Goal: Task Accomplishment & Management: Complete application form

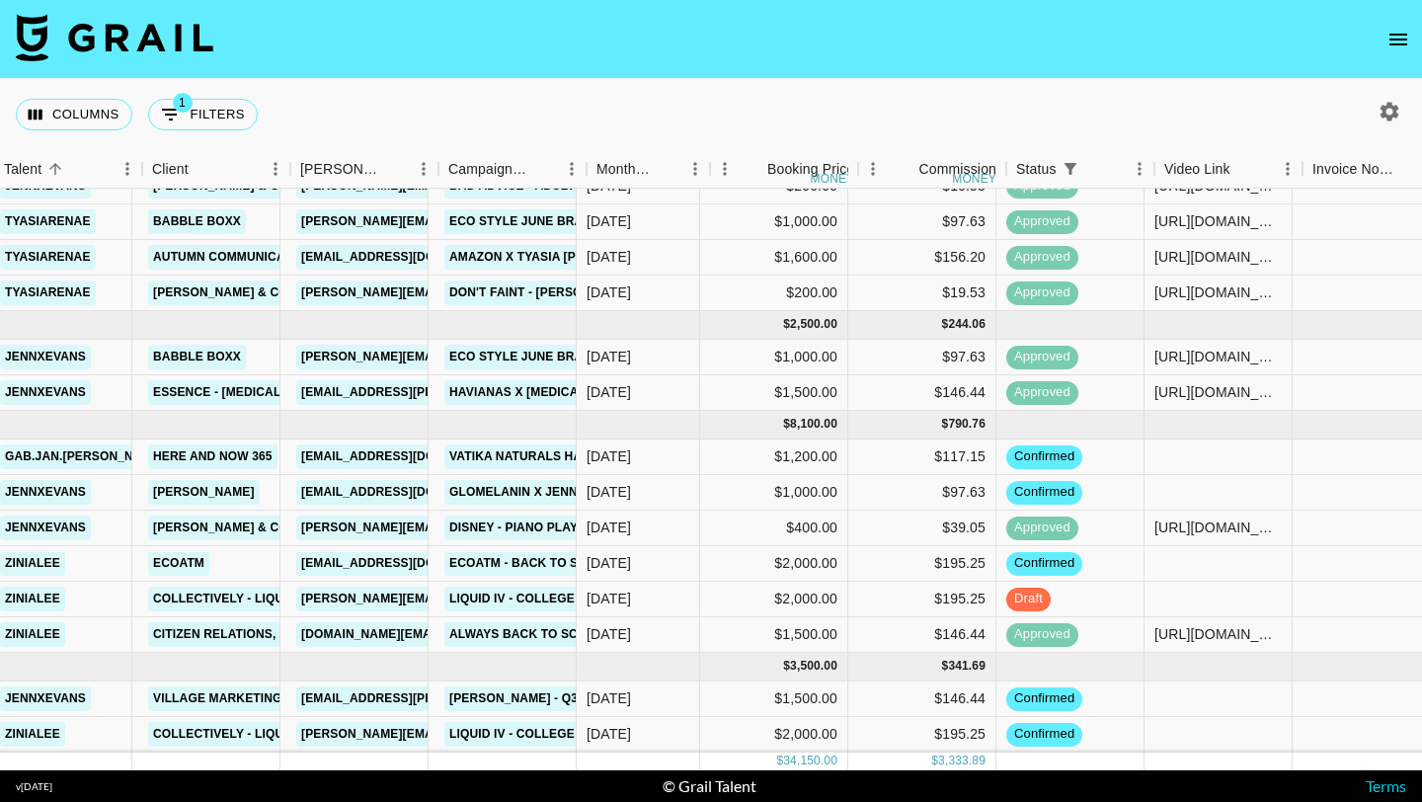
scroll to position [397, 435]
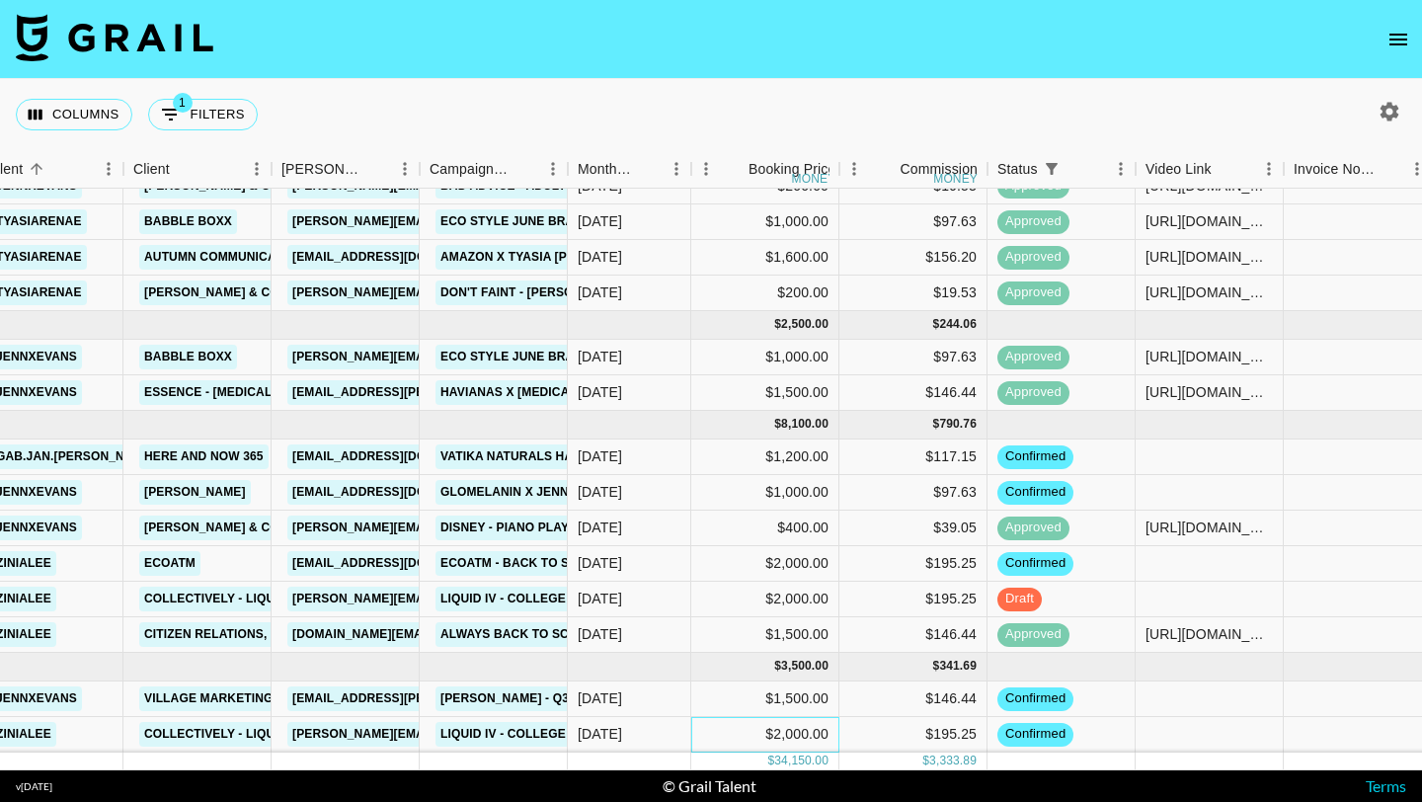
click at [762, 739] on div "$2,000.00" at bounding box center [765, 735] width 148 height 36
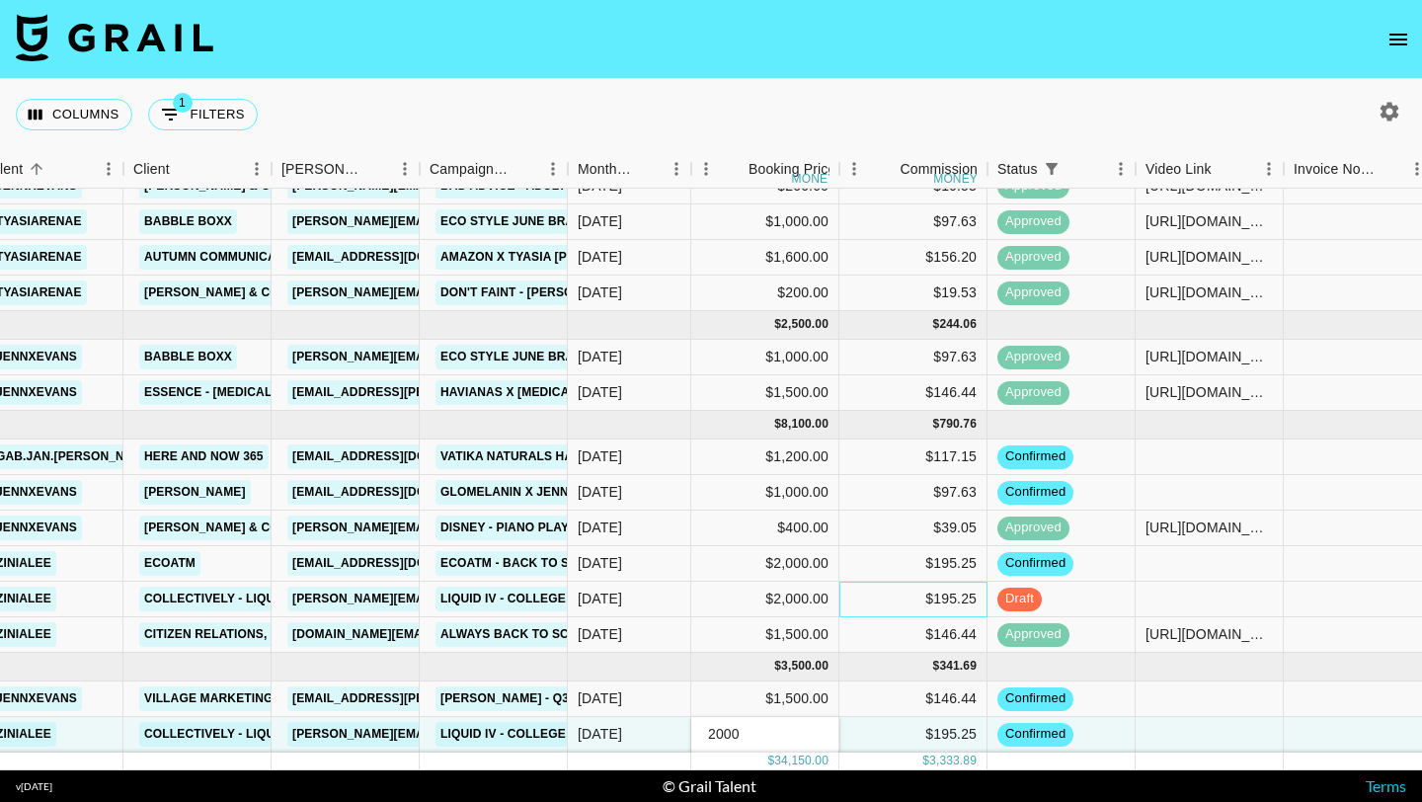
click at [891, 615] on div "$195.25" at bounding box center [914, 600] width 148 height 36
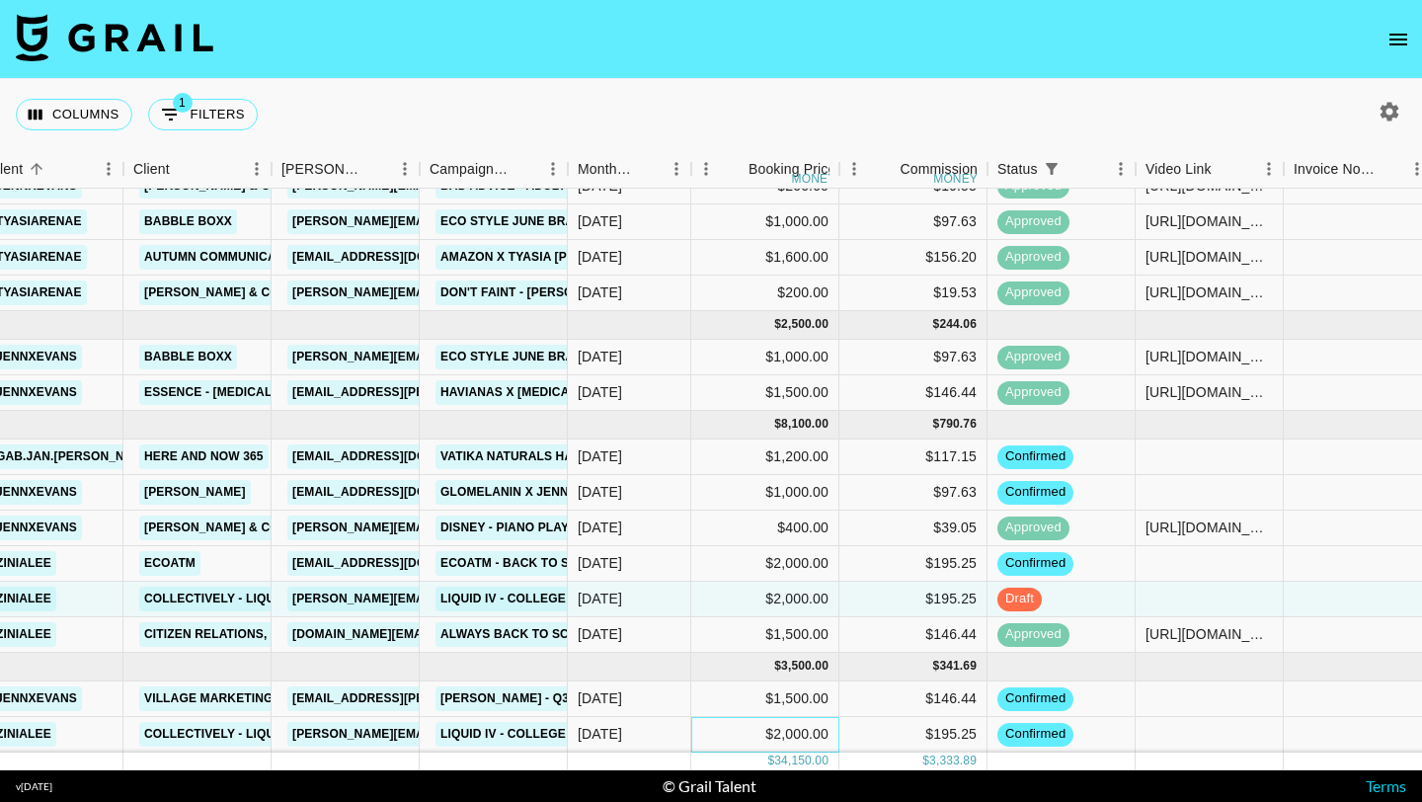
click at [766, 731] on div "$2,000.00" at bounding box center [765, 735] width 148 height 36
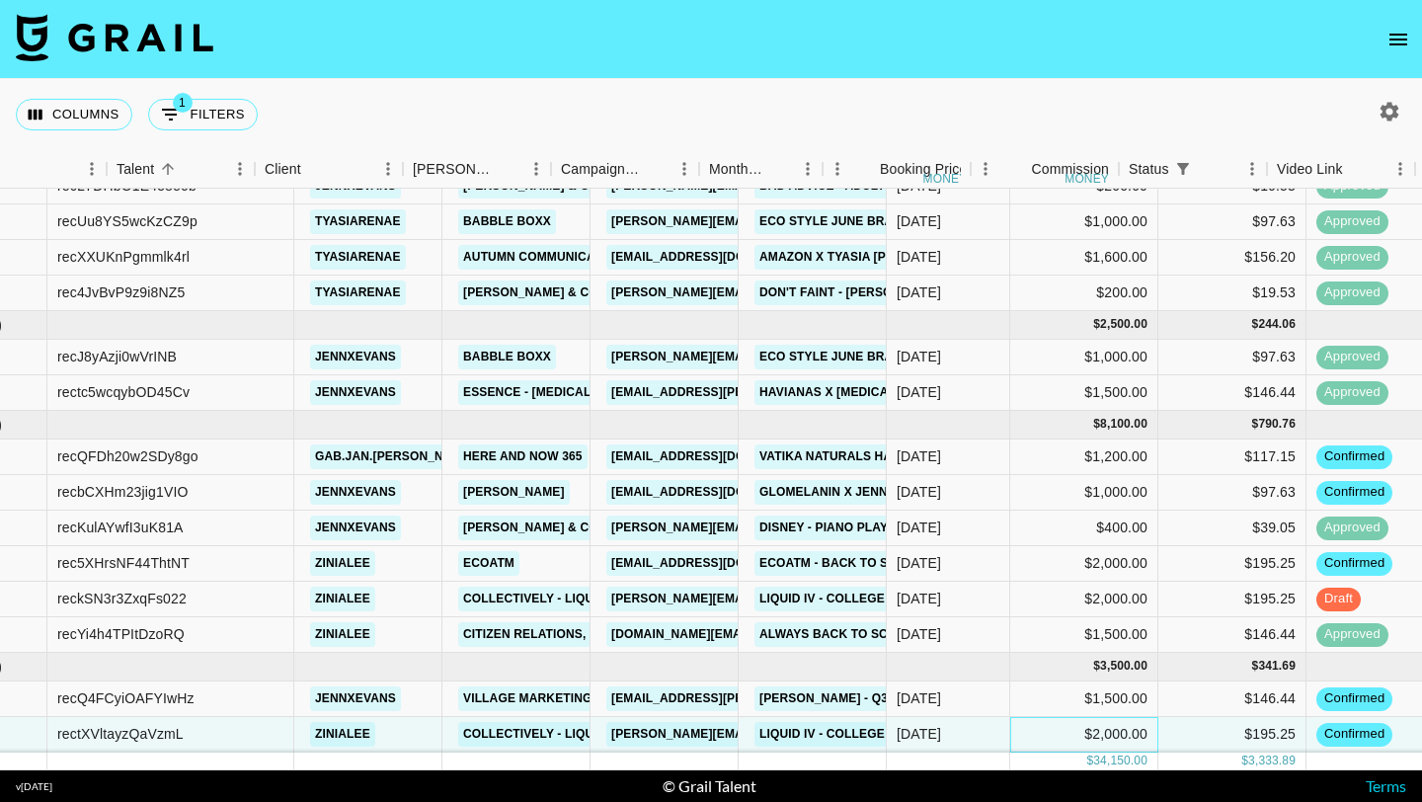
scroll to position [397, 0]
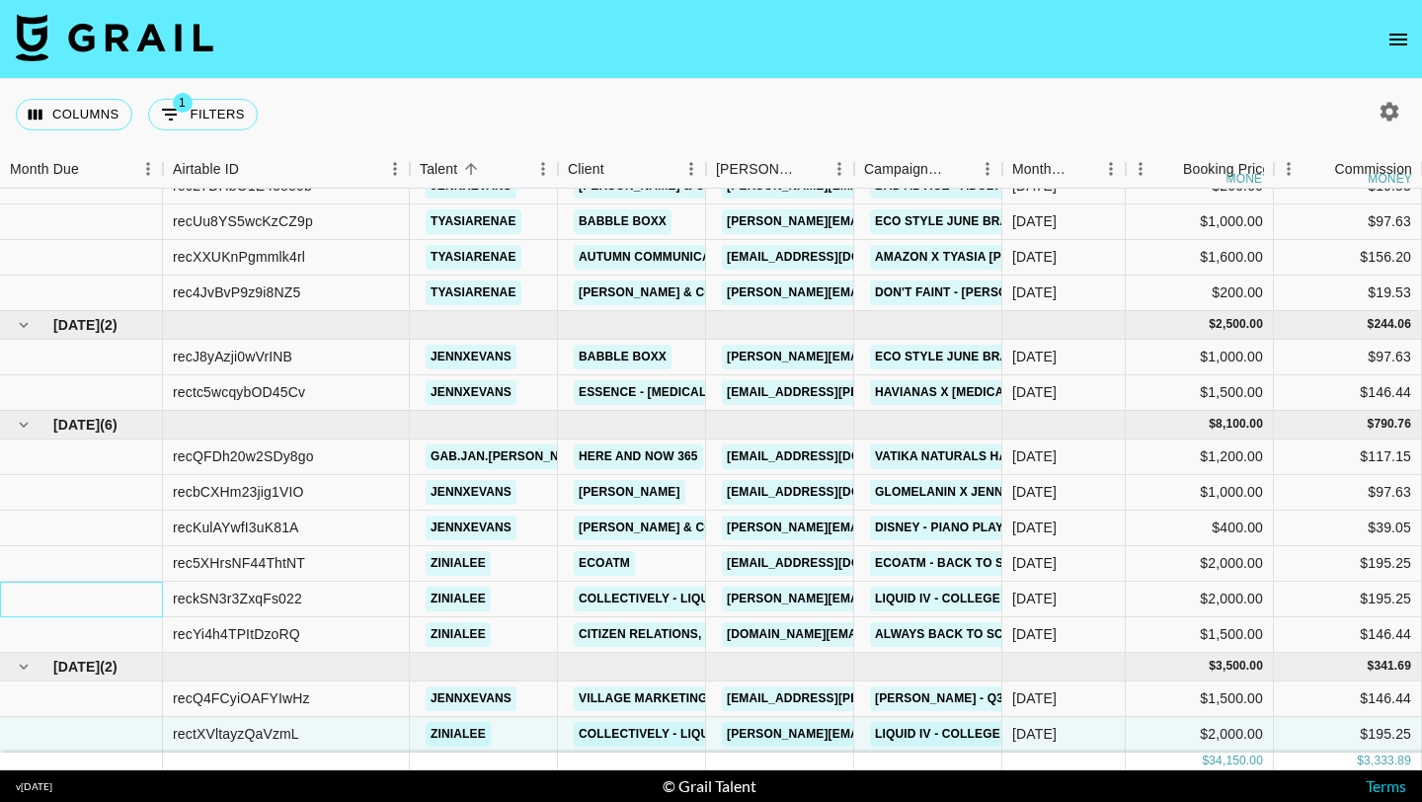
click at [153, 596] on div at bounding box center [81, 600] width 163 height 36
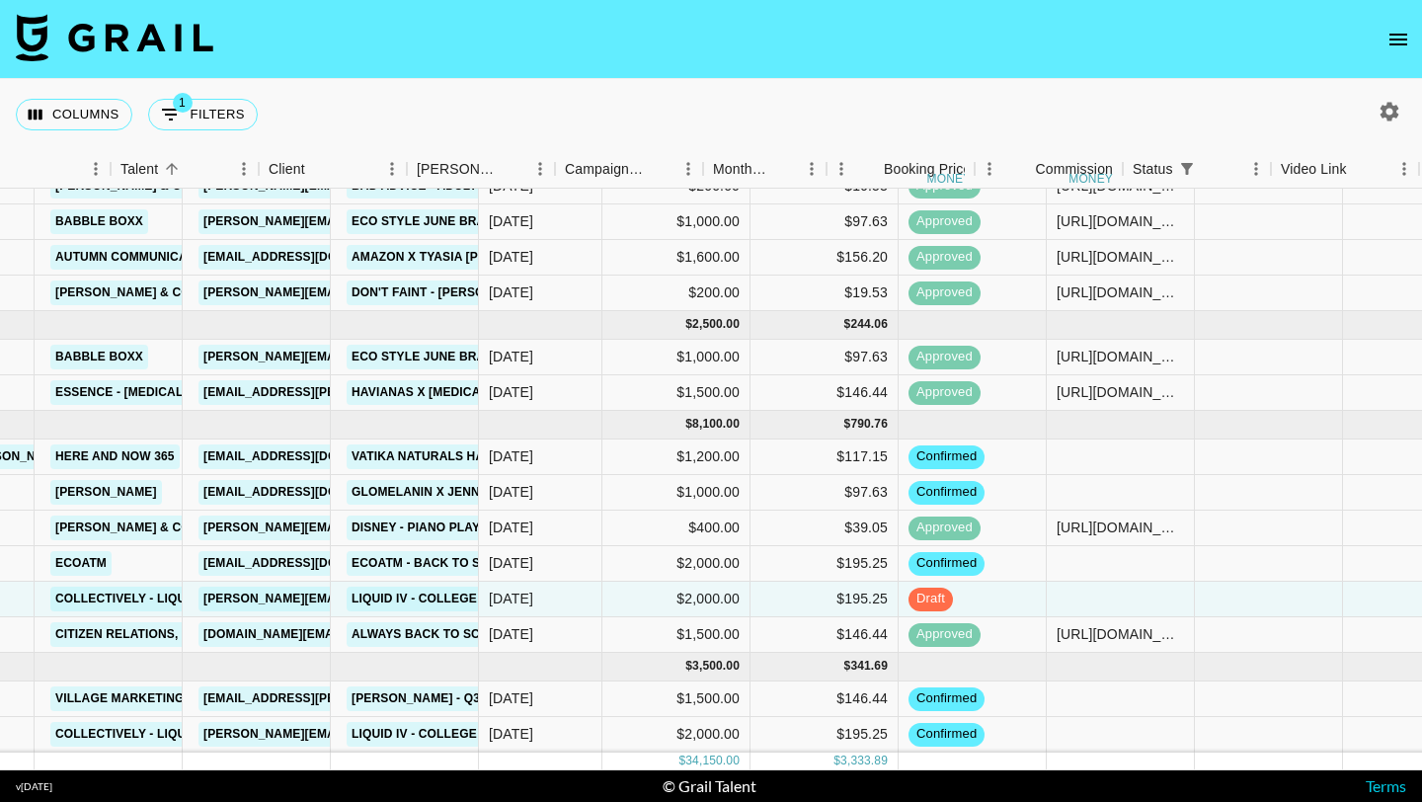
scroll to position [397, 1116]
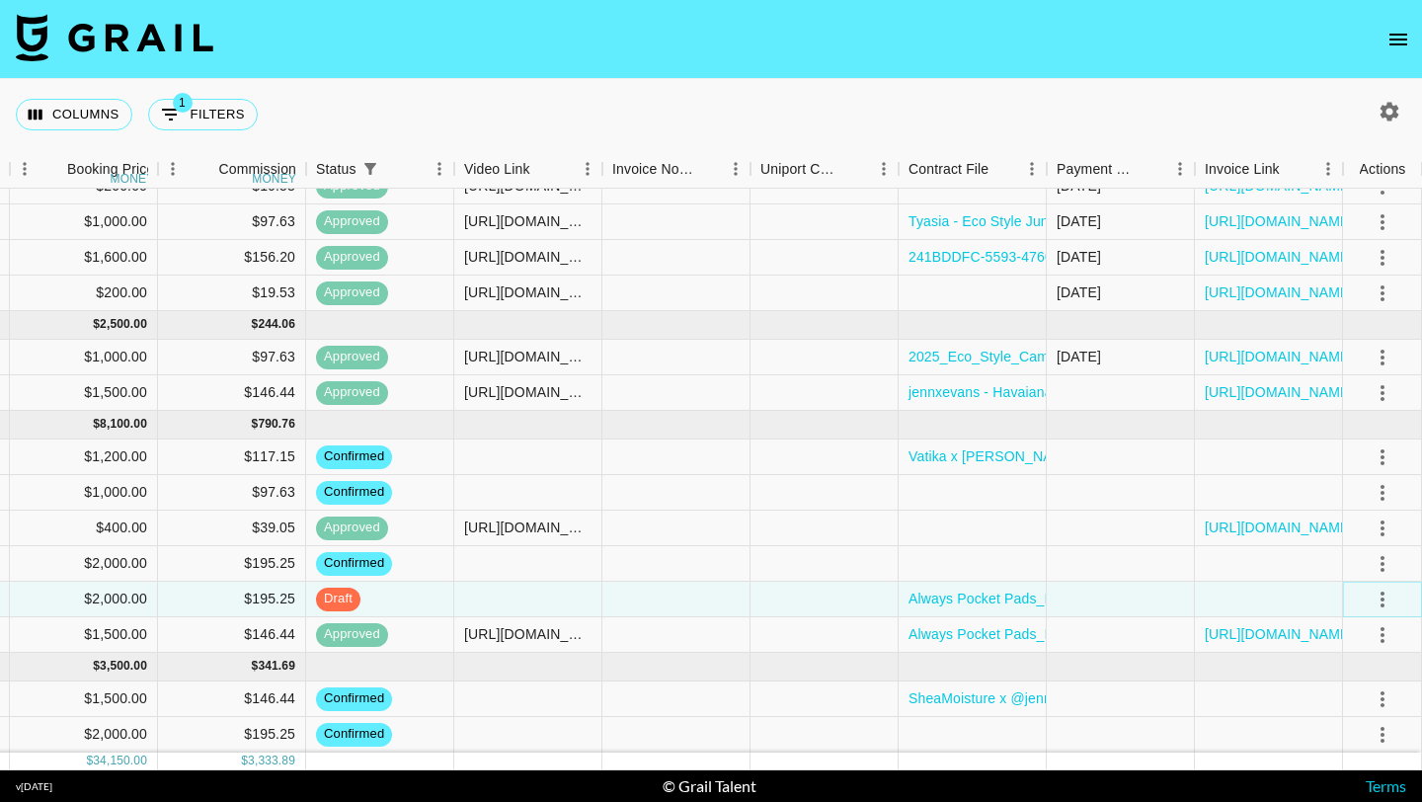
click at [1375, 605] on icon "select merge strategy" at bounding box center [1383, 600] width 24 height 24
click at [1387, 520] on li "Cancel" at bounding box center [1358, 522] width 128 height 36
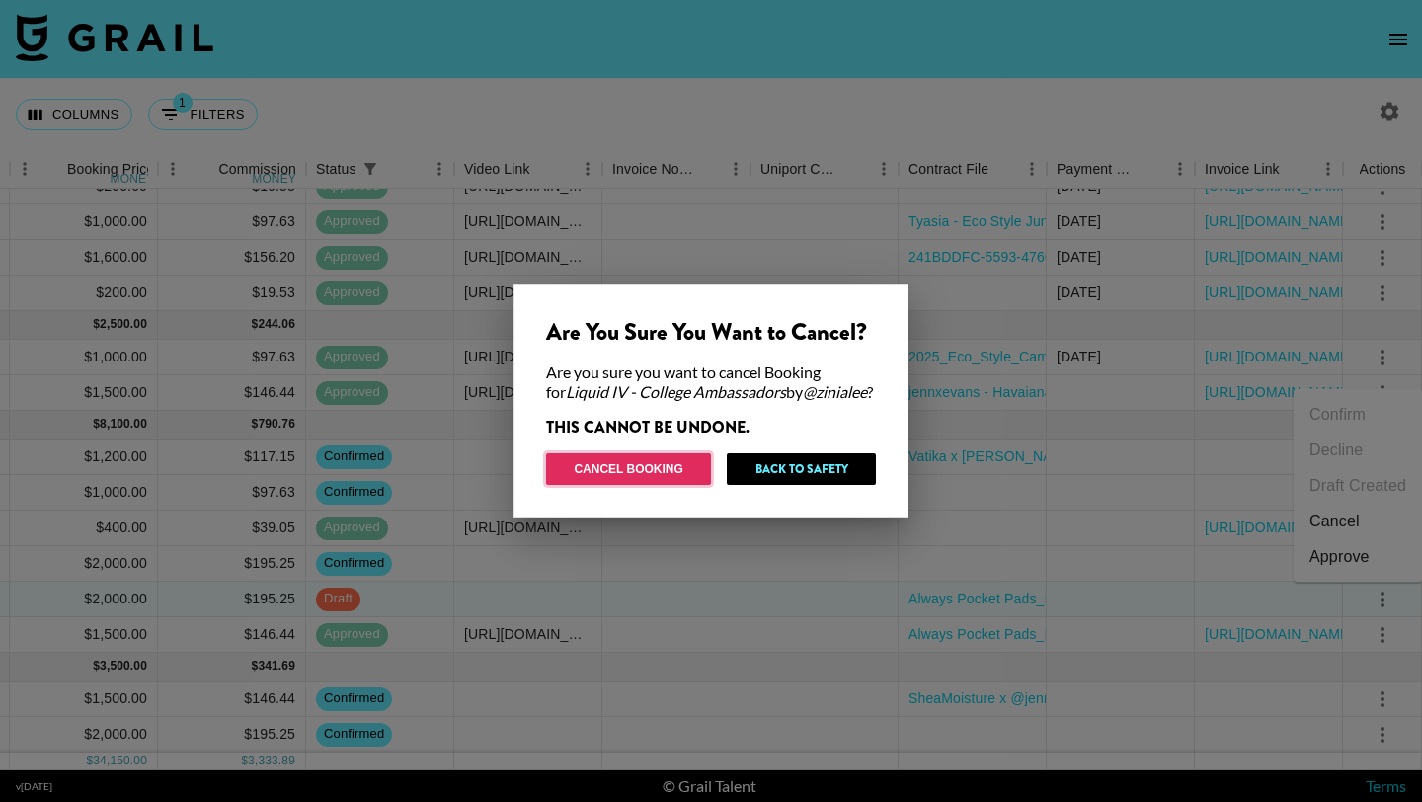
click at [611, 475] on button "Cancel Booking" at bounding box center [628, 469] width 165 height 32
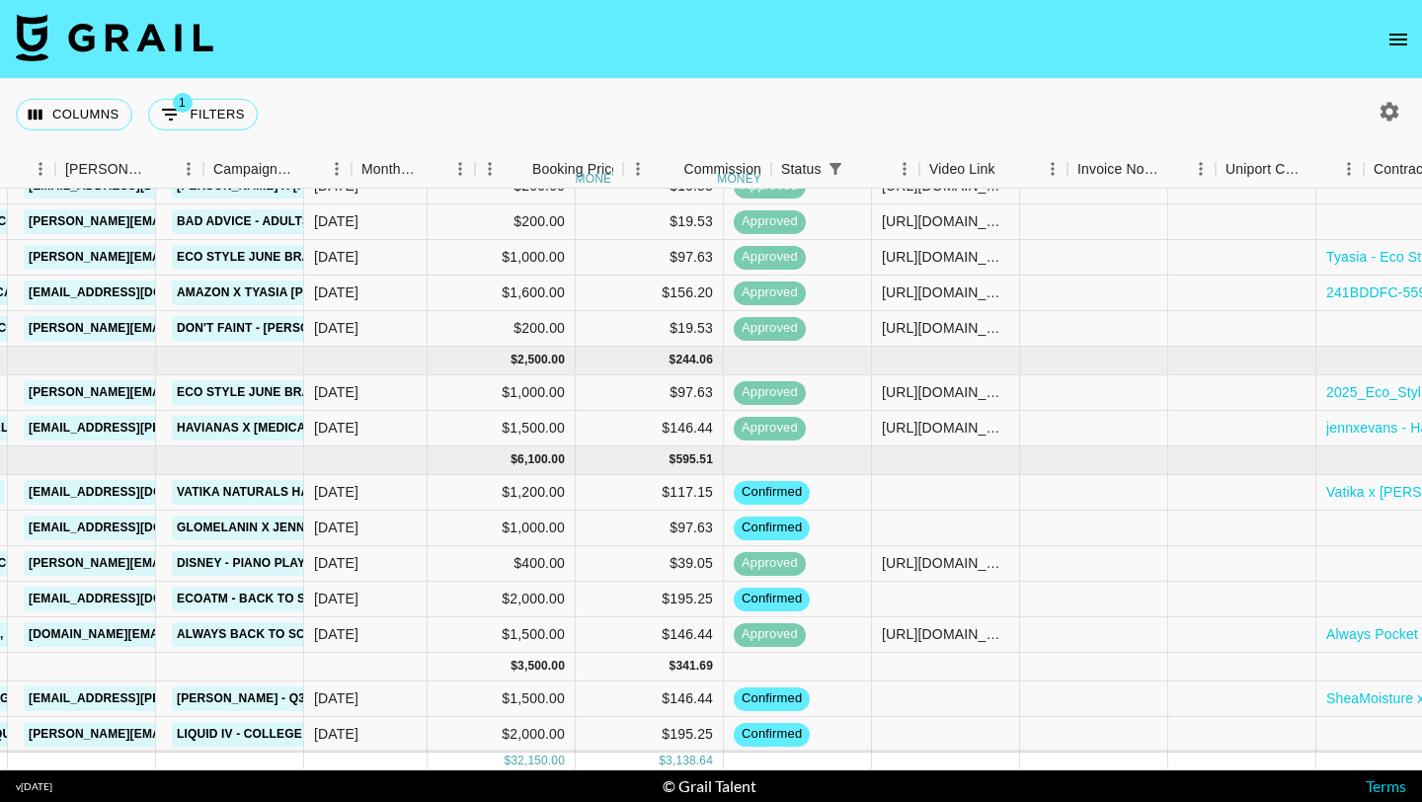
scroll to position [362, 651]
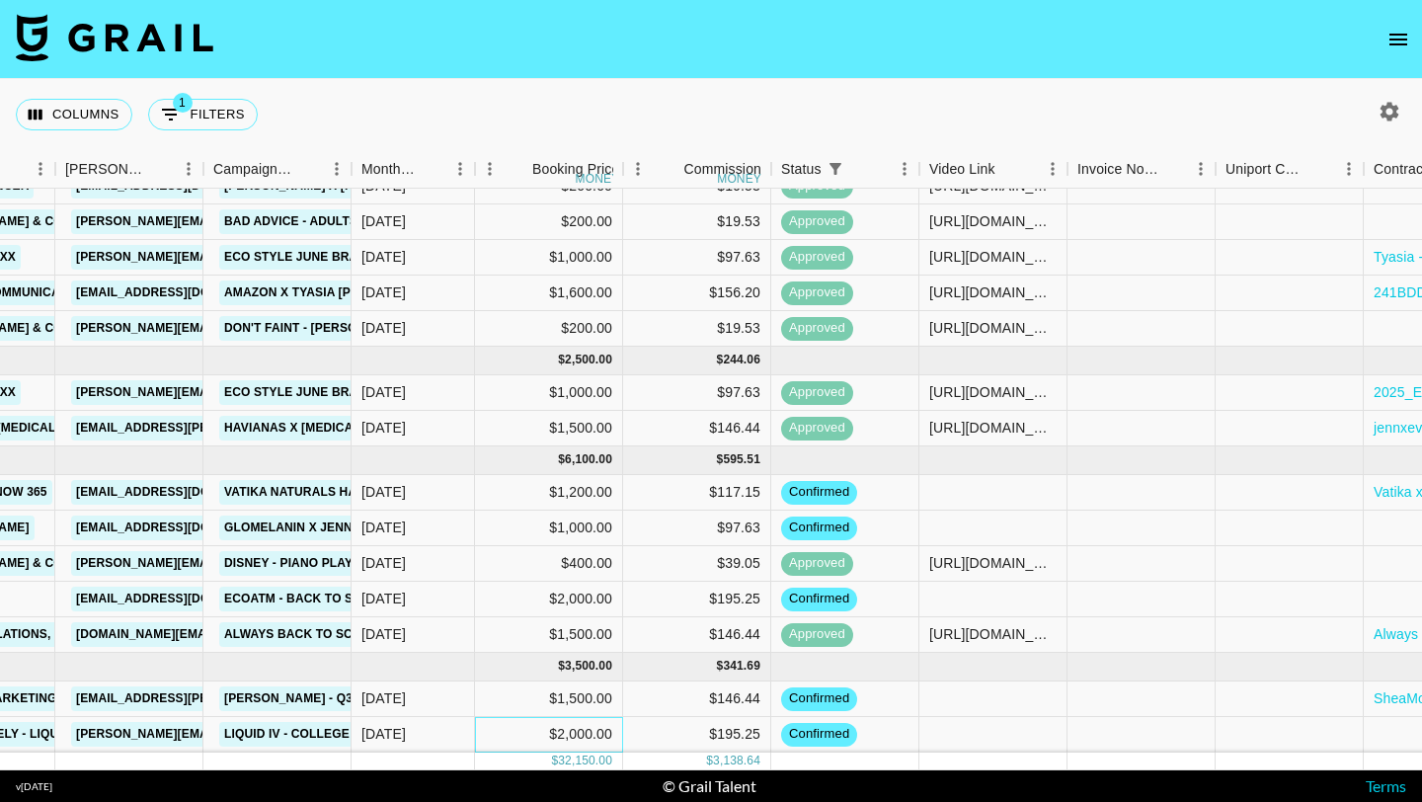
click at [587, 724] on div "$2,000.00" at bounding box center [549, 735] width 148 height 36
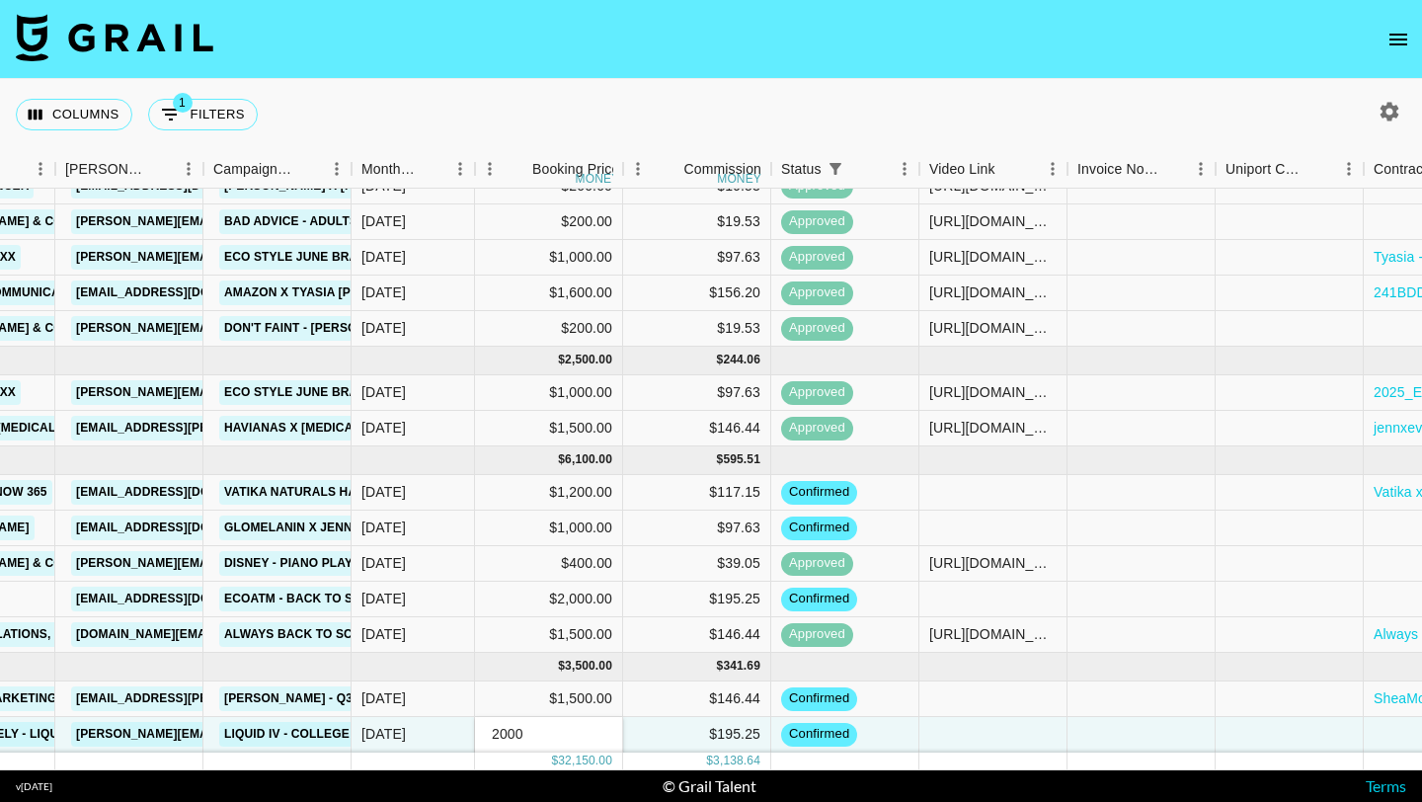
drag, startPoint x: 568, startPoint y: 738, endPoint x: 446, endPoint y: 738, distance: 121.5
click at [446, 738] on div "rectXVltayzQaVzmL zinialee Collectively - Liquid IV [EMAIL_ADDRESS][DOMAIN_NAME…" at bounding box center [618, 735] width 2539 height 36
type input "4000"
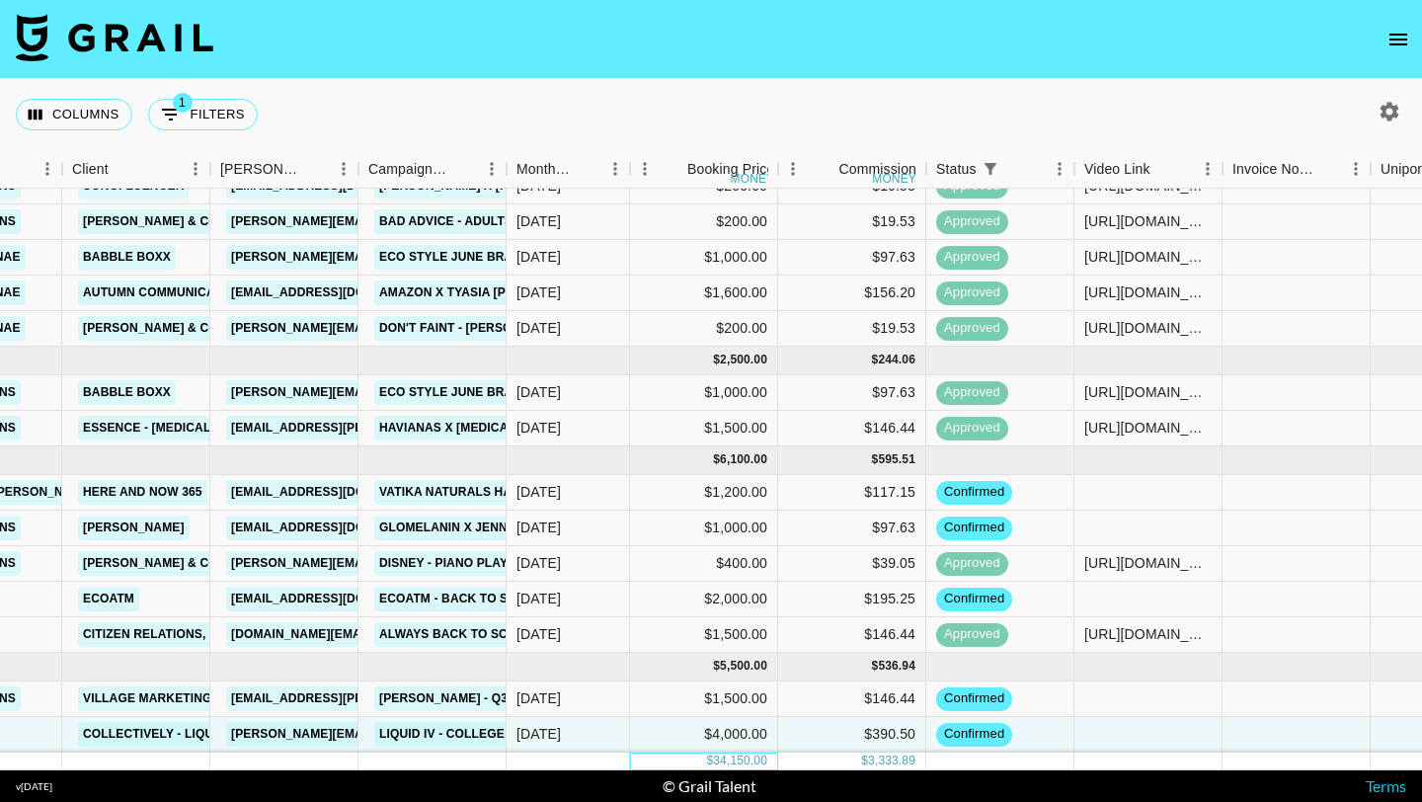
scroll to position [362, 495]
click at [565, 484] on div "[DATE]" at bounding box center [569, 493] width 123 height 36
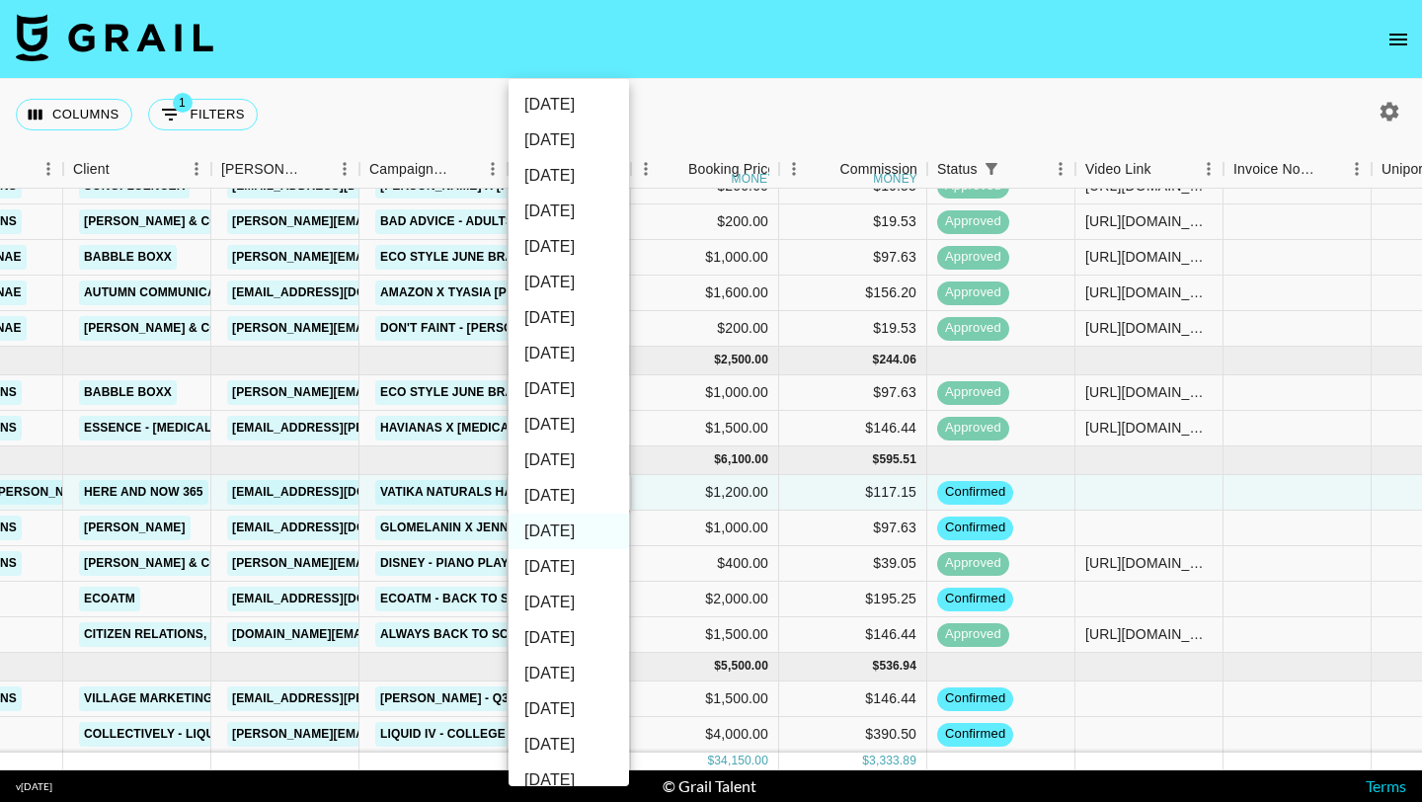
click at [582, 500] on li "[DATE]" at bounding box center [569, 496] width 121 height 36
type input "[DATE]"
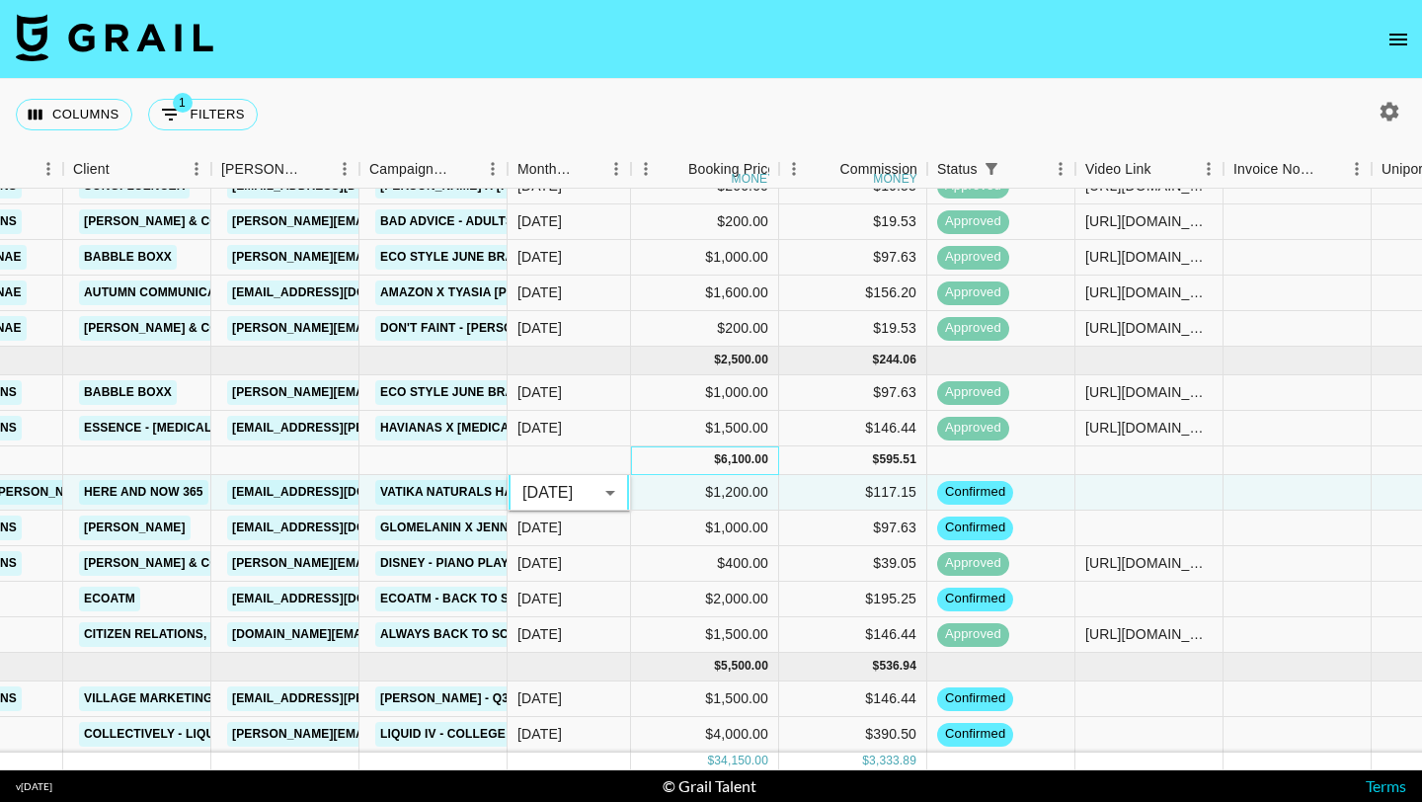
click at [734, 465] on div "6,100.00" at bounding box center [744, 459] width 47 height 17
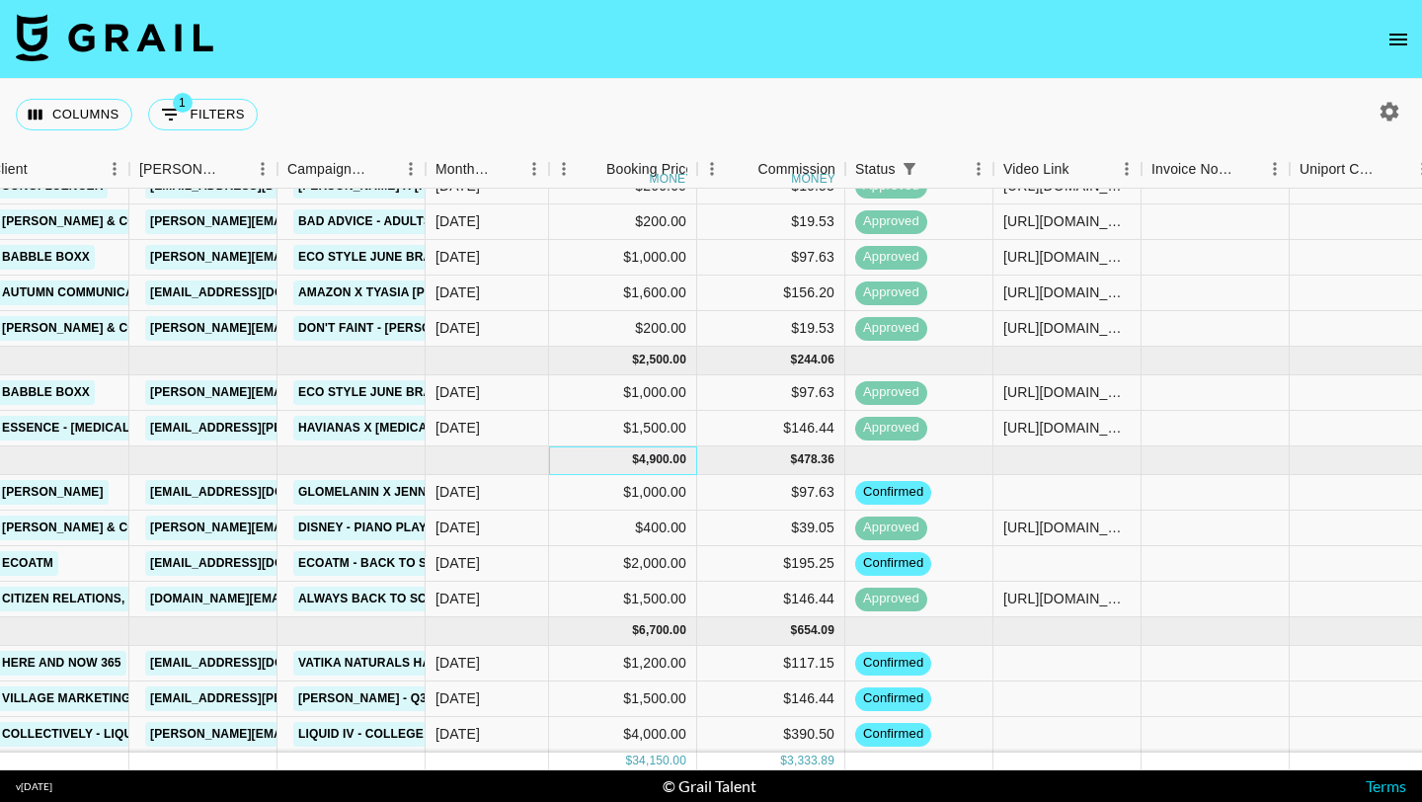
scroll to position [362, 644]
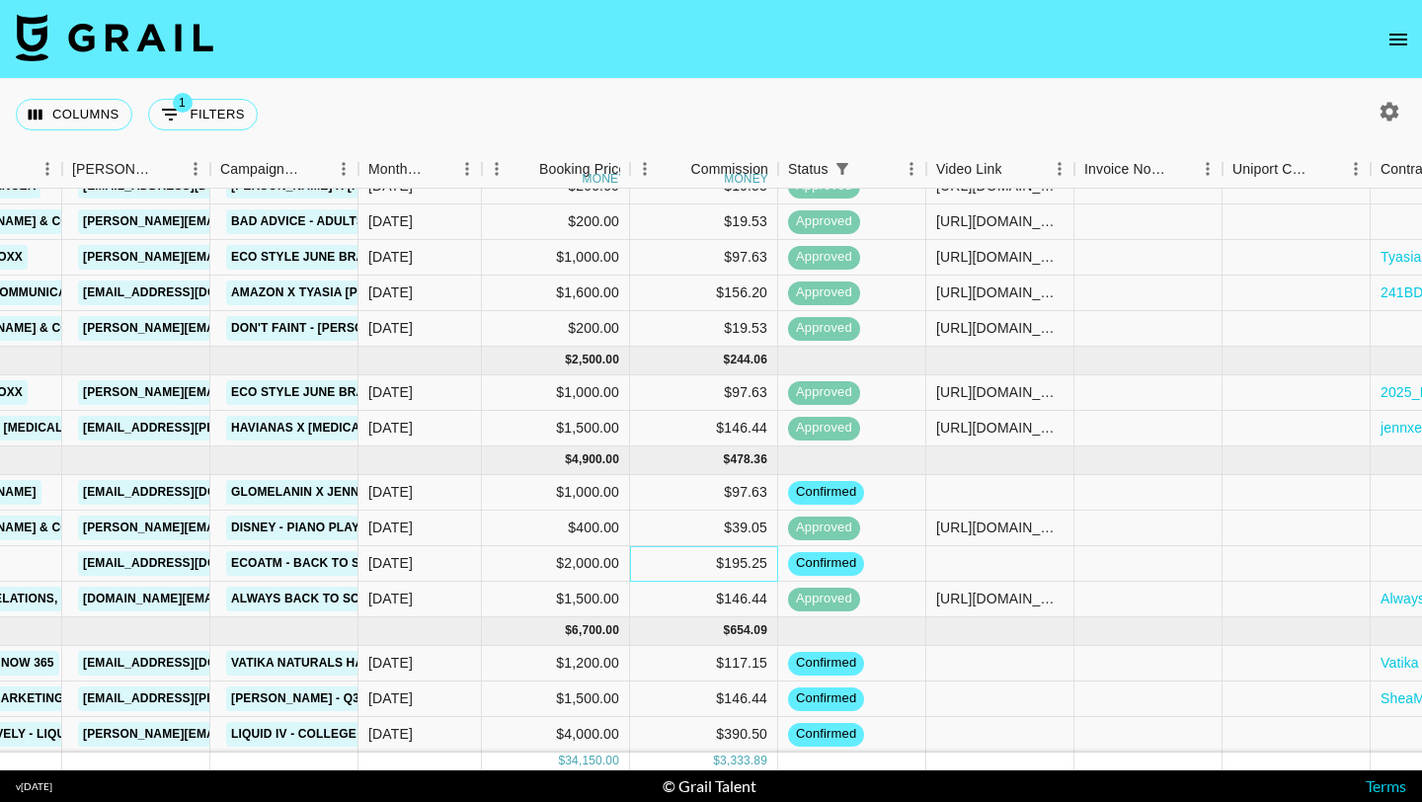
click at [725, 580] on div "$195.25" at bounding box center [704, 564] width 148 height 36
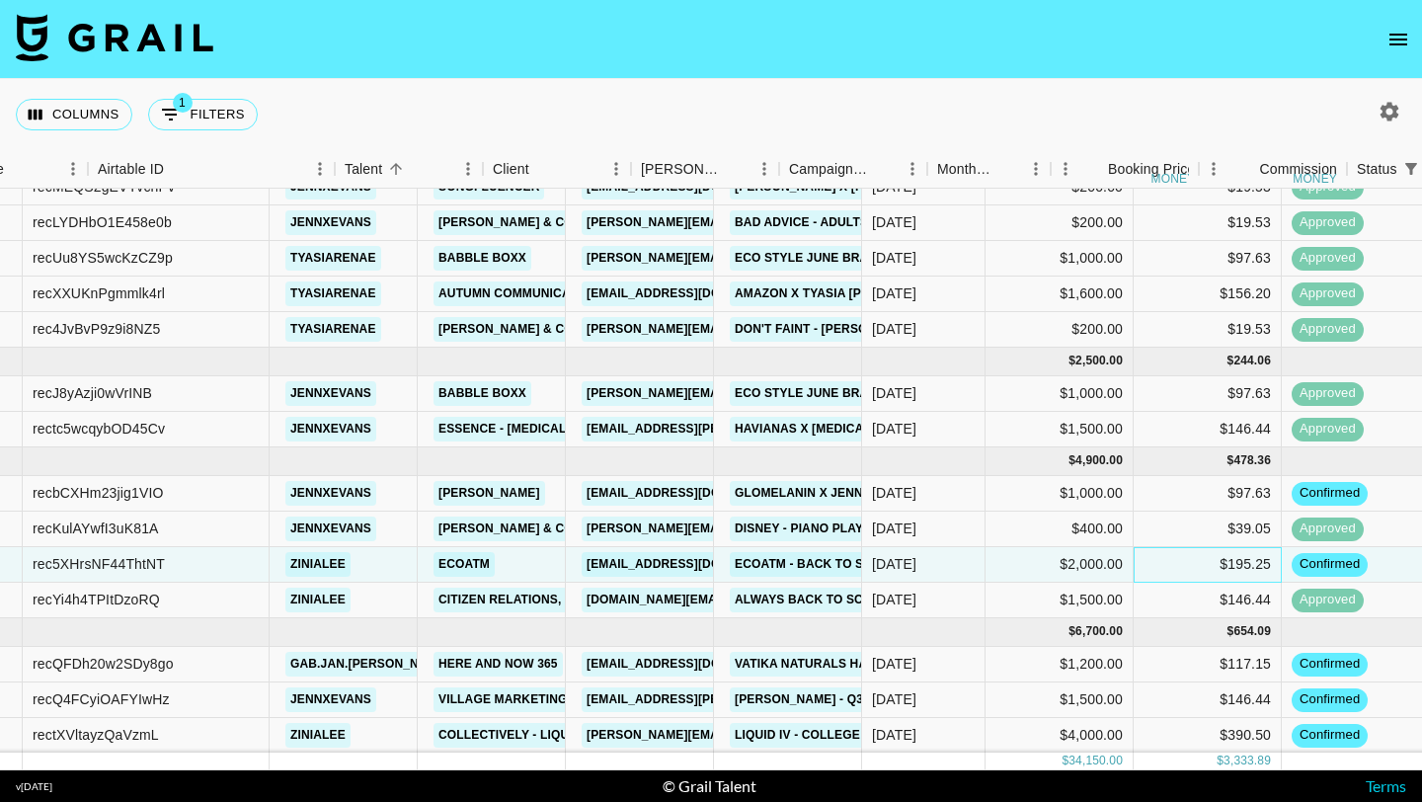
scroll to position [361, 0]
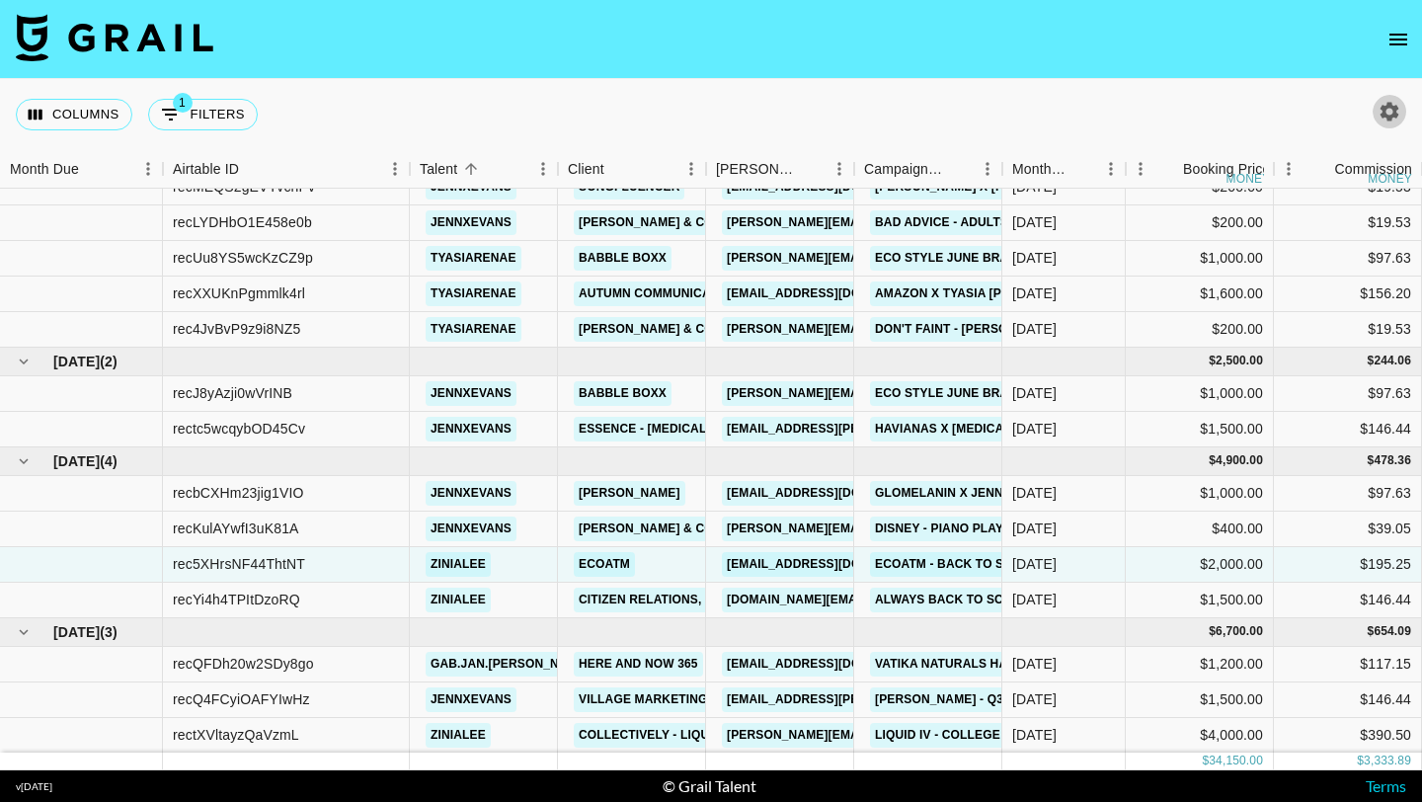
click at [1404, 108] on button "button" at bounding box center [1390, 112] width 34 height 34
select select "[DATE]"
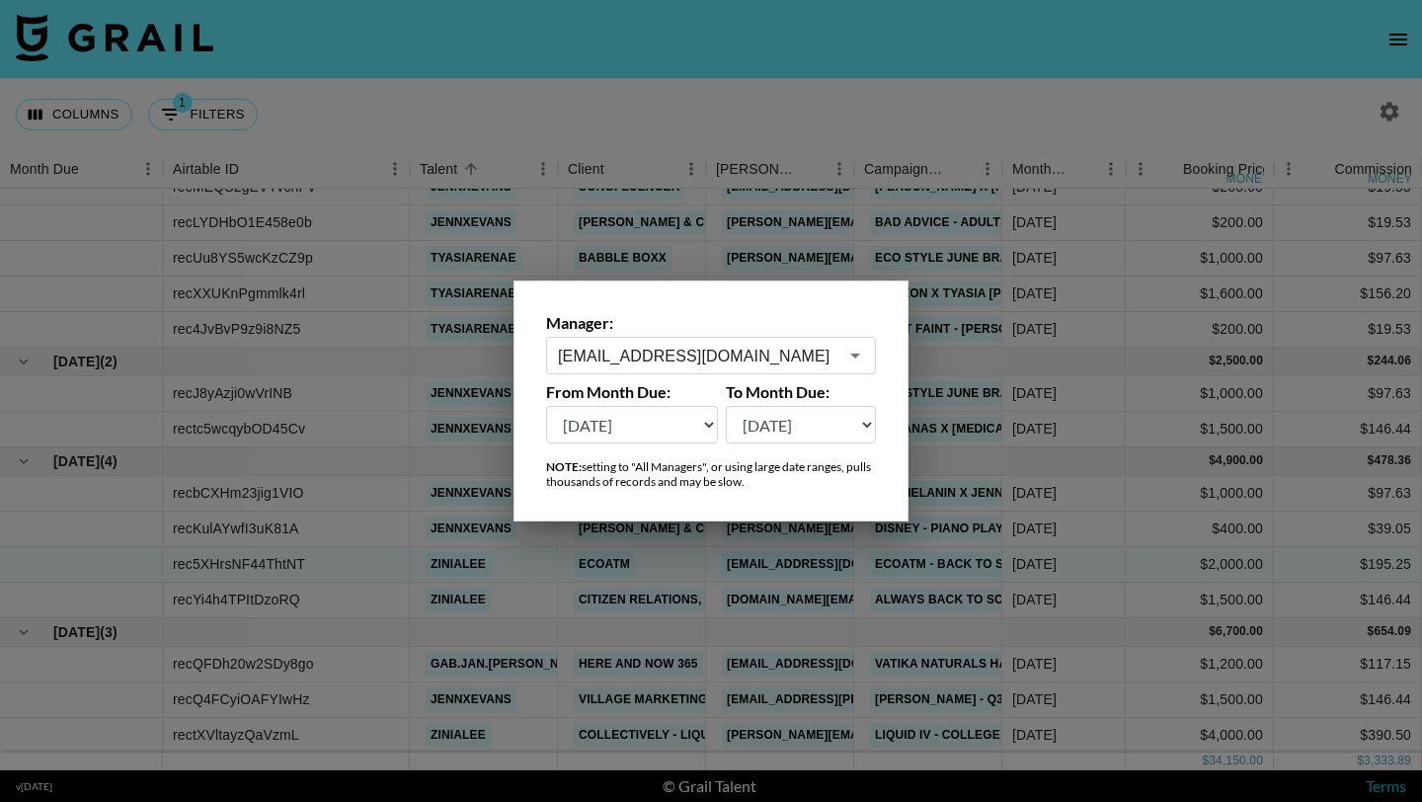
click at [1399, 110] on div at bounding box center [711, 401] width 1422 height 802
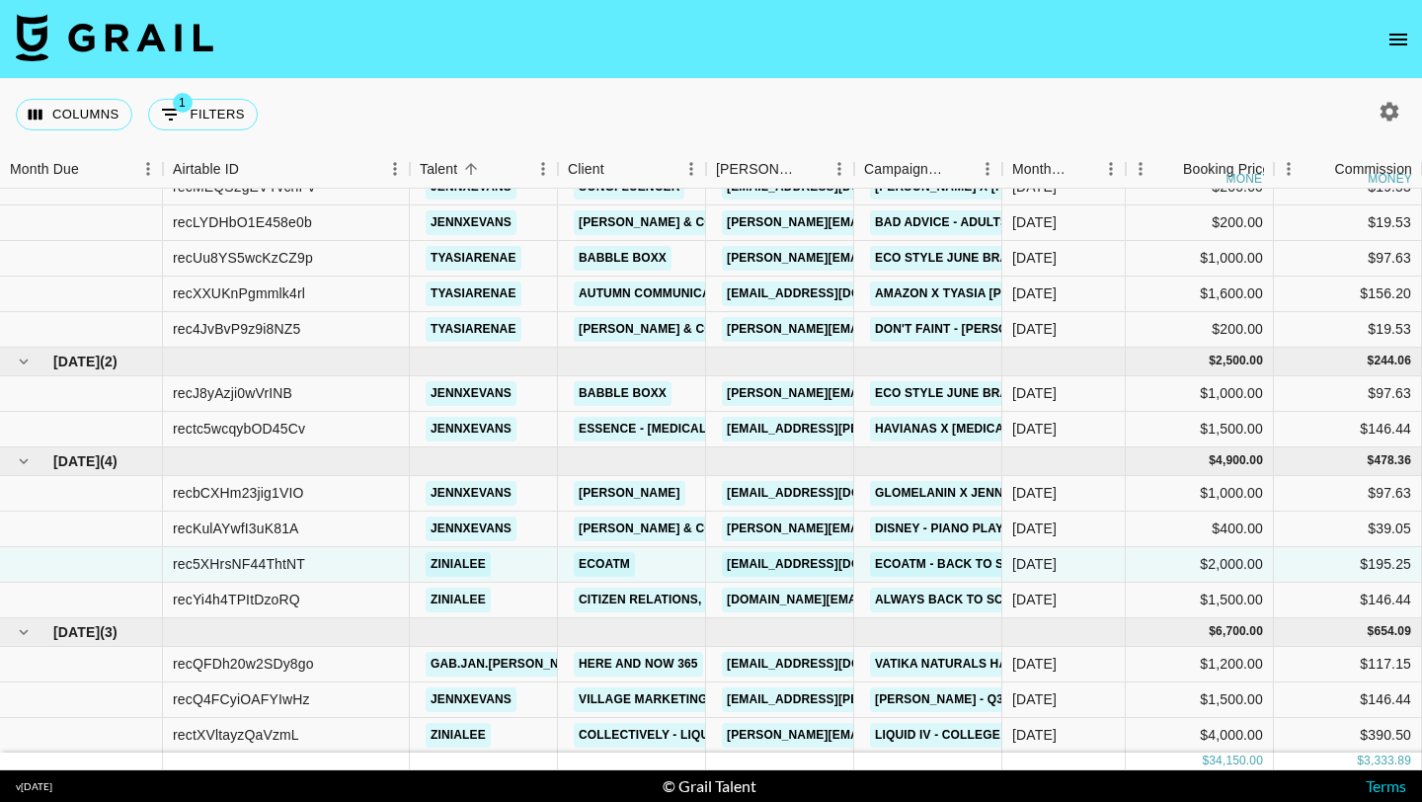
click at [1410, 35] on icon "open drawer" at bounding box center [1399, 40] width 24 height 24
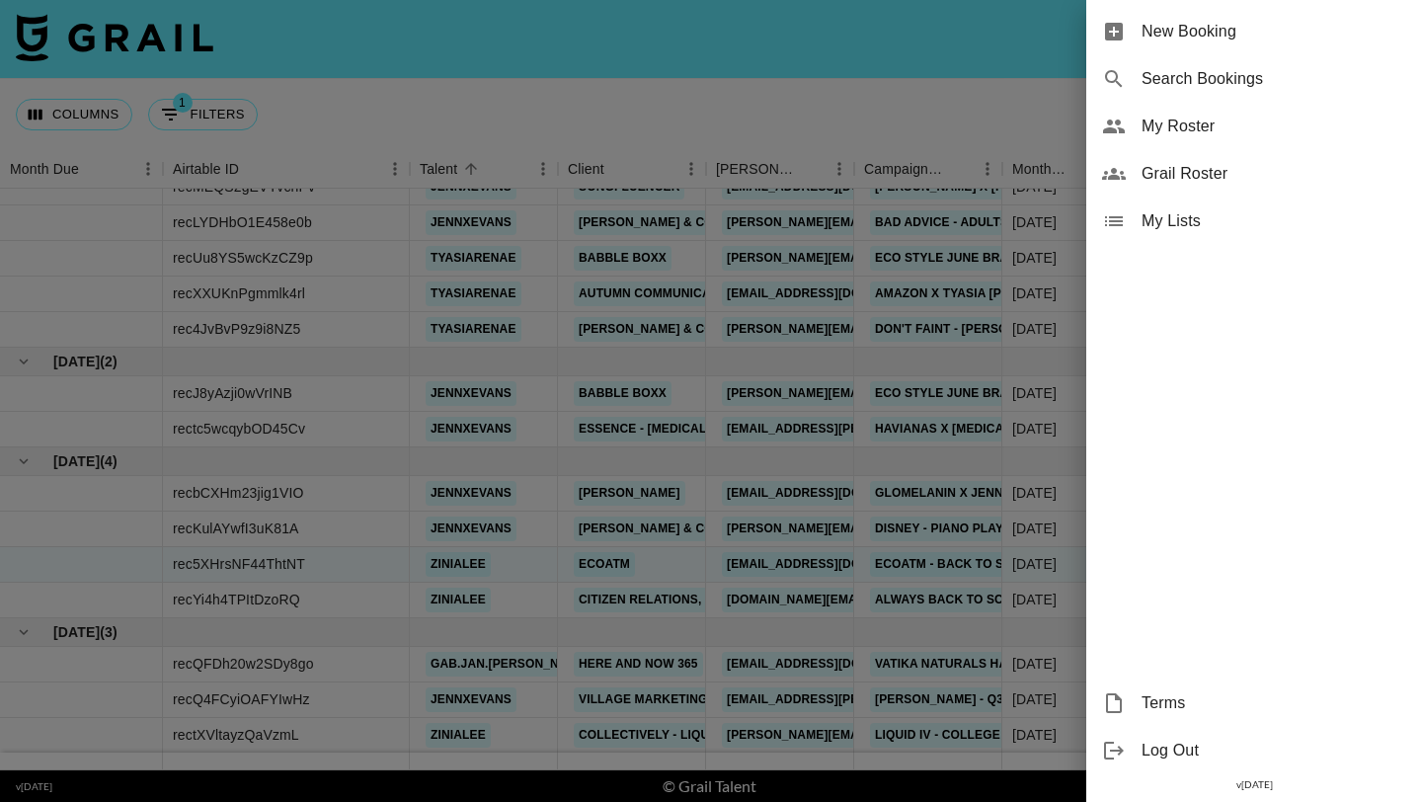
click at [1197, 22] on span "New Booking" at bounding box center [1274, 32] width 265 height 24
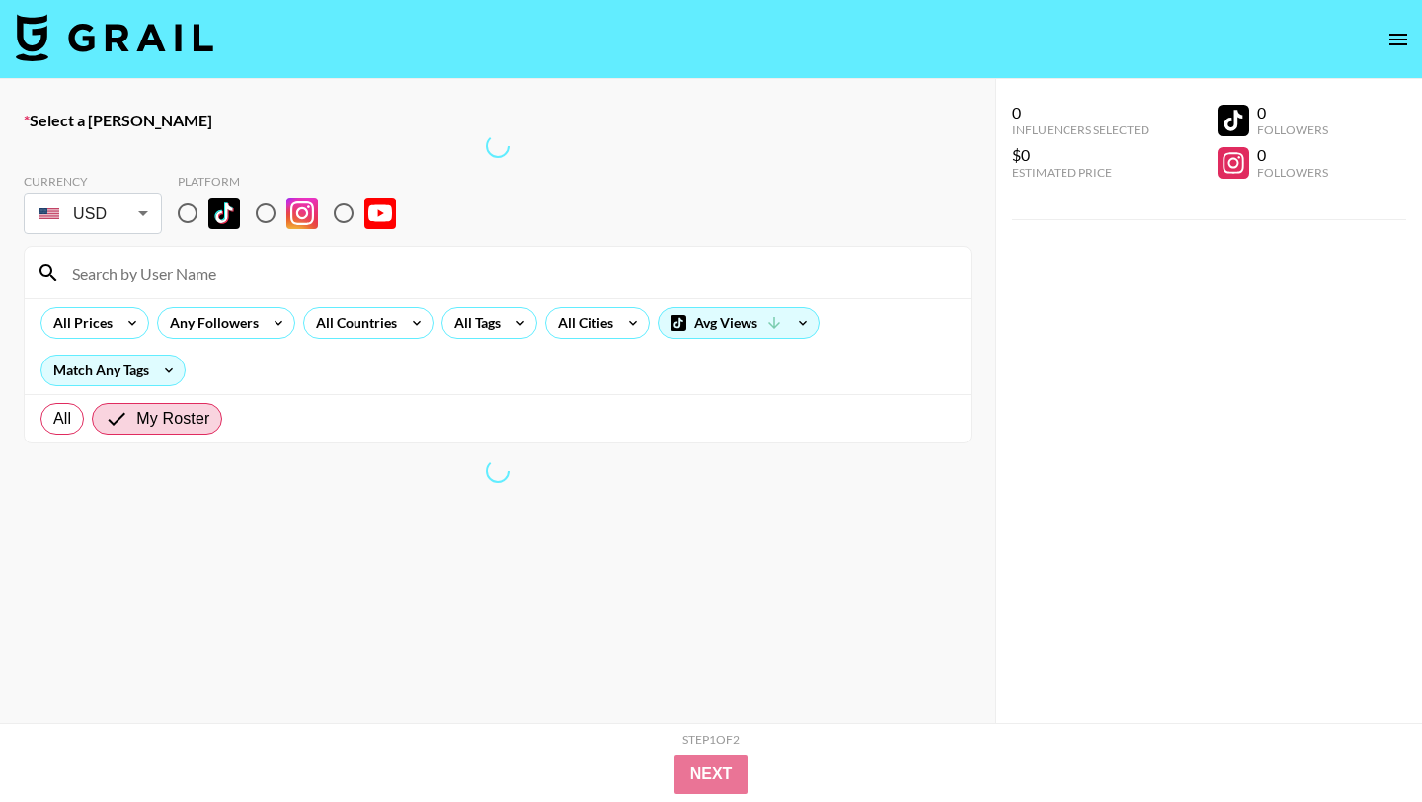
click at [278, 274] on input at bounding box center [509, 273] width 899 height 32
click at [451, 109] on div "Select a [PERSON_NAME] Currency USD USD ​ Platform All Prices Any Followers All…" at bounding box center [498, 464] width 996 height 771
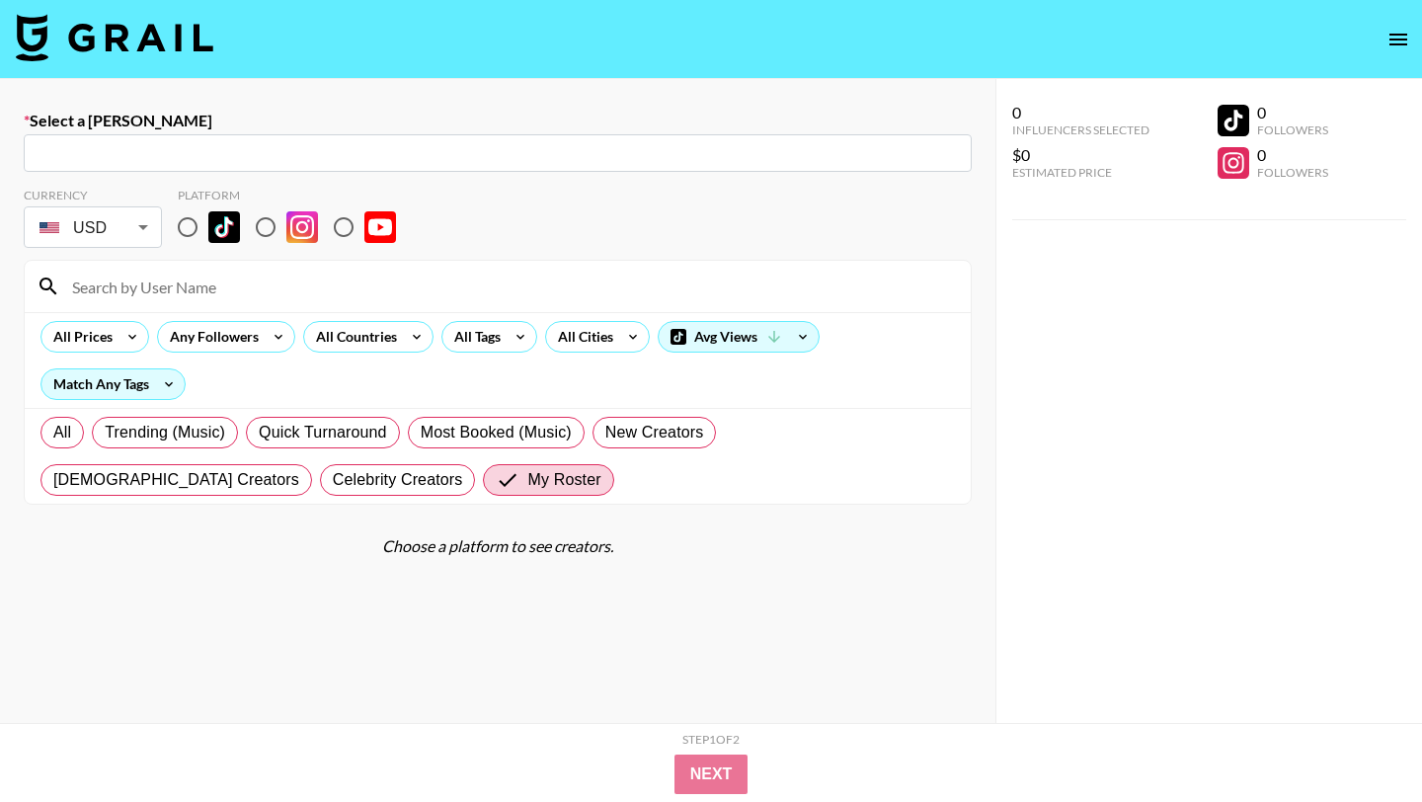
click at [284, 162] on input "text" at bounding box center [498, 153] width 925 height 23
click at [244, 144] on input "text" at bounding box center [498, 153] width 925 height 23
paste input "[PERSON_NAME][EMAIL_ADDRESS][DOMAIN_NAME]"
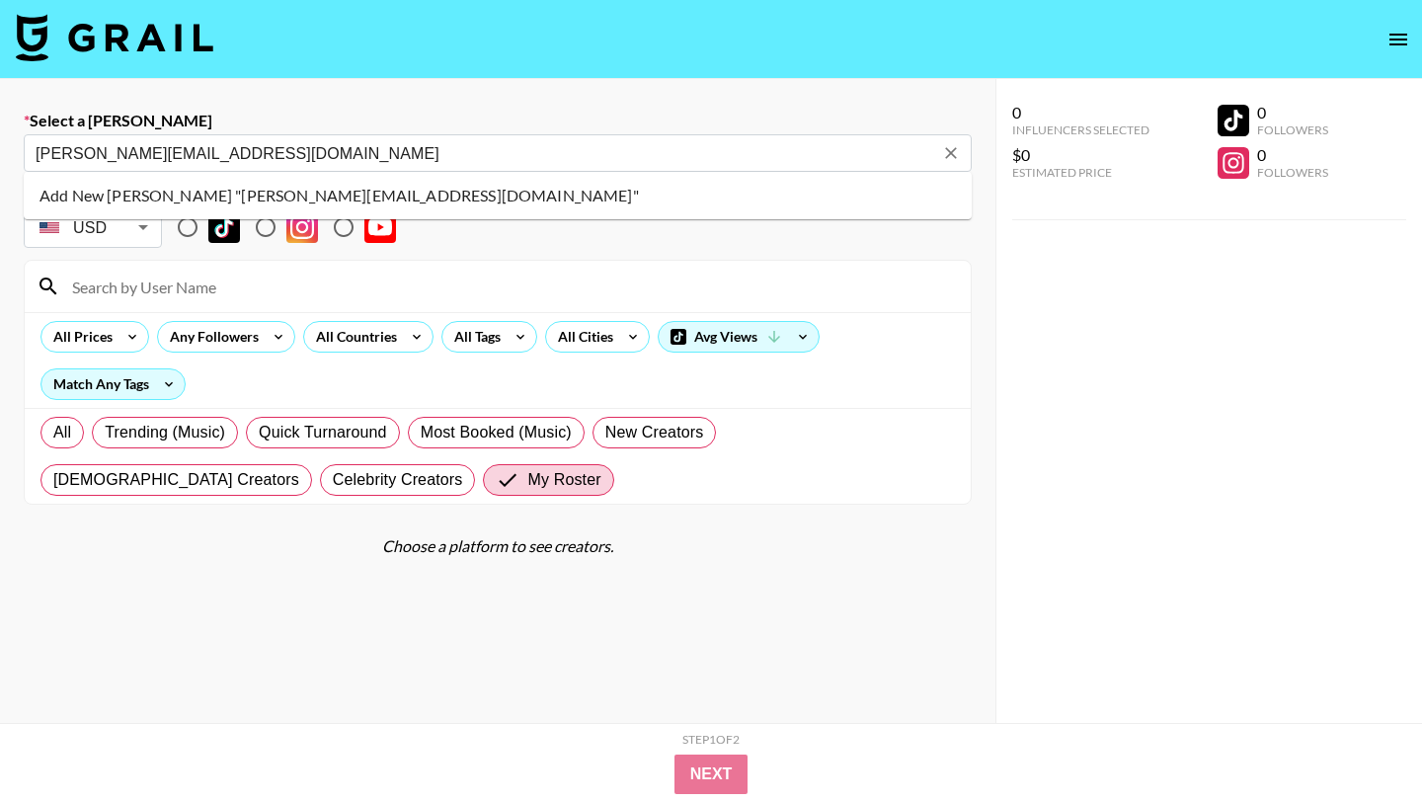
type input "Add New [PERSON_NAME] "[PERSON_NAME][EMAIL_ADDRESS][DOMAIN_NAME]""
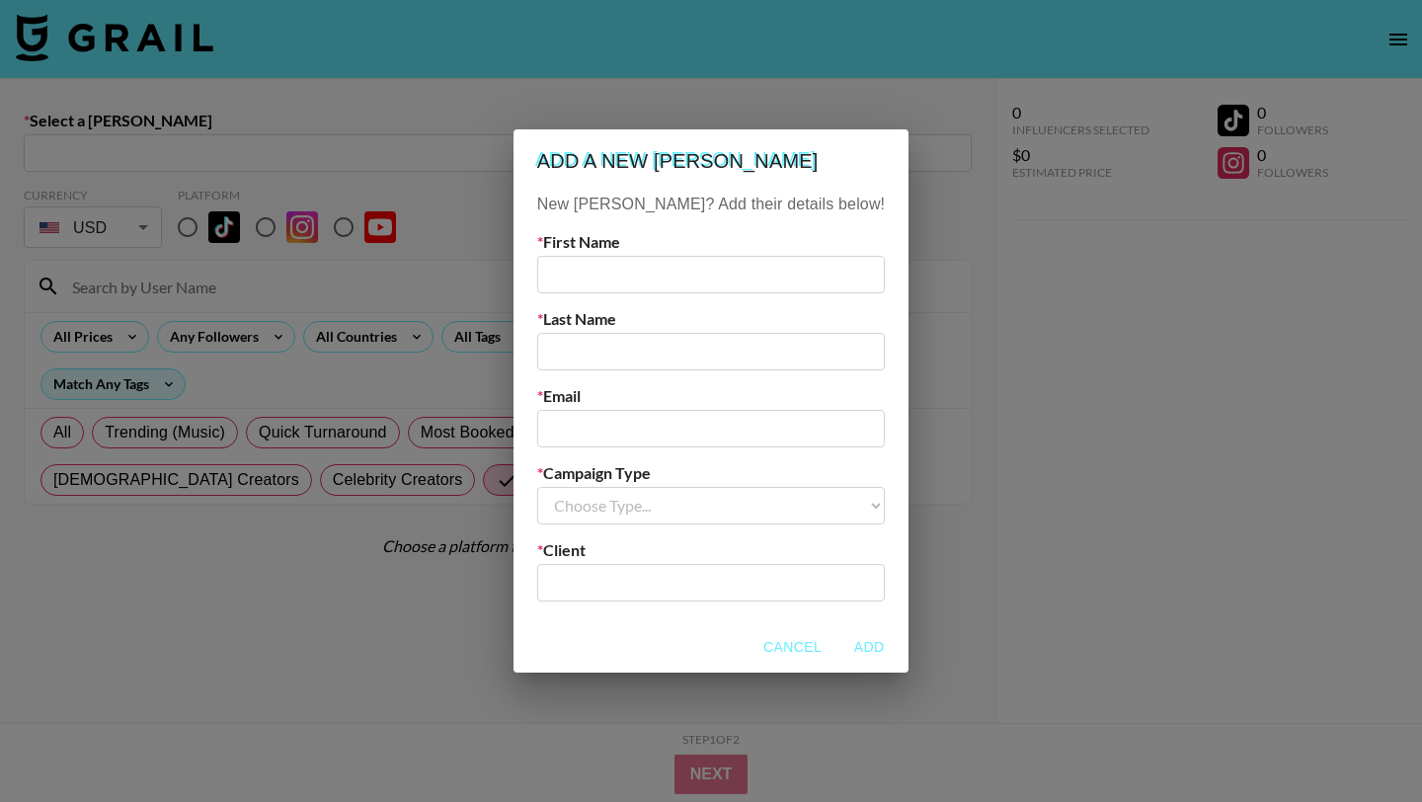
click at [608, 256] on input "text" at bounding box center [711, 275] width 348 height 38
type input "[PERSON_NAME]"
click at [683, 331] on div "Last Name" at bounding box center [711, 339] width 348 height 61
click at [659, 358] on input "text" at bounding box center [711, 352] width 348 height 38
type input "[PERSON_NAME]"
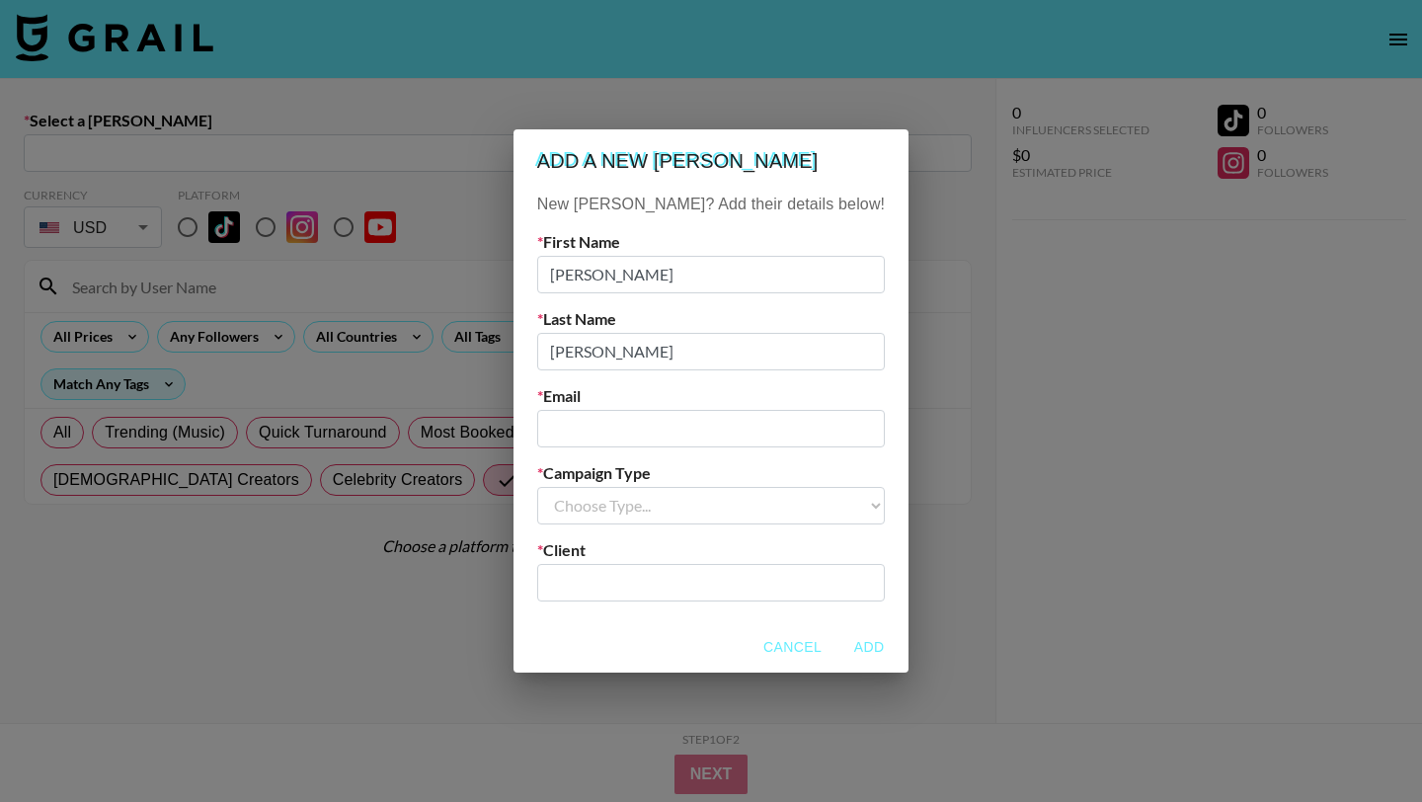
click at [665, 437] on input "email" at bounding box center [711, 429] width 348 height 38
paste input "[PERSON_NAME][EMAIL_ADDRESS][DOMAIN_NAME]"
type input "[PERSON_NAME][EMAIL_ADDRESS][DOMAIN_NAME]"
click at [678, 499] on select "Choose Type... Song Promos Brand Promos" at bounding box center [711, 506] width 348 height 38
select select "Brand"
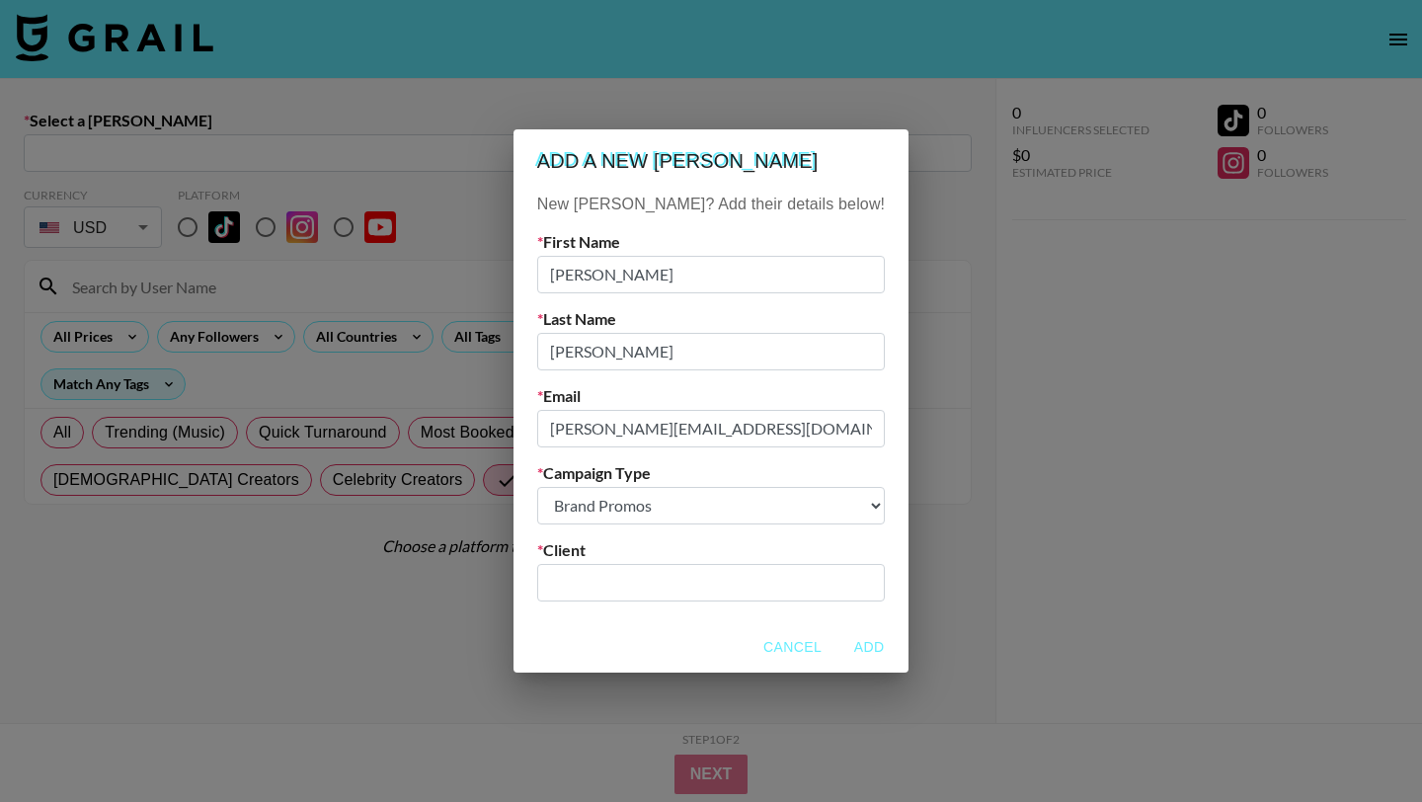
click at [649, 575] on input "text" at bounding box center [711, 582] width 324 height 23
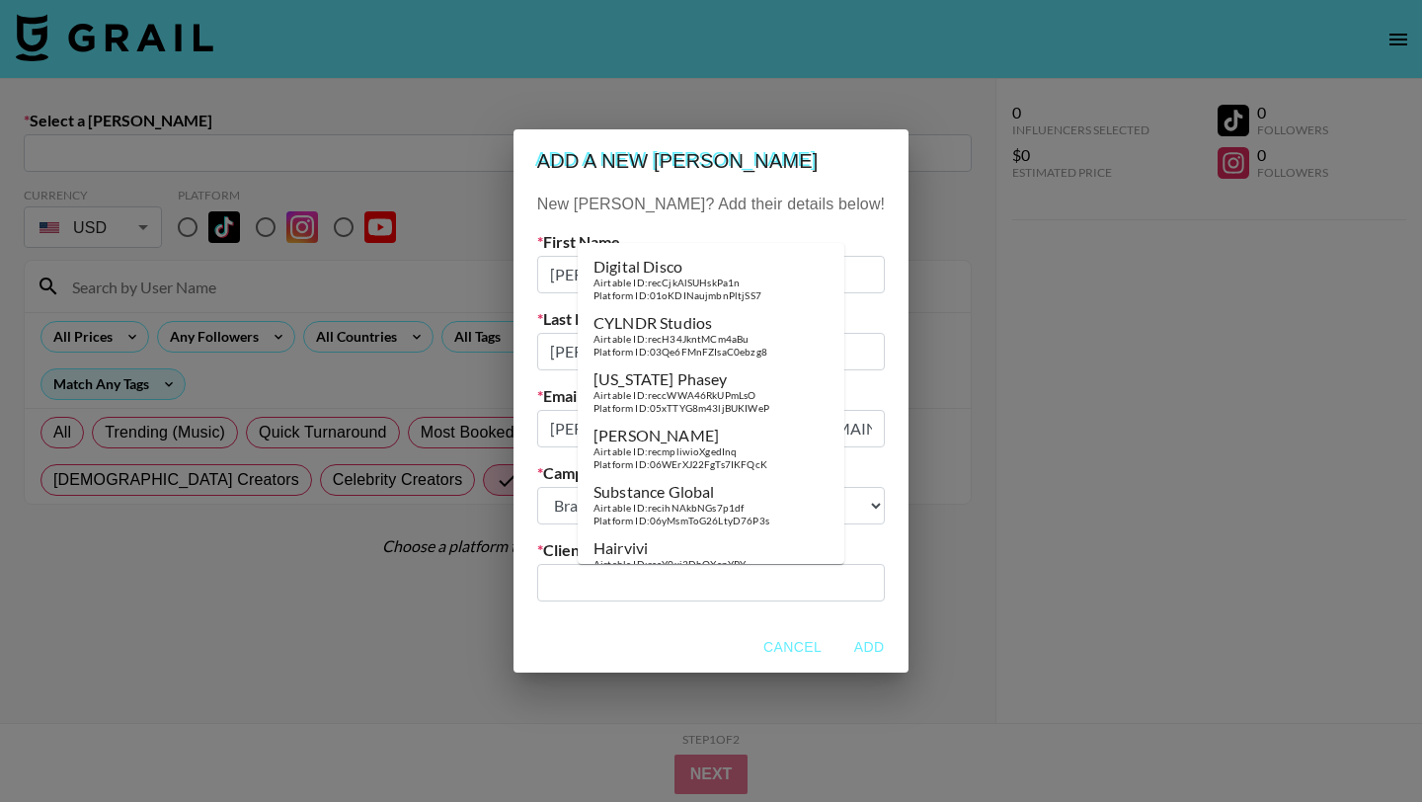
click at [641, 576] on input "text" at bounding box center [711, 582] width 324 height 23
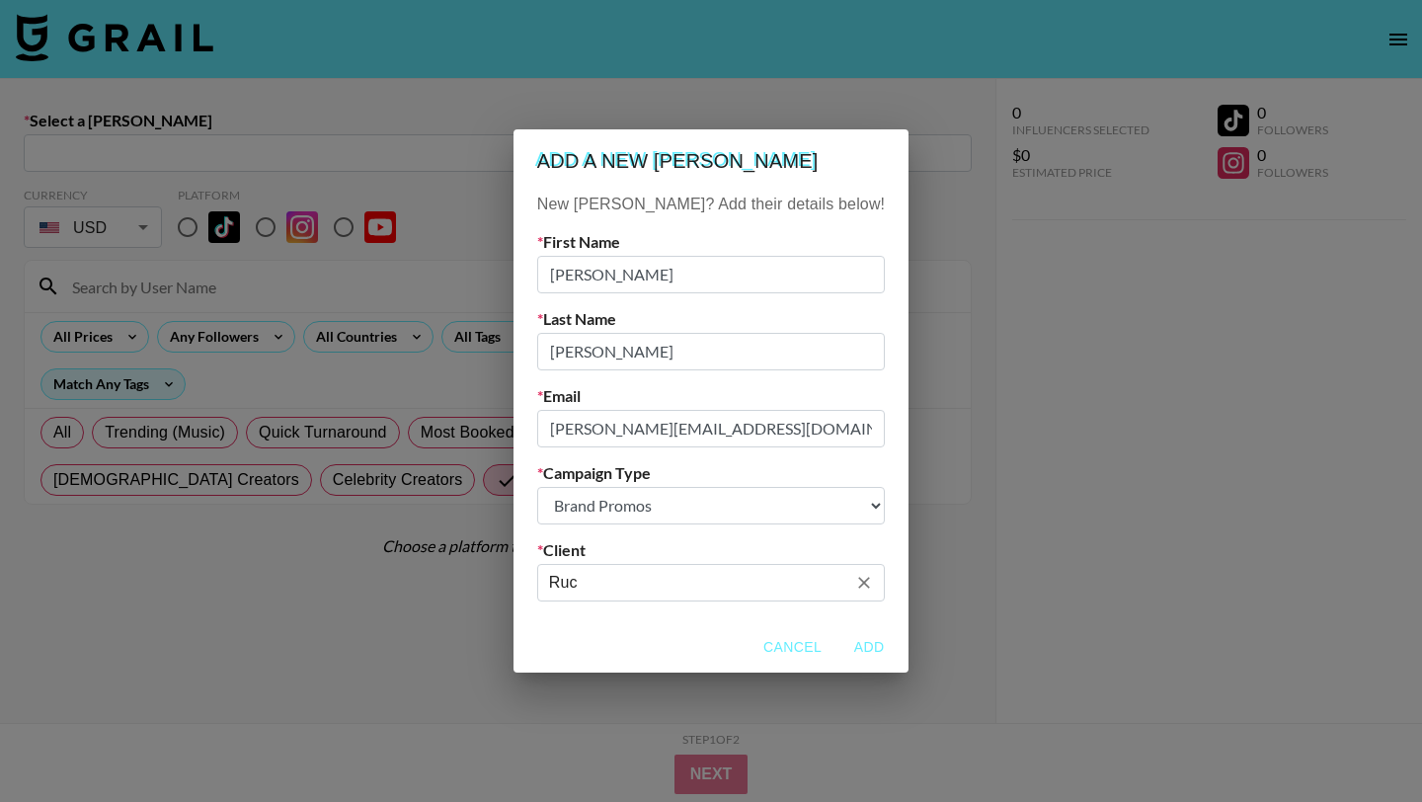
click at [656, 592] on input "Ruc" at bounding box center [697, 582] width 297 height 23
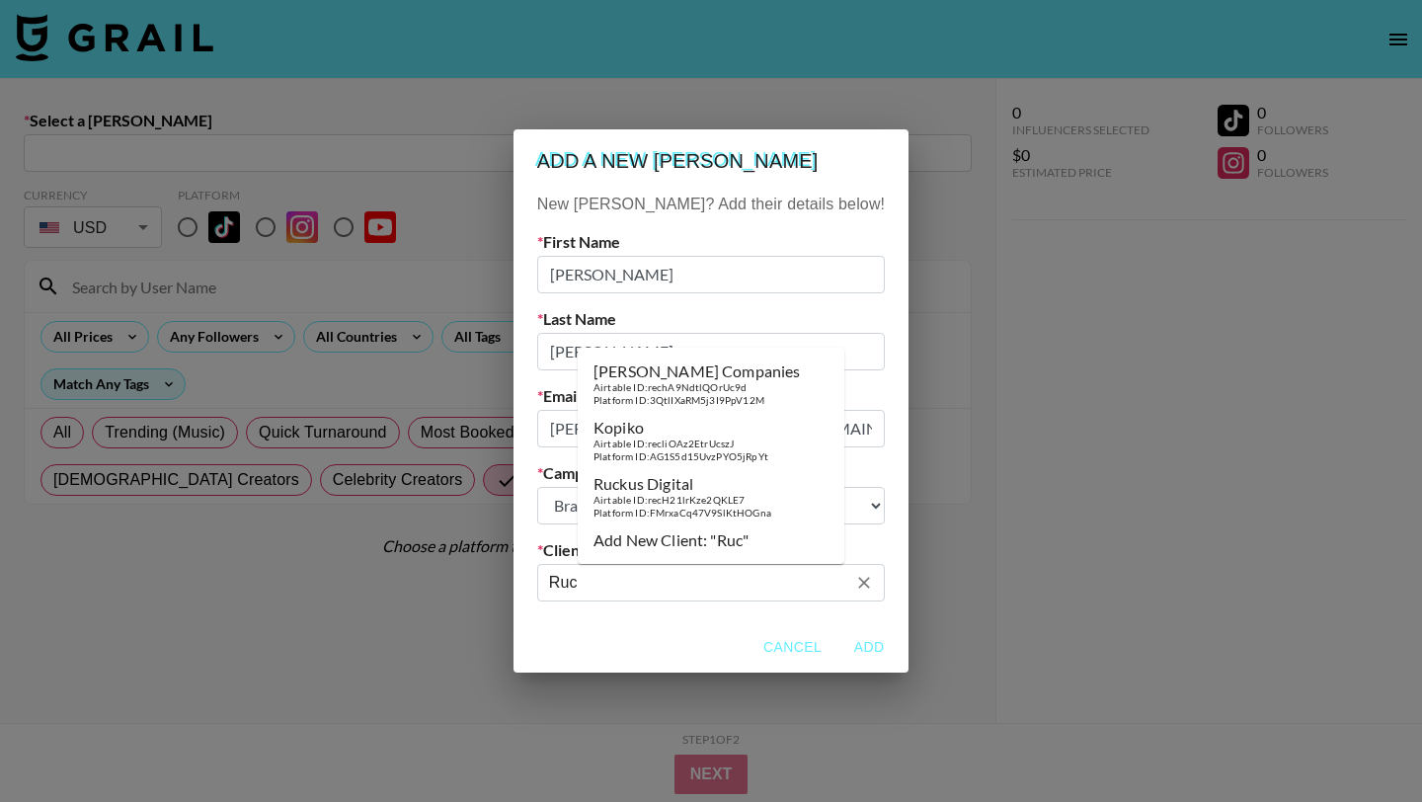
click at [656, 592] on input "Ruc" at bounding box center [697, 582] width 297 height 23
paste input "kus"
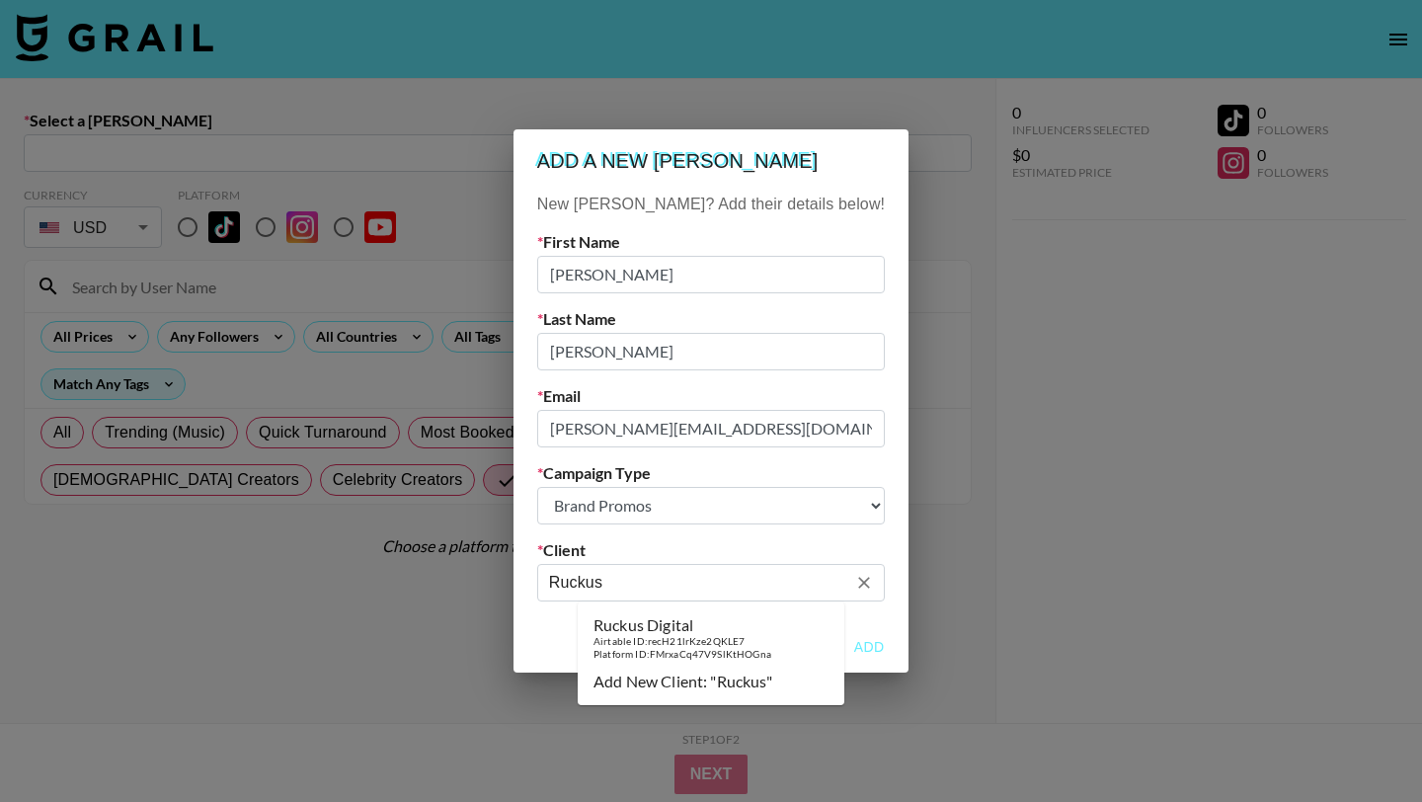
click at [657, 627] on div "Ruckus Digital" at bounding box center [683, 625] width 178 height 20
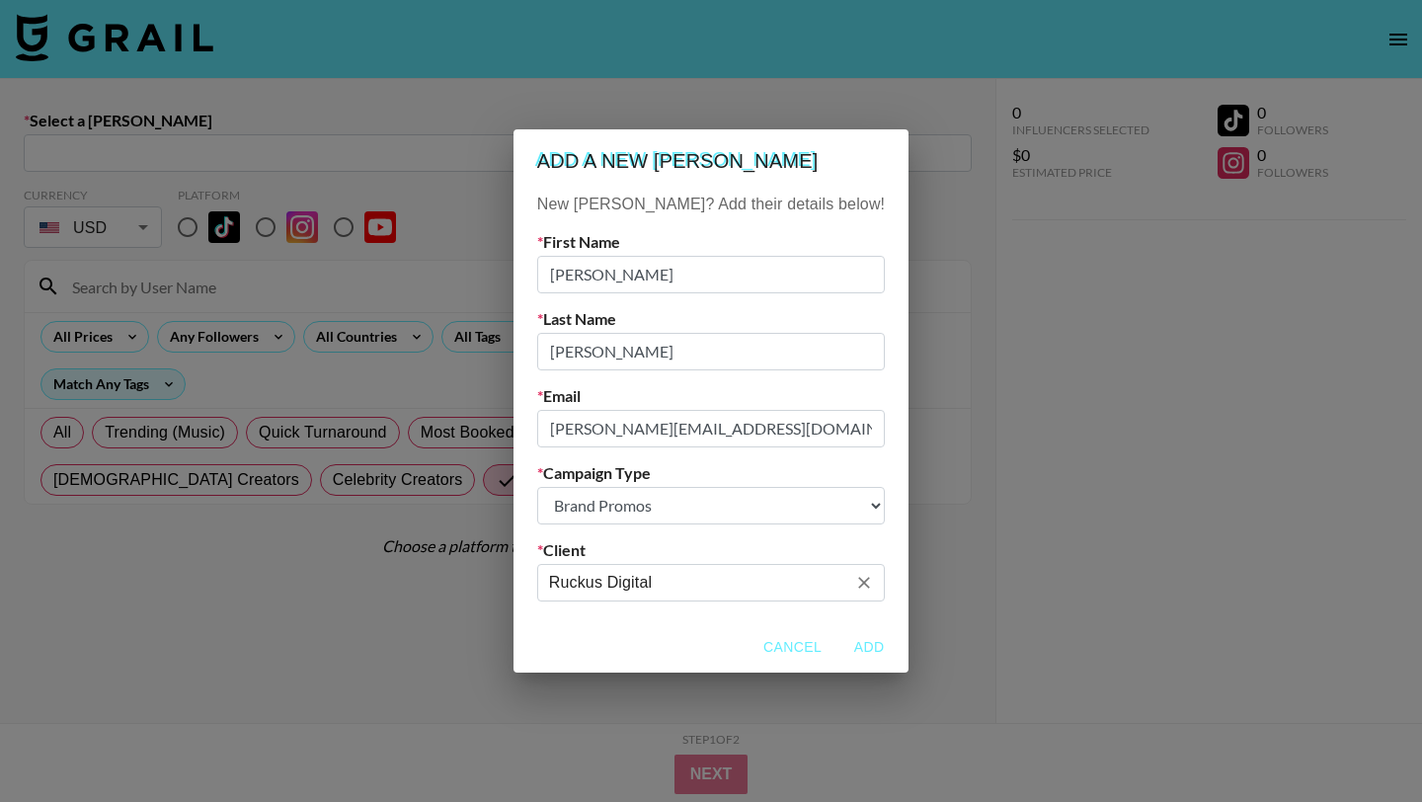
type input "Ruckus Digital"
click at [838, 640] on button "Add" at bounding box center [869, 647] width 63 height 37
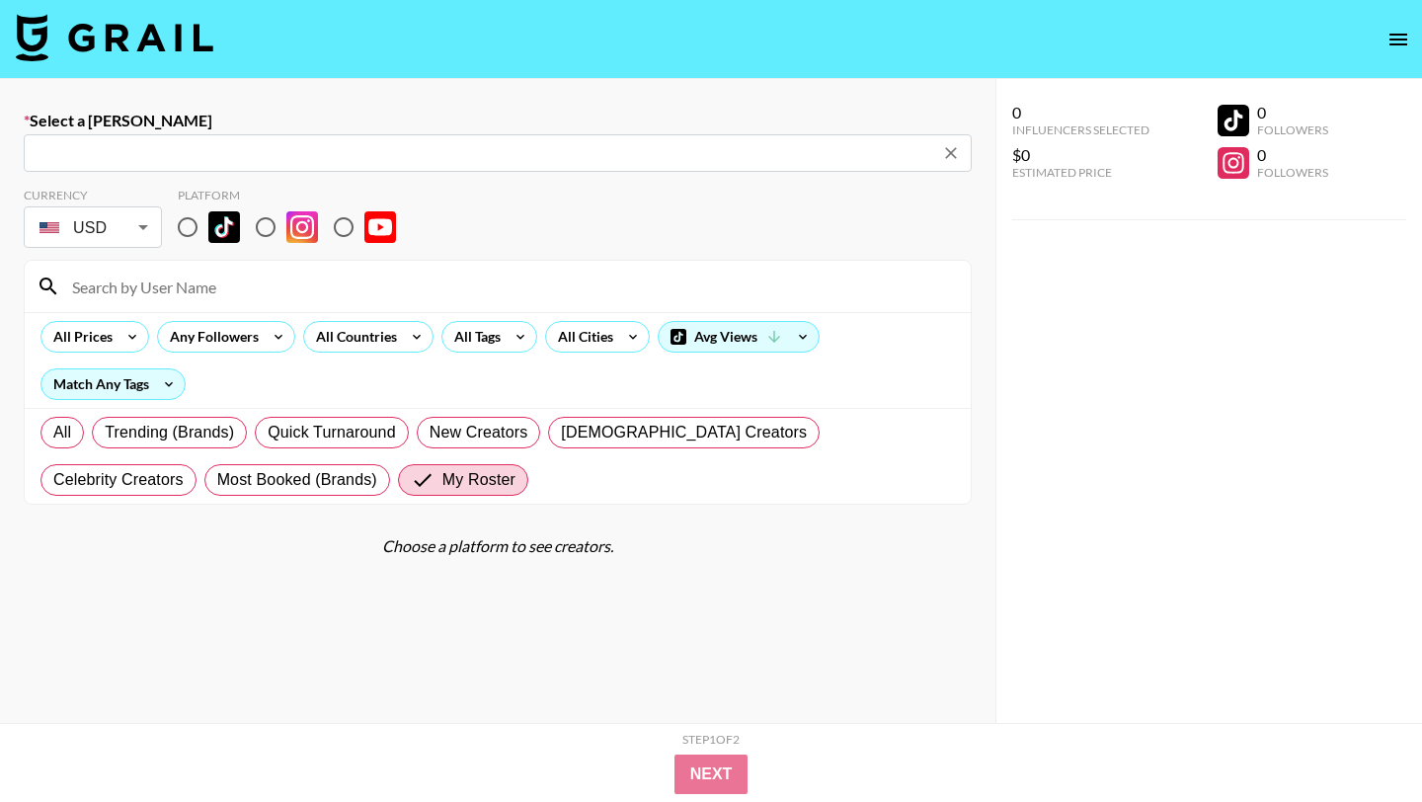
type input "[PERSON_NAME][EMAIL_ADDRESS][DOMAIN_NAME]: [PERSON_NAME] -- Ruckus Digital -- V…"
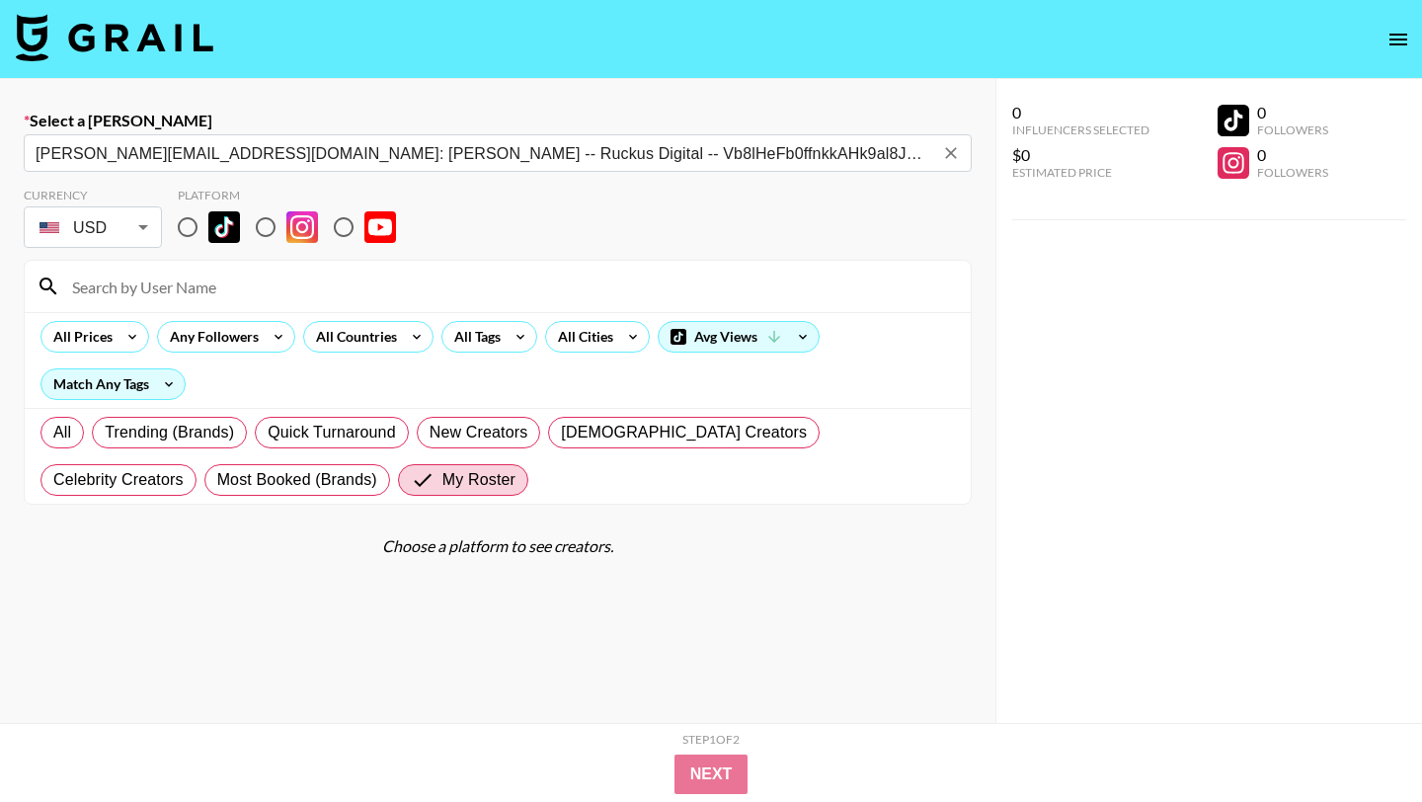
click at [259, 220] on input "radio" at bounding box center [265, 226] width 41 height 41
radio input "true"
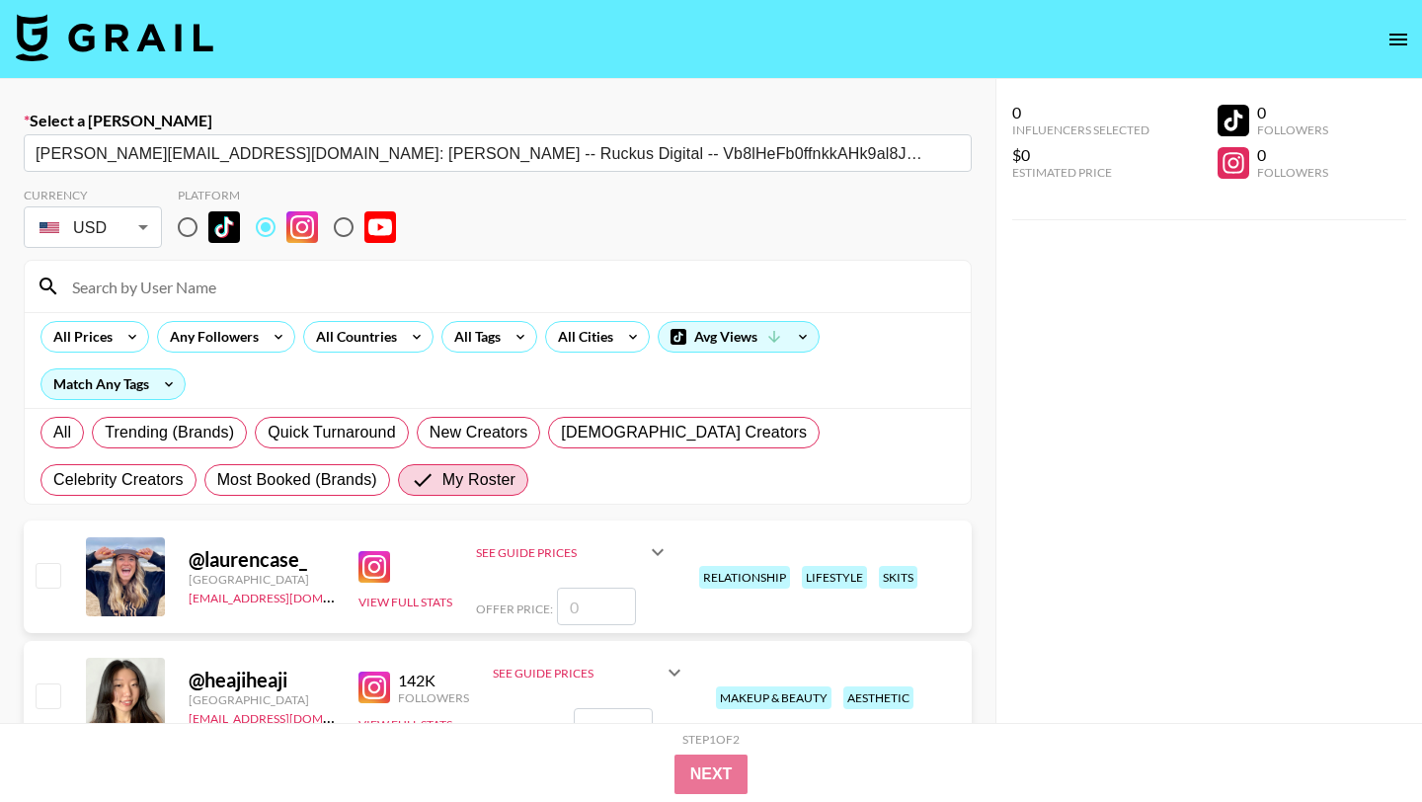
click at [239, 284] on input at bounding box center [509, 287] width 899 height 32
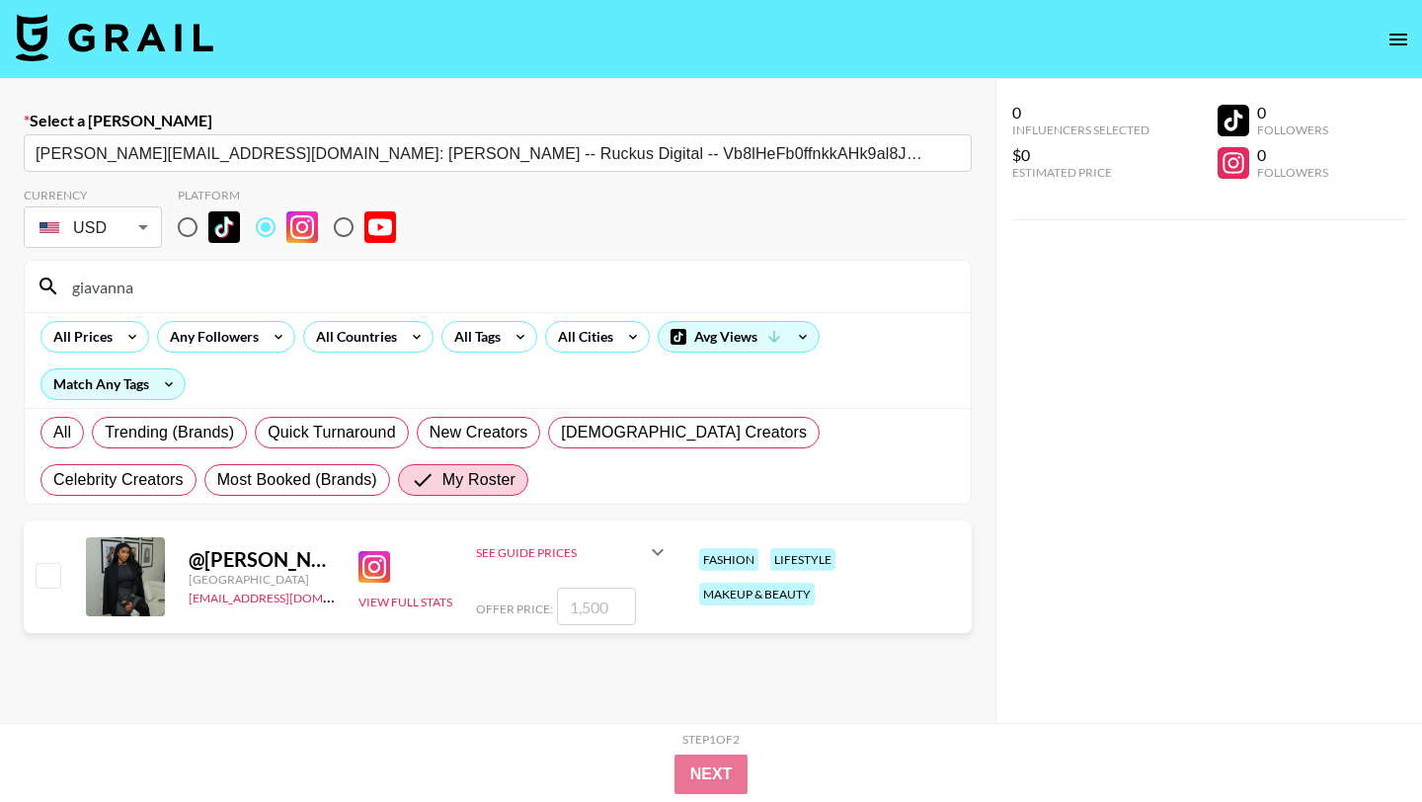
type input "giavanna"
click at [588, 608] on input "number" at bounding box center [596, 607] width 79 height 38
paste input "2250"
checkbox input "true"
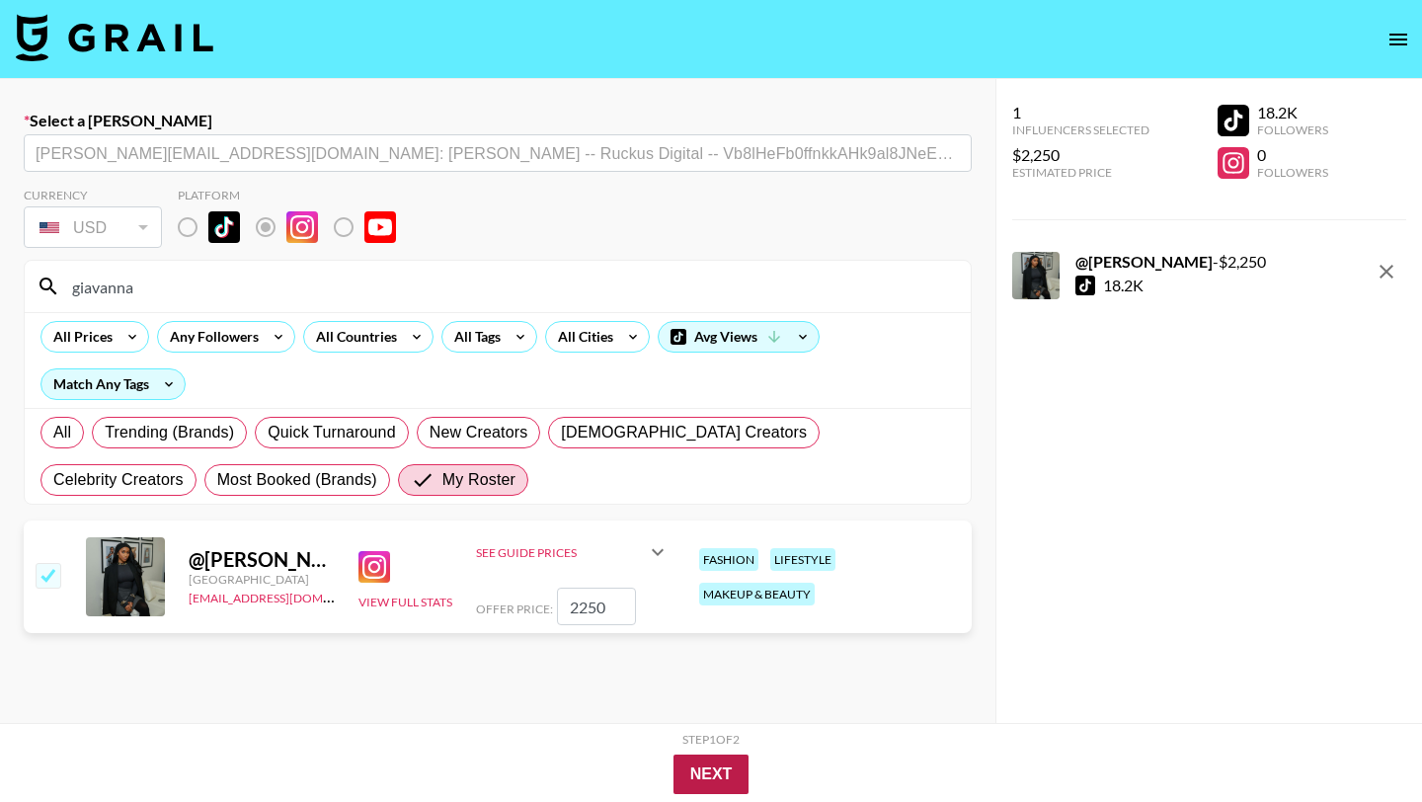
type input "2250"
click at [721, 766] on button "Next" at bounding box center [712, 775] width 76 height 40
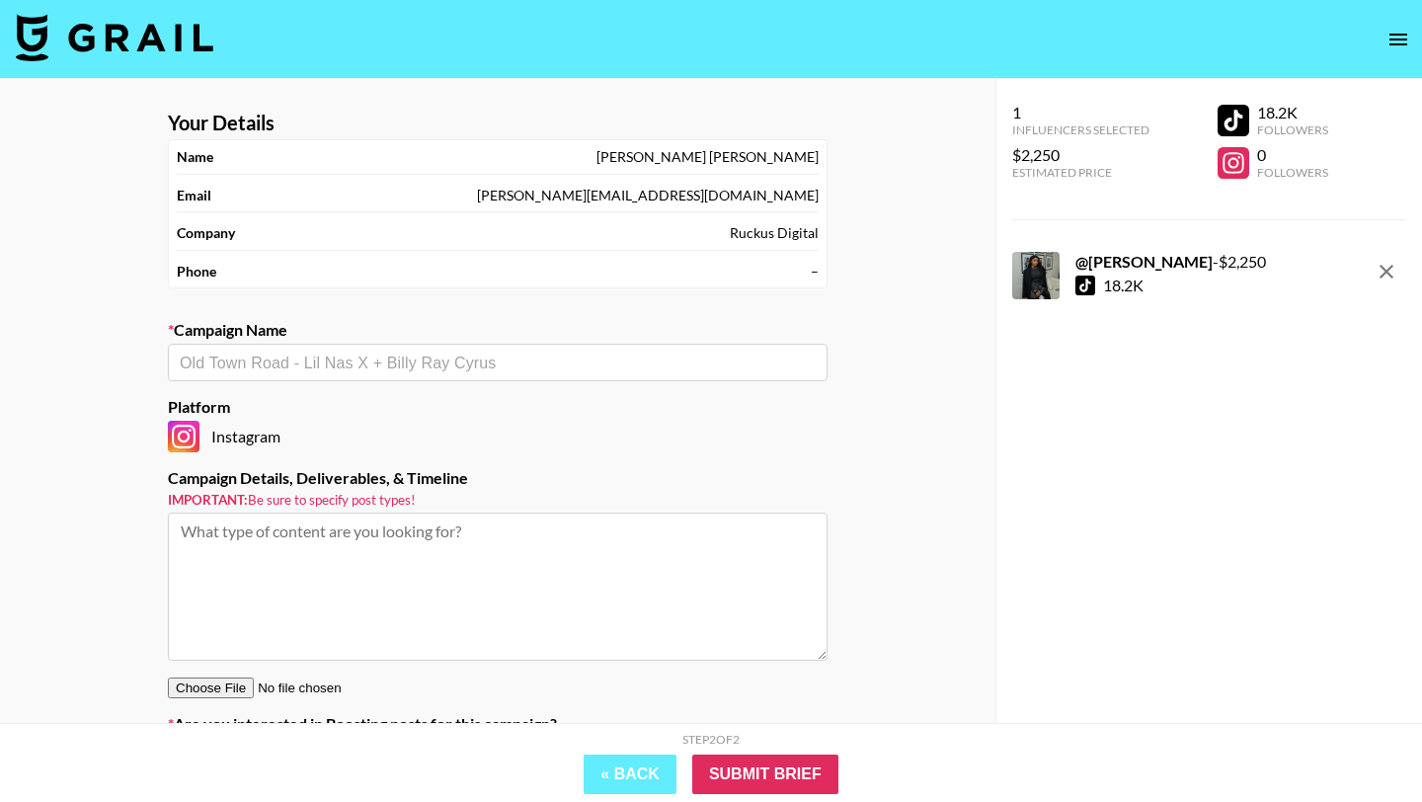
click at [413, 559] on textarea at bounding box center [498, 587] width 660 height 148
paste textarea "1 Instagram Reel ($1,200) 3 Instagram Story Slides ($750) 1-month whitelisting …"
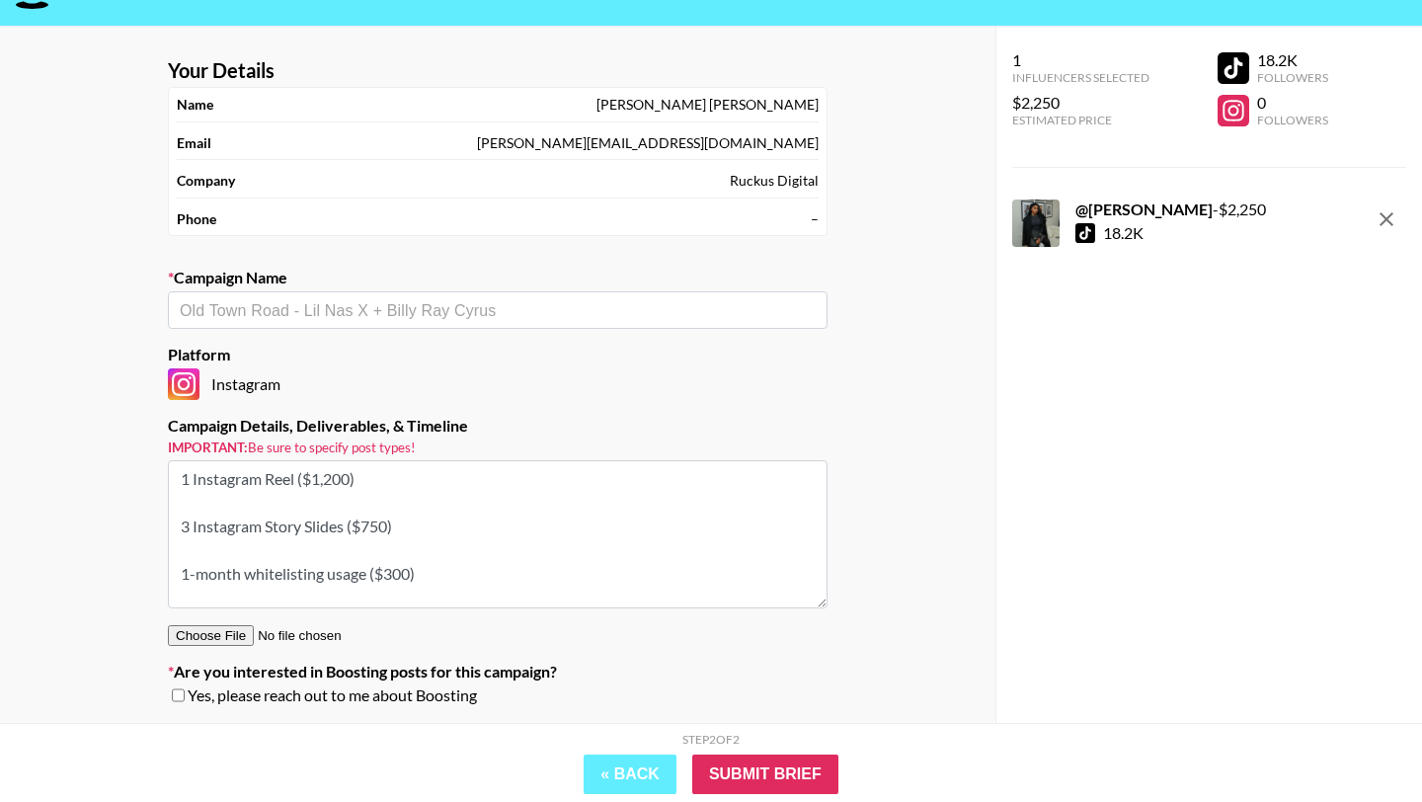
scroll to position [53, 0]
type textarea "1 Instagram Reel ($1,200) 3 Instagram Story Slides ($750) 1-month whitelisting …"
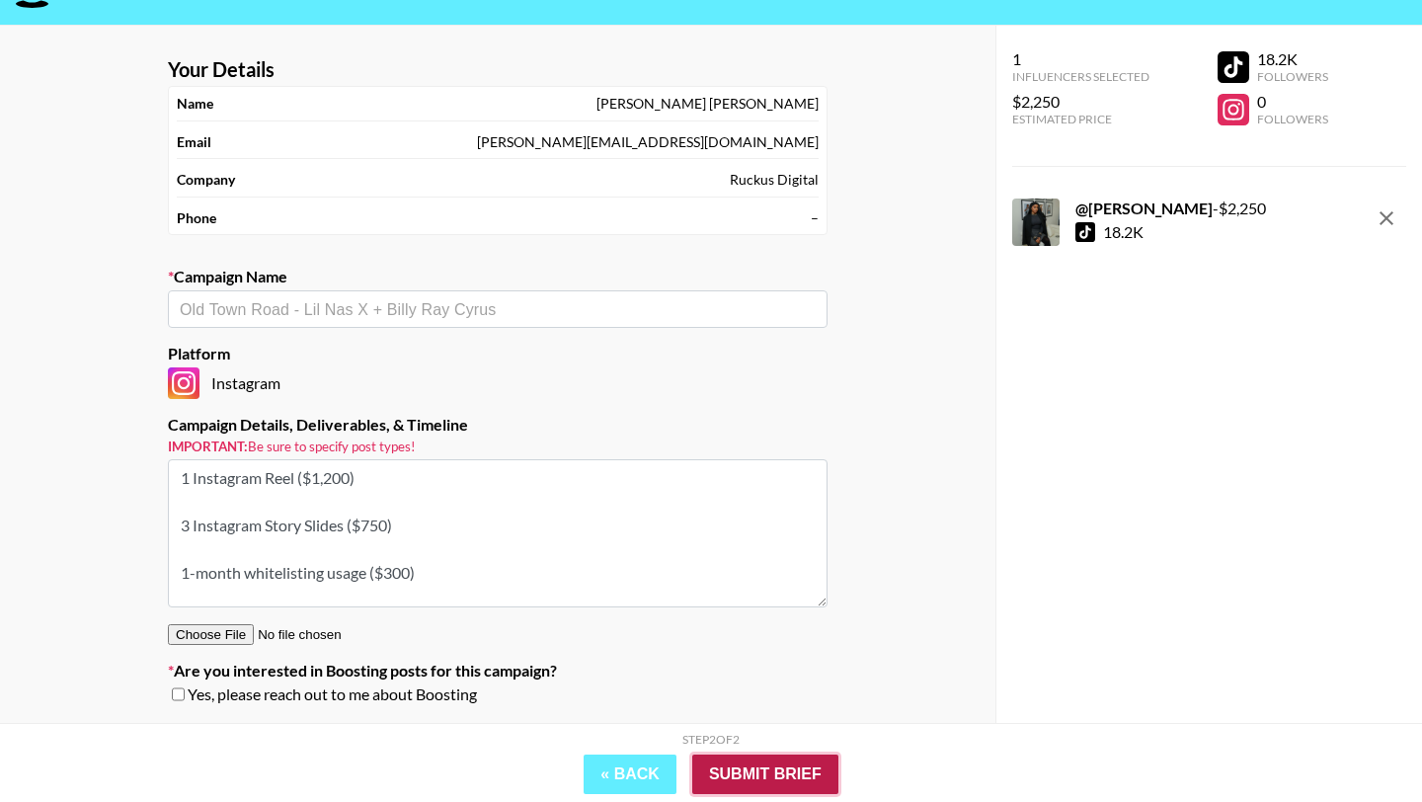
click at [796, 783] on input "Submit Brief" at bounding box center [765, 775] width 146 height 40
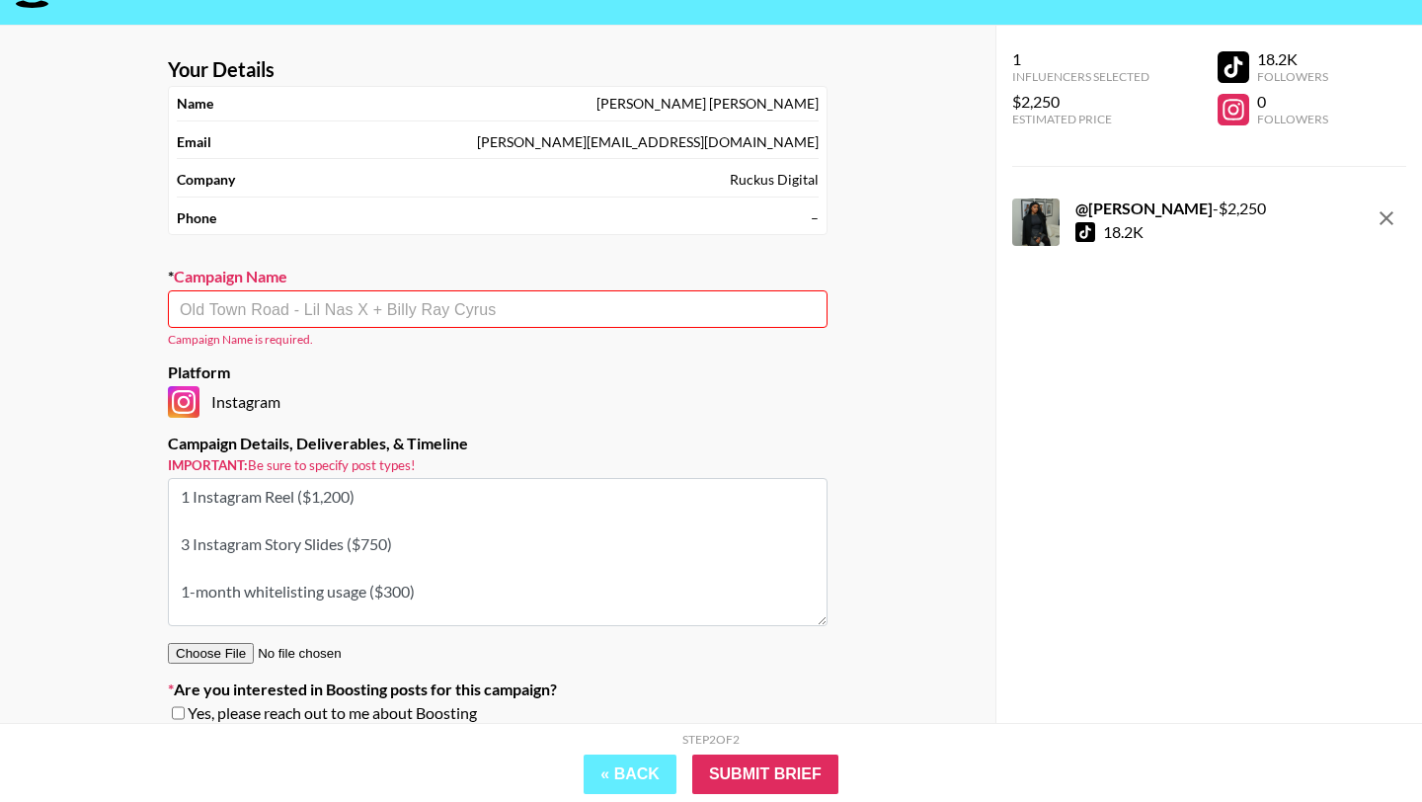
click at [397, 309] on input "text" at bounding box center [498, 309] width 636 height 23
type input "City Blues"
click at [337, 293] on div "​" at bounding box center [498, 309] width 660 height 38
click at [431, 353] on li "Add New Campaign: "City Blues - Fall 2025"" at bounding box center [498, 352] width 660 height 32
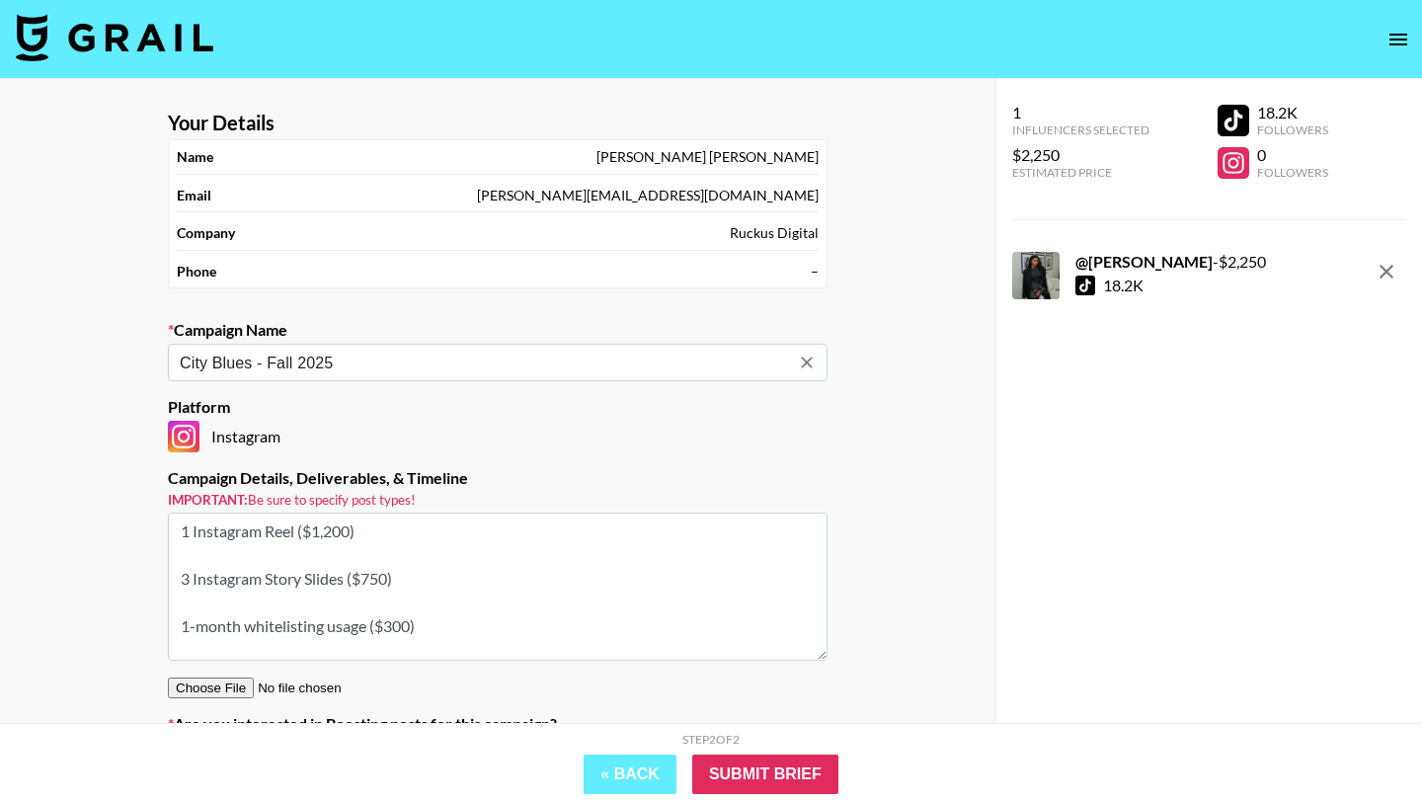
scroll to position [114, 0]
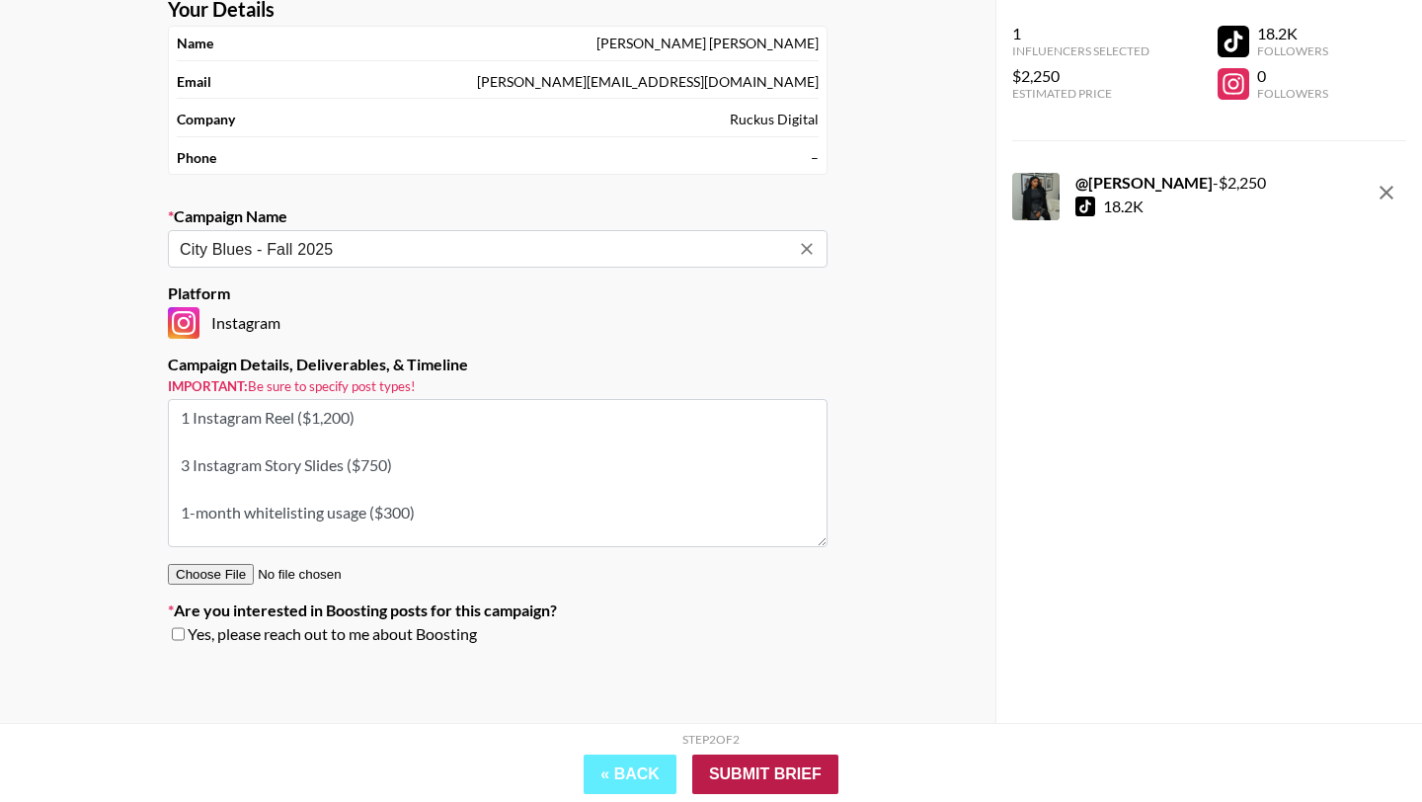
type input "City Blues - Fall 2025"
click at [755, 779] on input "Submit Brief" at bounding box center [765, 775] width 146 height 40
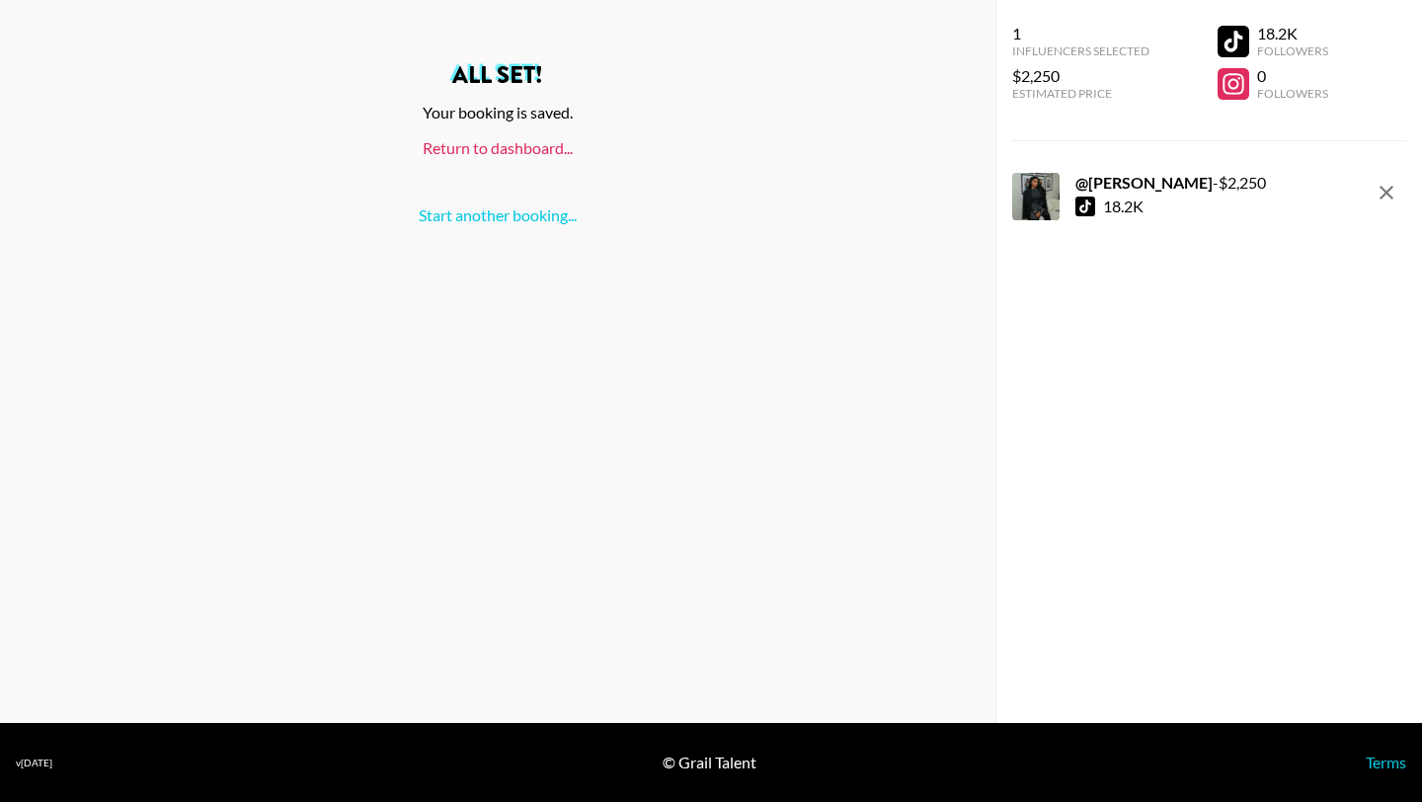
click at [479, 140] on link "Return to dashboard..." at bounding box center [498, 147] width 150 height 19
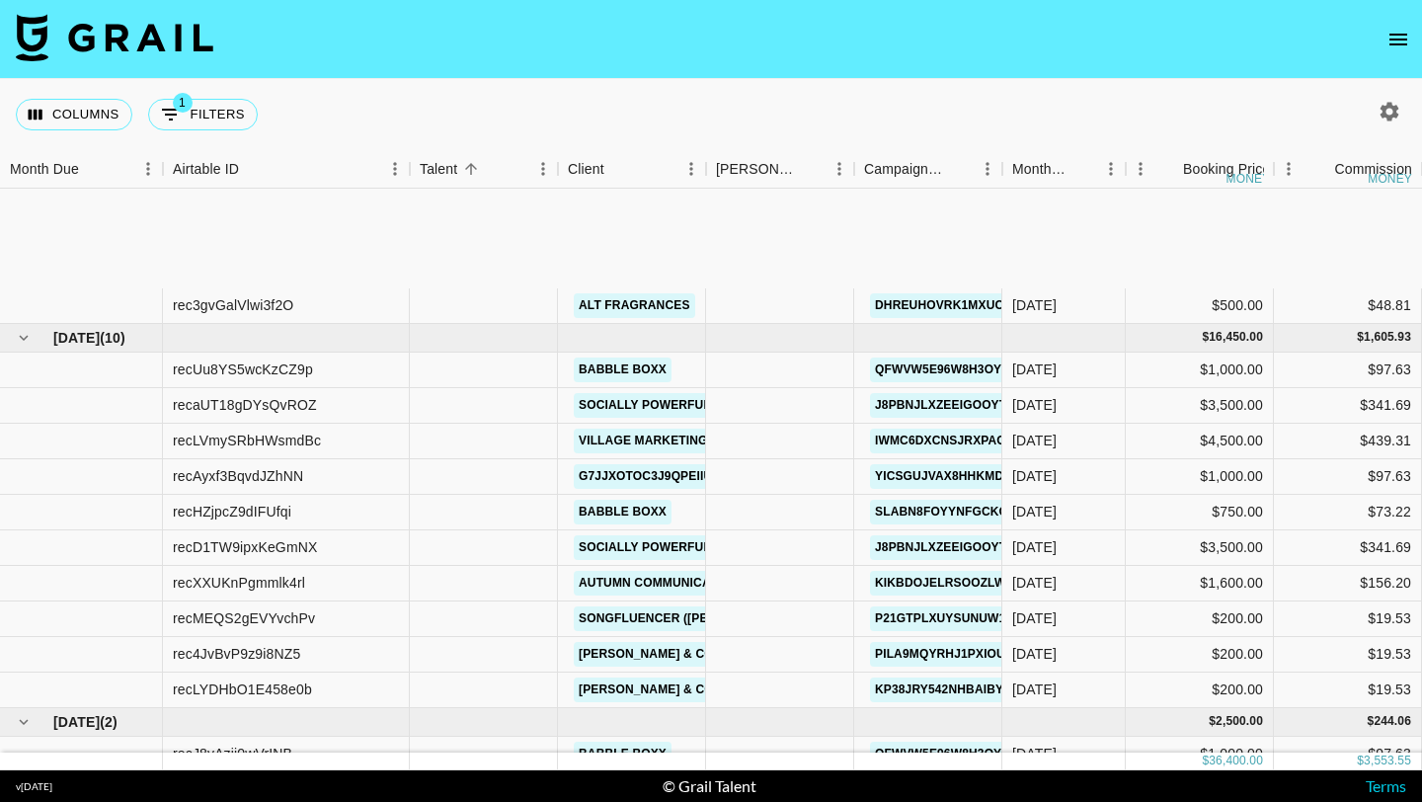
scroll to position [397, 0]
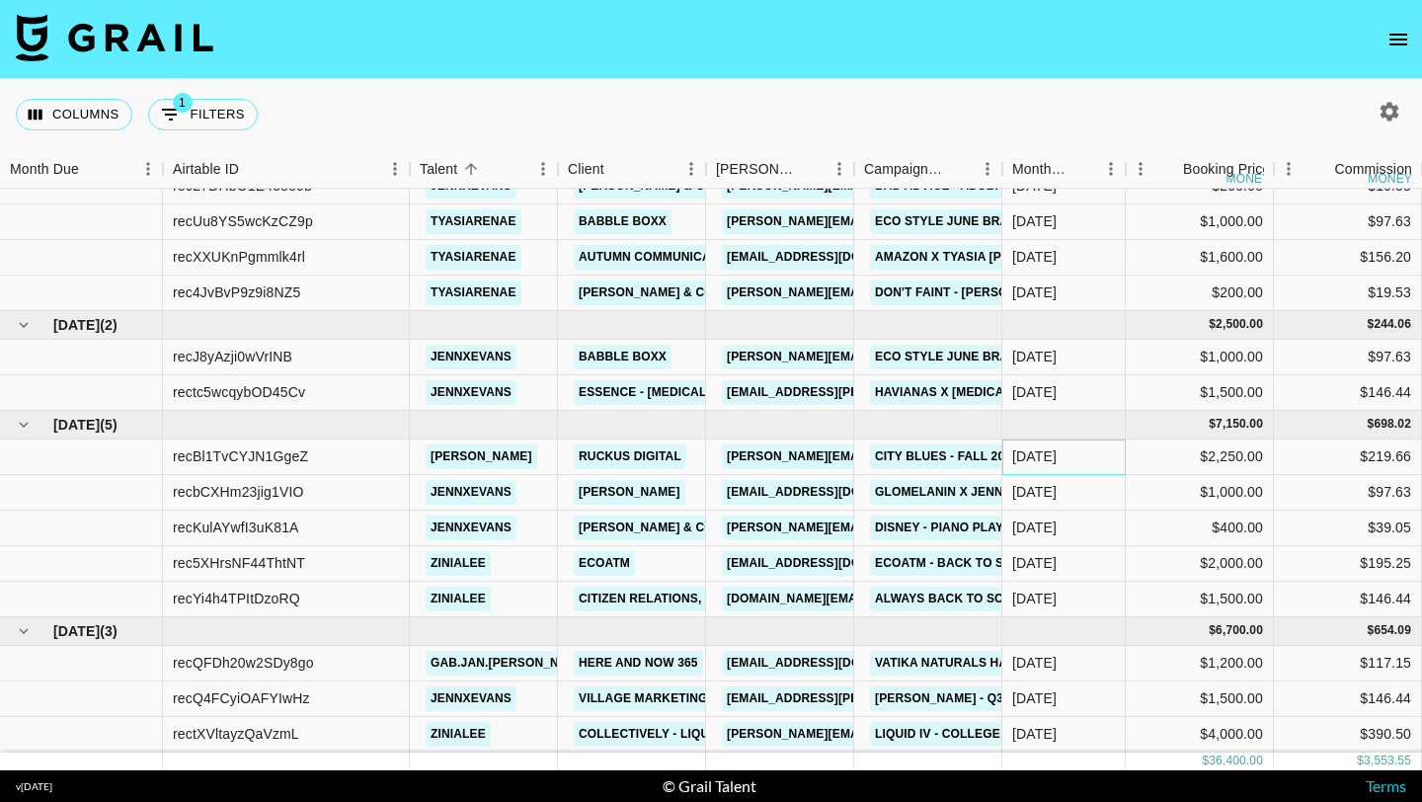
click at [1028, 455] on div "[DATE]" at bounding box center [1035, 456] width 44 height 20
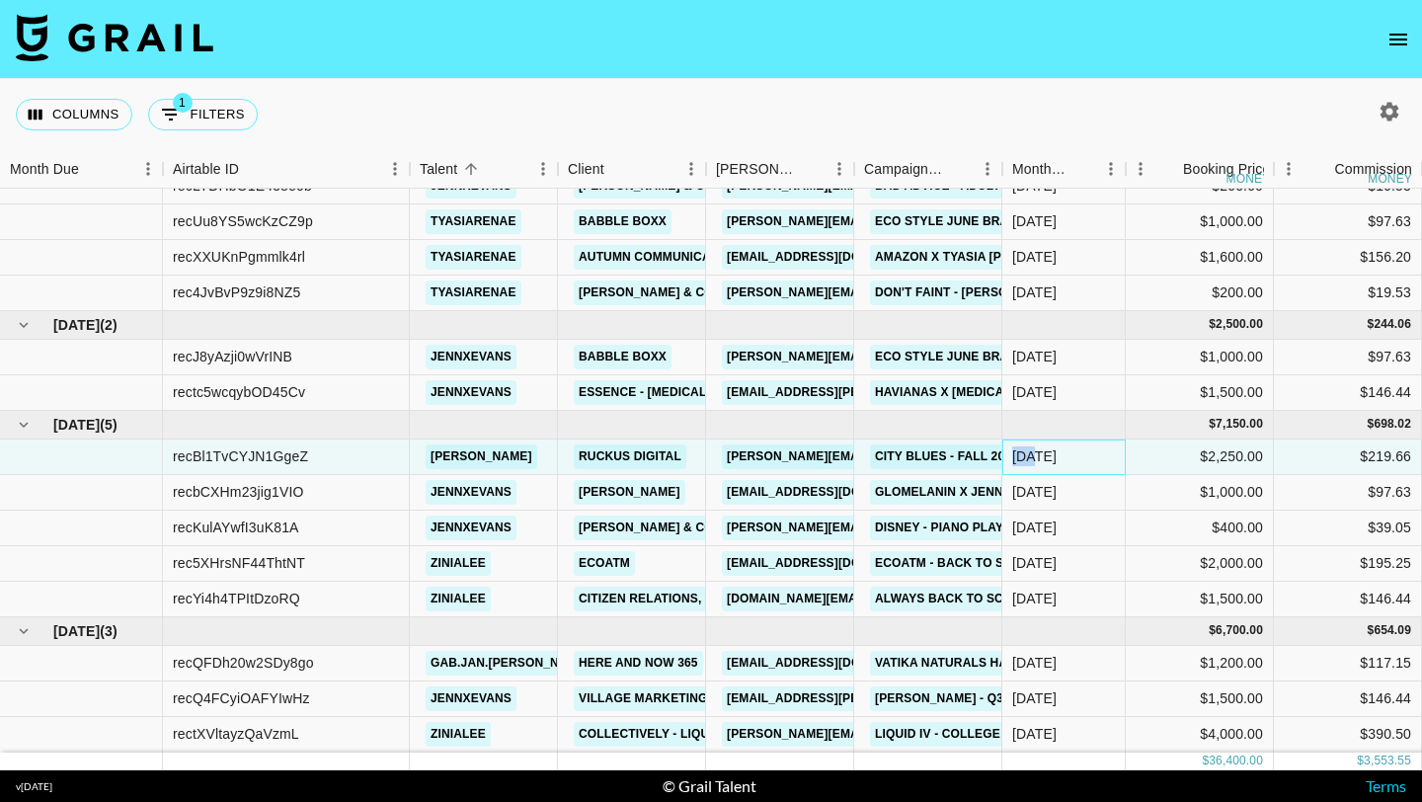
click at [1028, 455] on div "[DATE]" at bounding box center [1035, 456] width 44 height 20
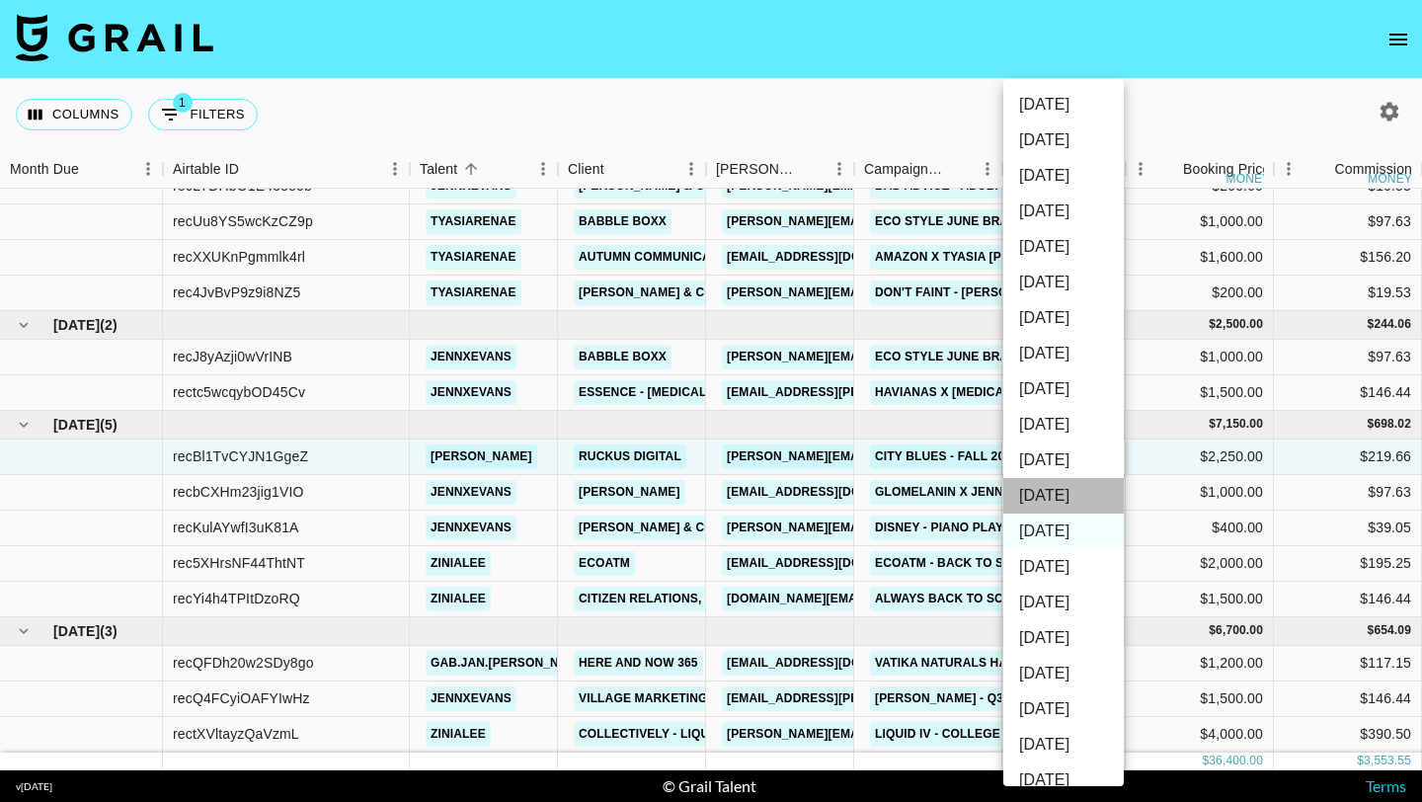
click at [1082, 501] on li "[DATE]" at bounding box center [1064, 496] width 121 height 36
type input "[DATE]"
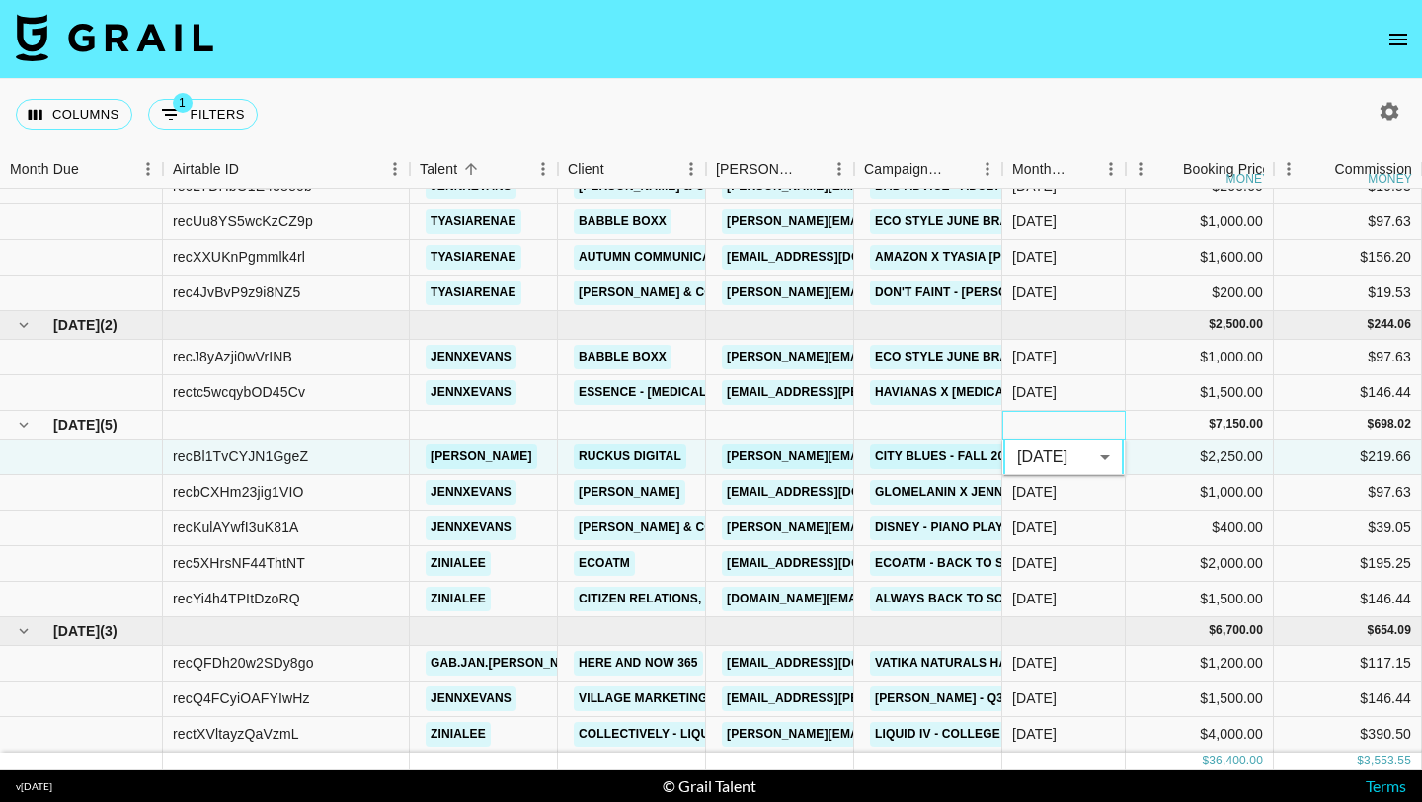
click at [1124, 421] on div at bounding box center [1064, 425] width 123 height 29
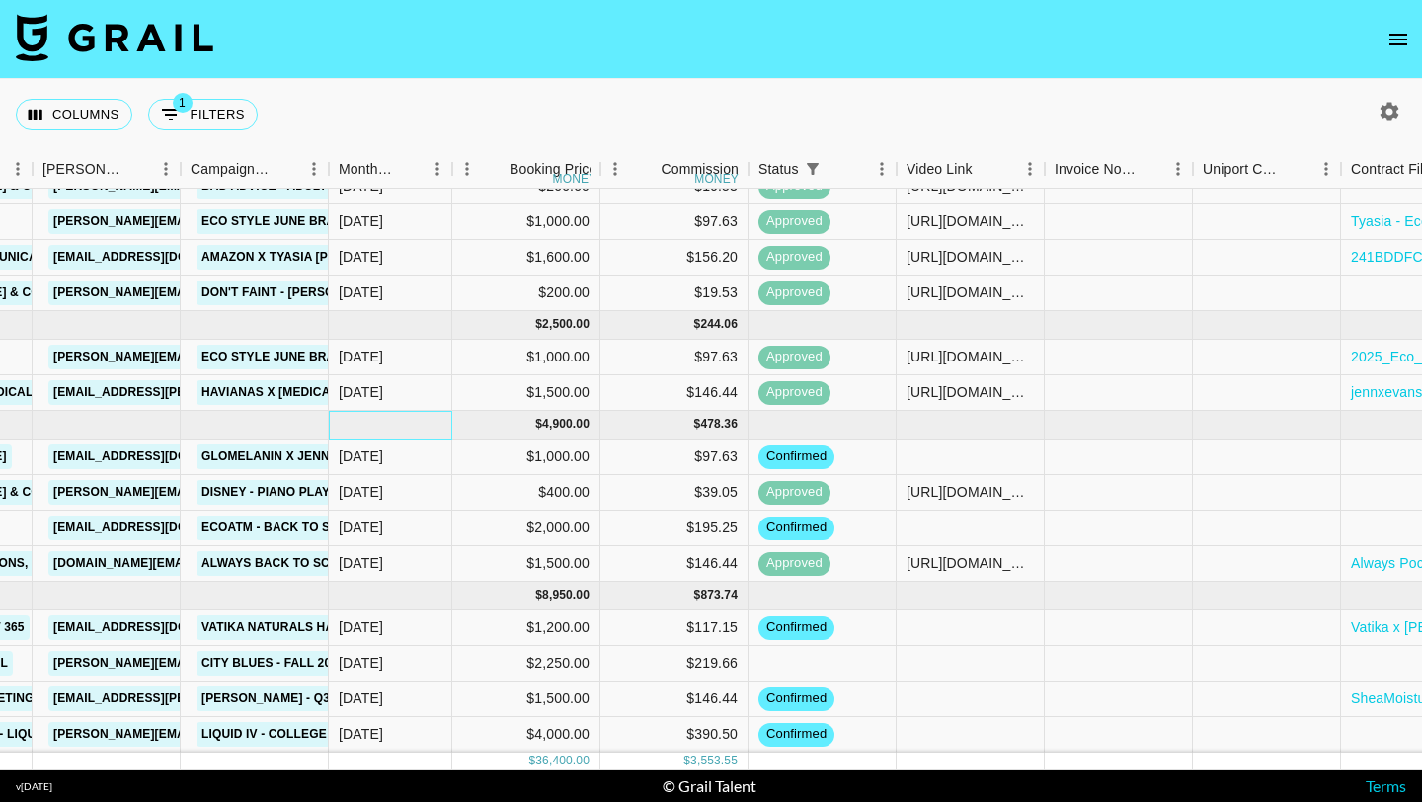
scroll to position [397, 1116]
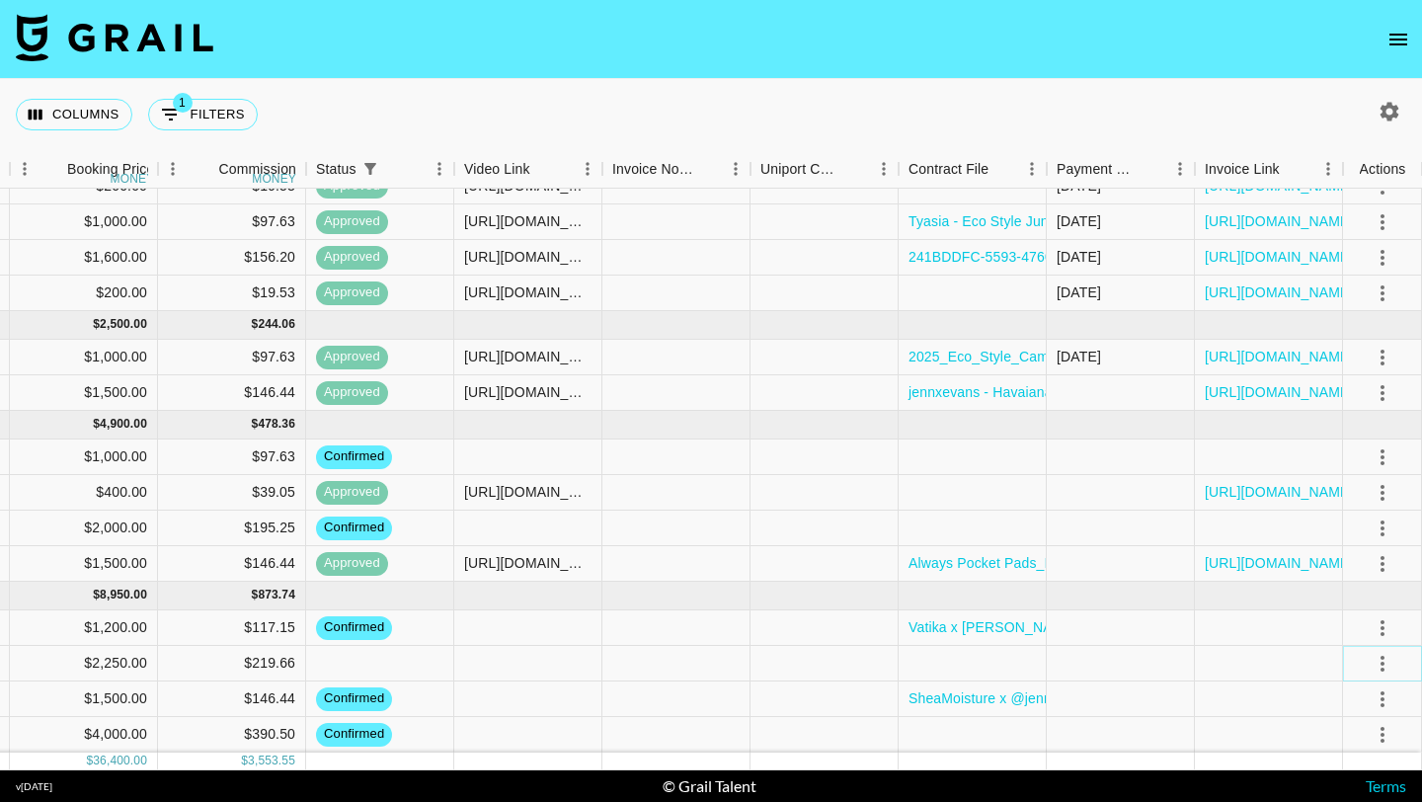
click at [1374, 652] on icon "select merge strategy" at bounding box center [1383, 664] width 24 height 24
click at [1357, 488] on li "Confirm" at bounding box center [1358, 479] width 128 height 36
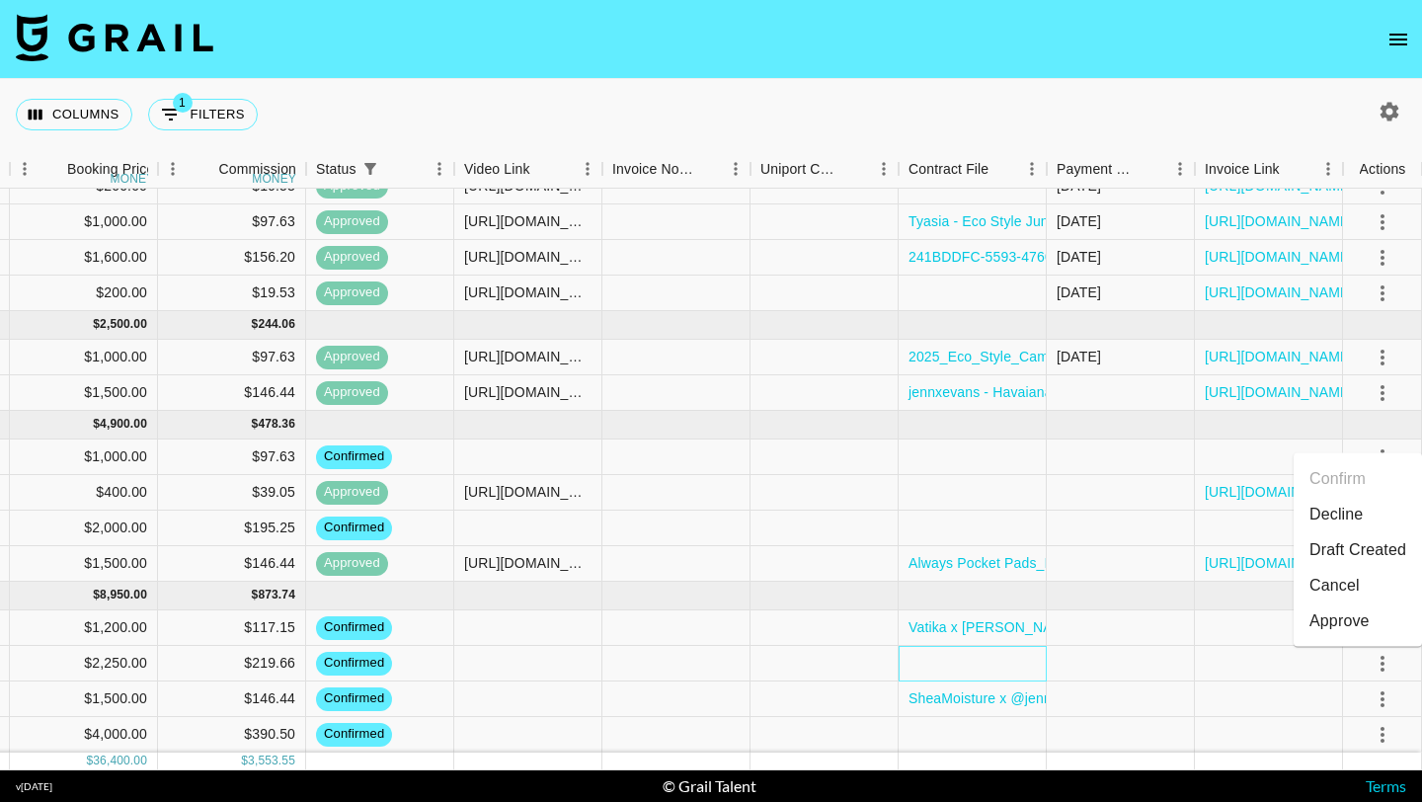
click at [1002, 667] on div at bounding box center [973, 664] width 148 height 36
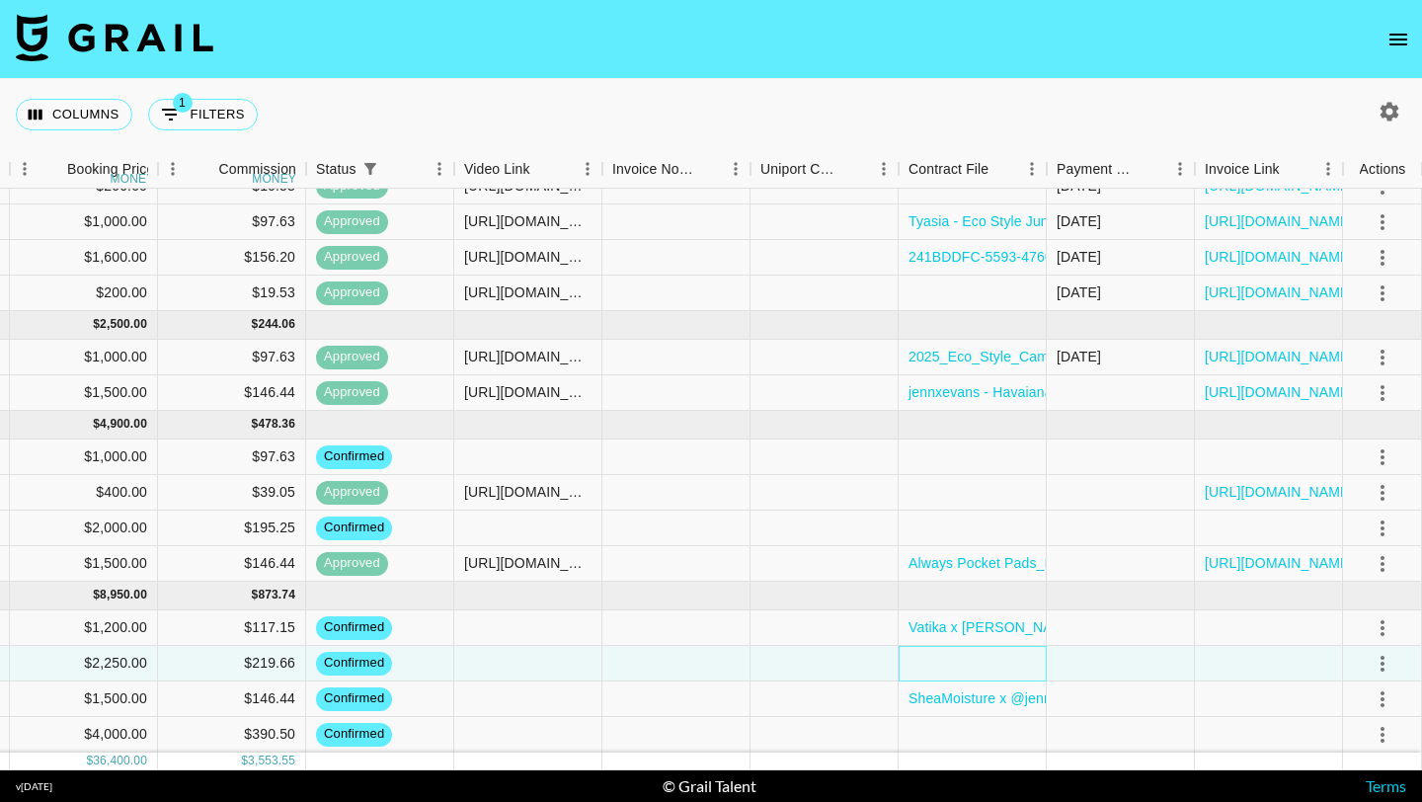
click at [1002, 667] on div at bounding box center [973, 664] width 148 height 36
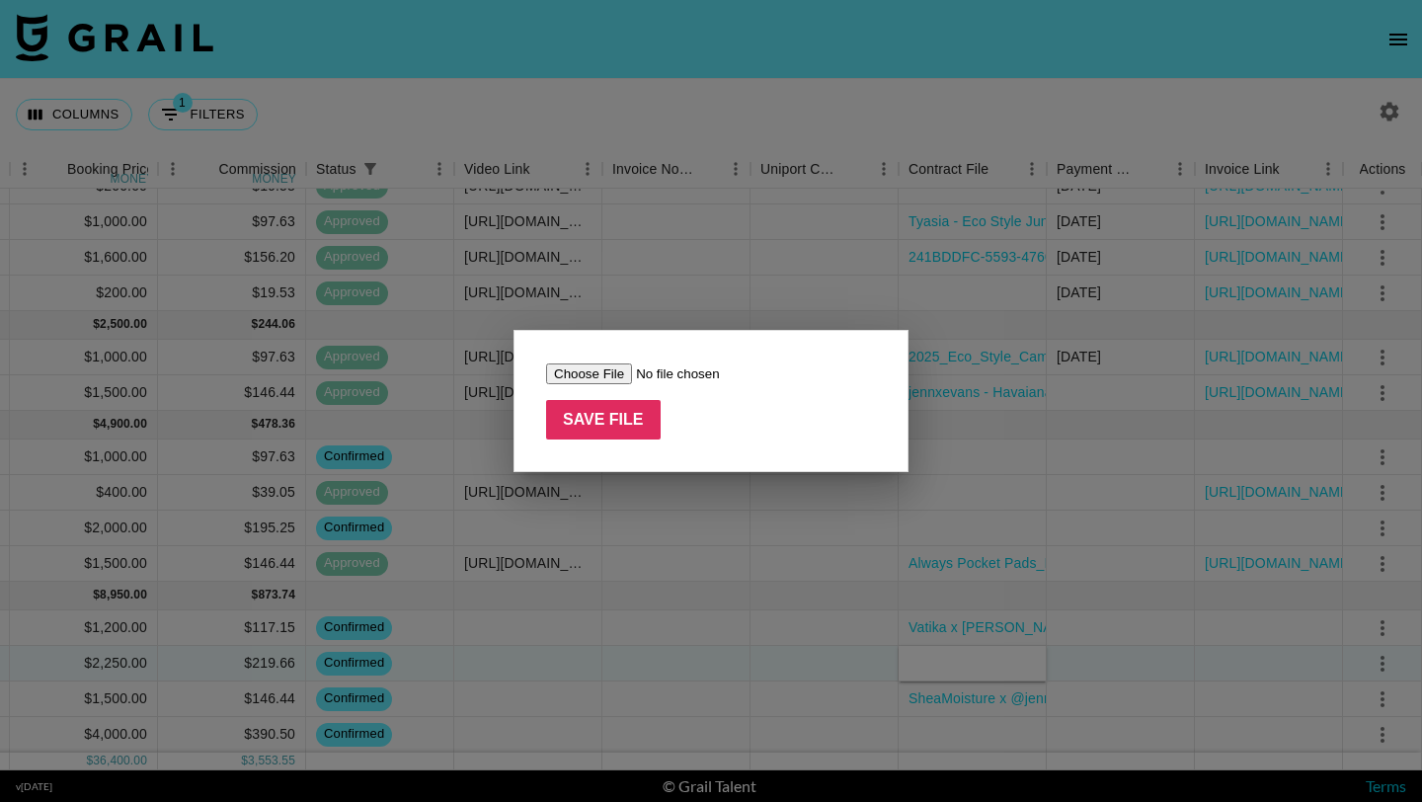
click at [608, 374] on input "file" at bounding box center [671, 374] width 250 height 21
type input "C:\fakepath\City Blues Influencer Contract _ Giavanna Ajeé _ Fall 2025 Campaig…"
click at [572, 410] on input "Save File" at bounding box center [603, 420] width 115 height 40
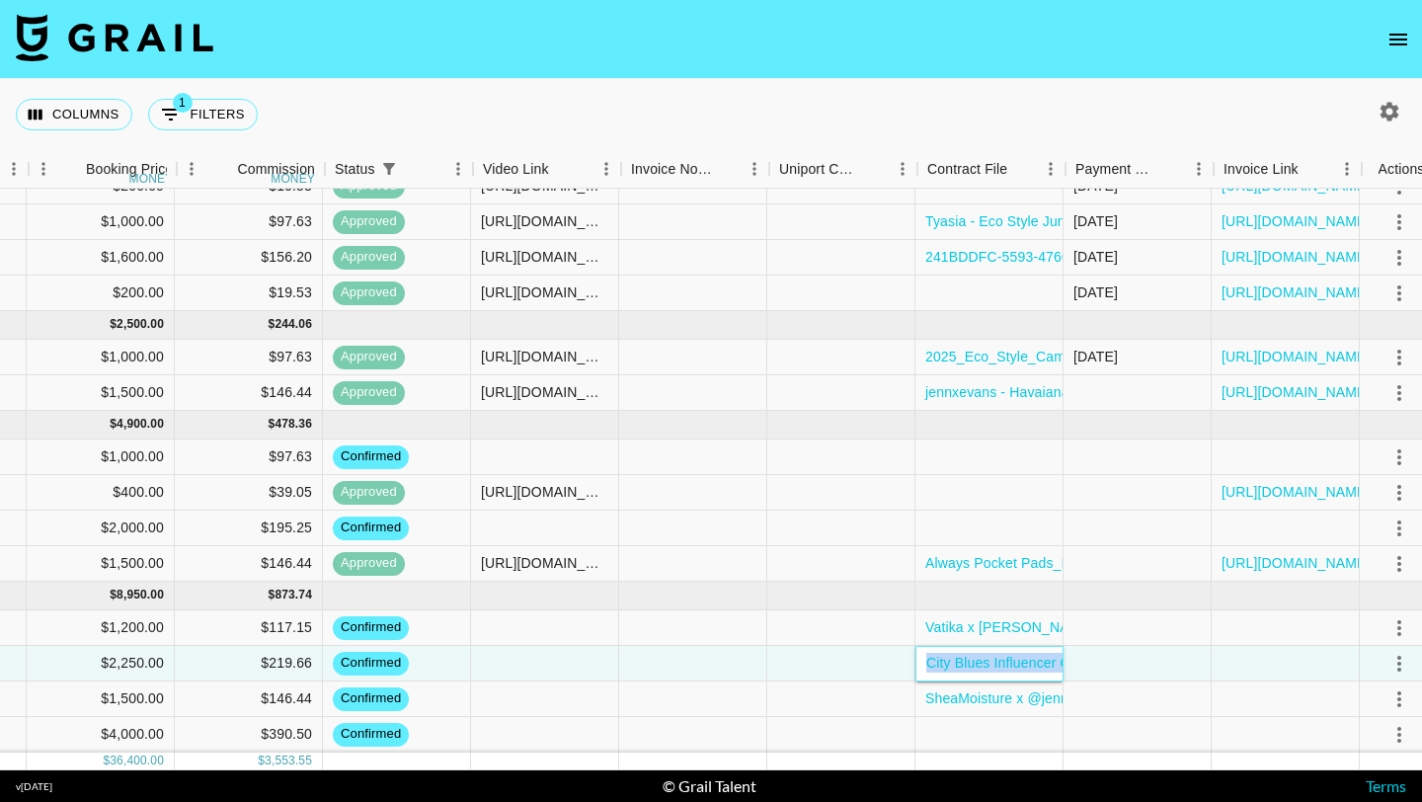
scroll to position [397, 1097]
click at [1402, 728] on icon "select merge strategy" at bounding box center [1402, 735] width 4 height 16
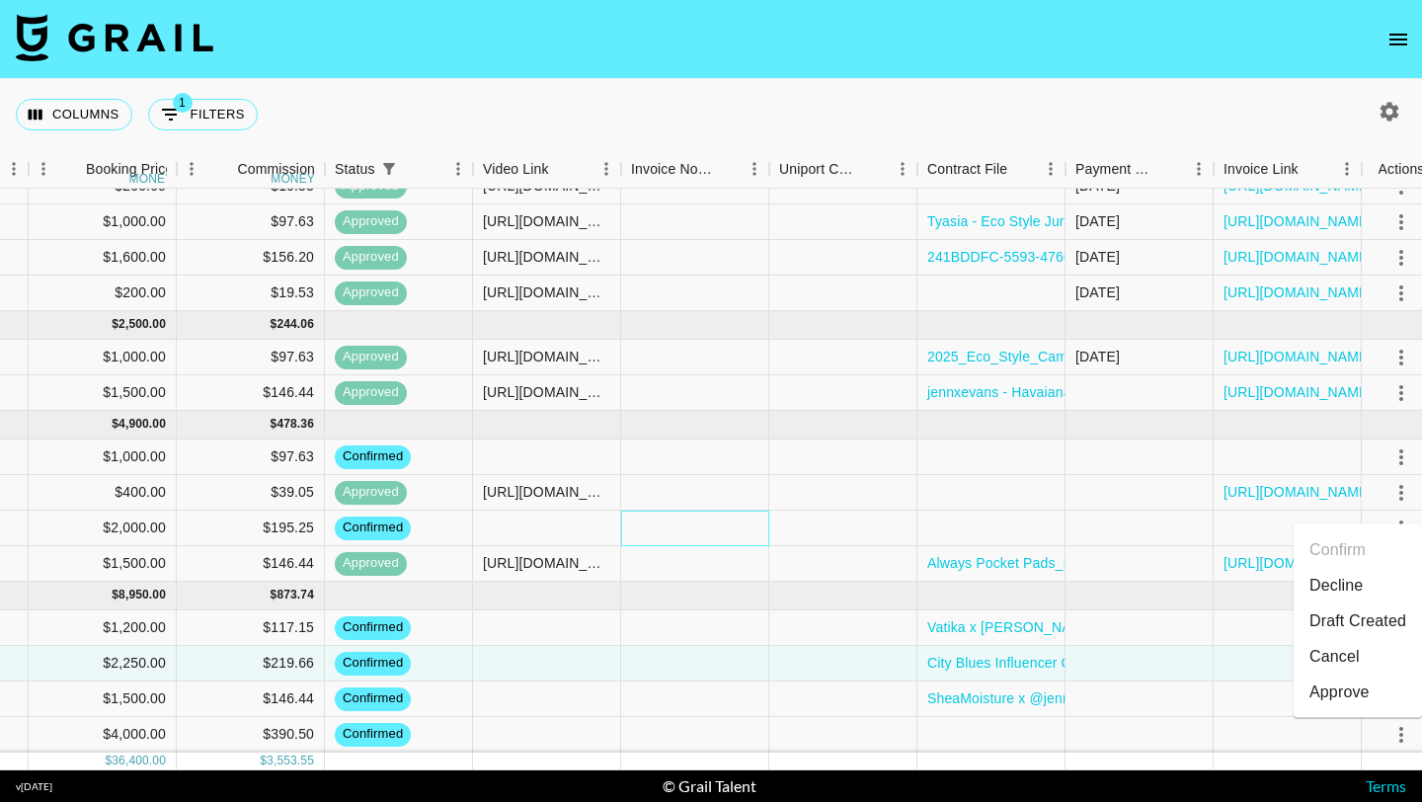
click at [704, 528] on div at bounding box center [695, 529] width 148 height 36
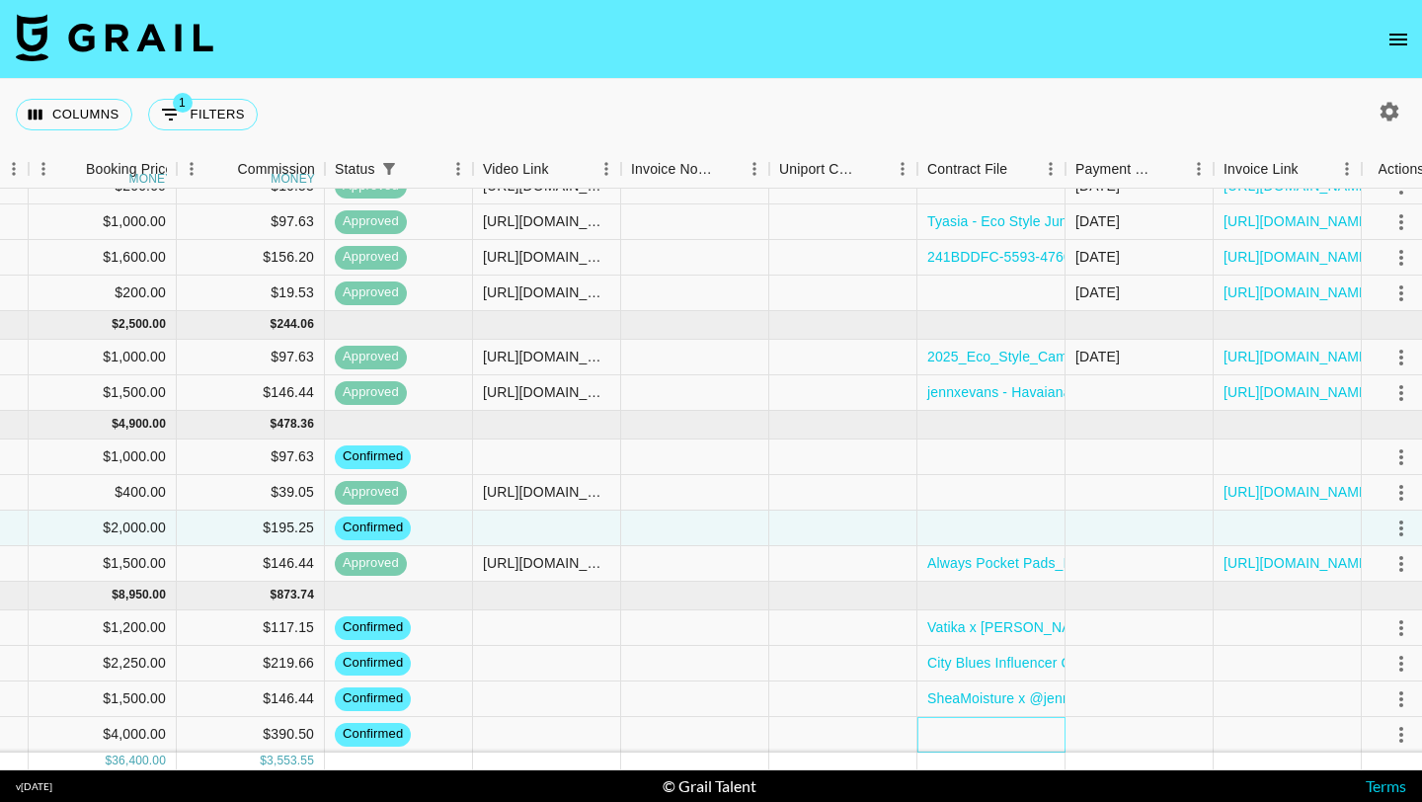
click at [1020, 734] on div at bounding box center [992, 735] width 148 height 36
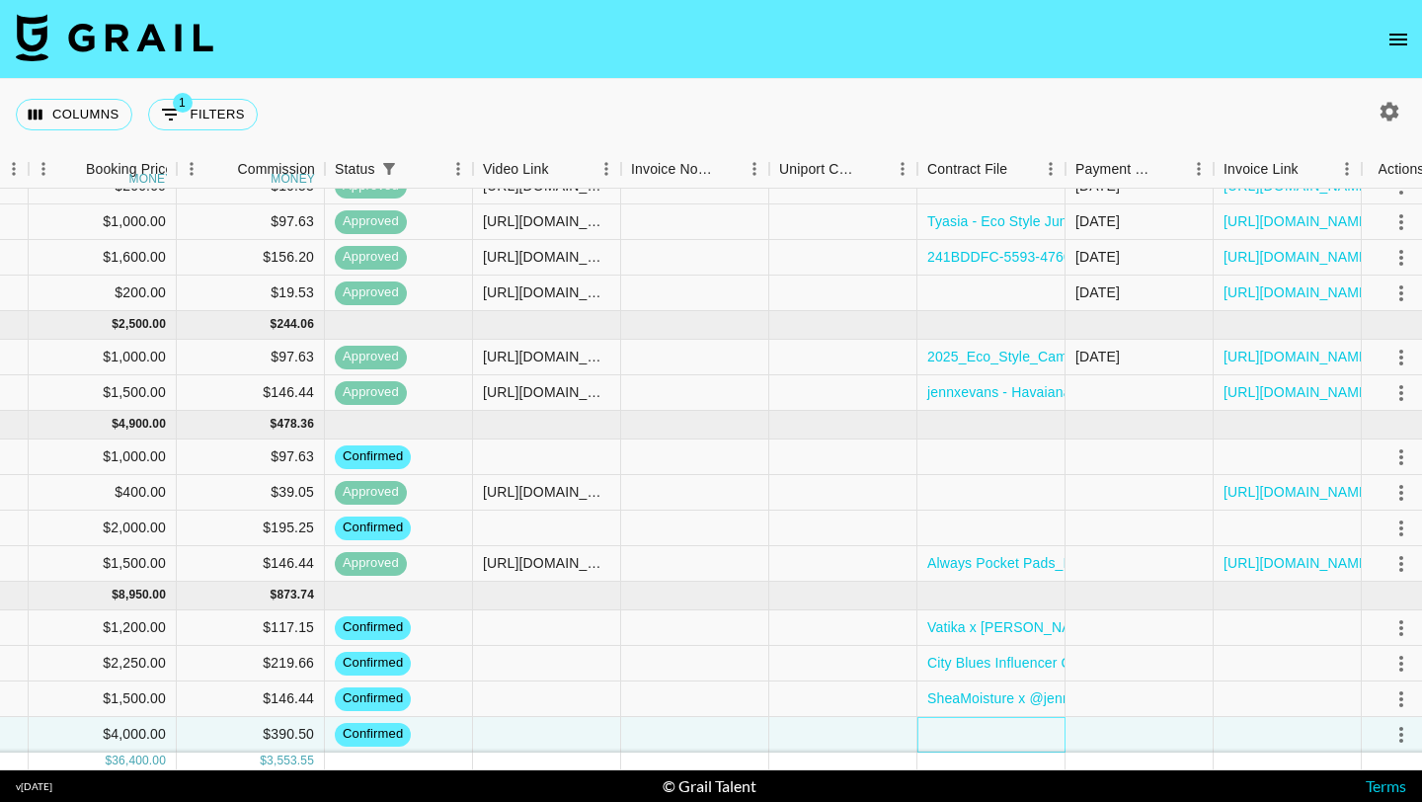
click at [1020, 733] on div at bounding box center [992, 735] width 148 height 36
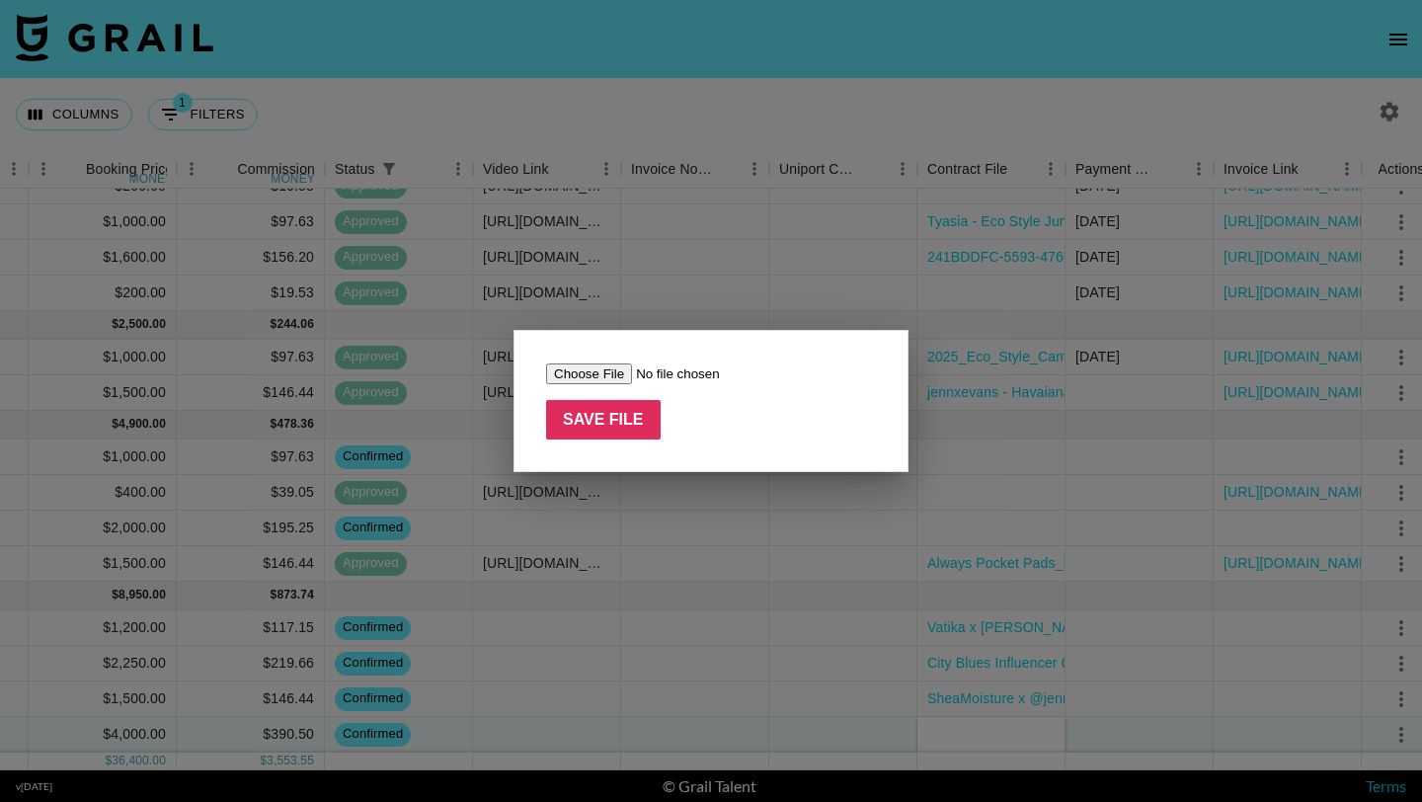
click at [618, 374] on input "file" at bounding box center [671, 374] width 250 height 21
type input "C:\fakepath\Influencer Services Agreement with Zinia Lee- Liquid I.V. Sugar-Fre…"
click at [638, 421] on input "Save File" at bounding box center [603, 420] width 115 height 40
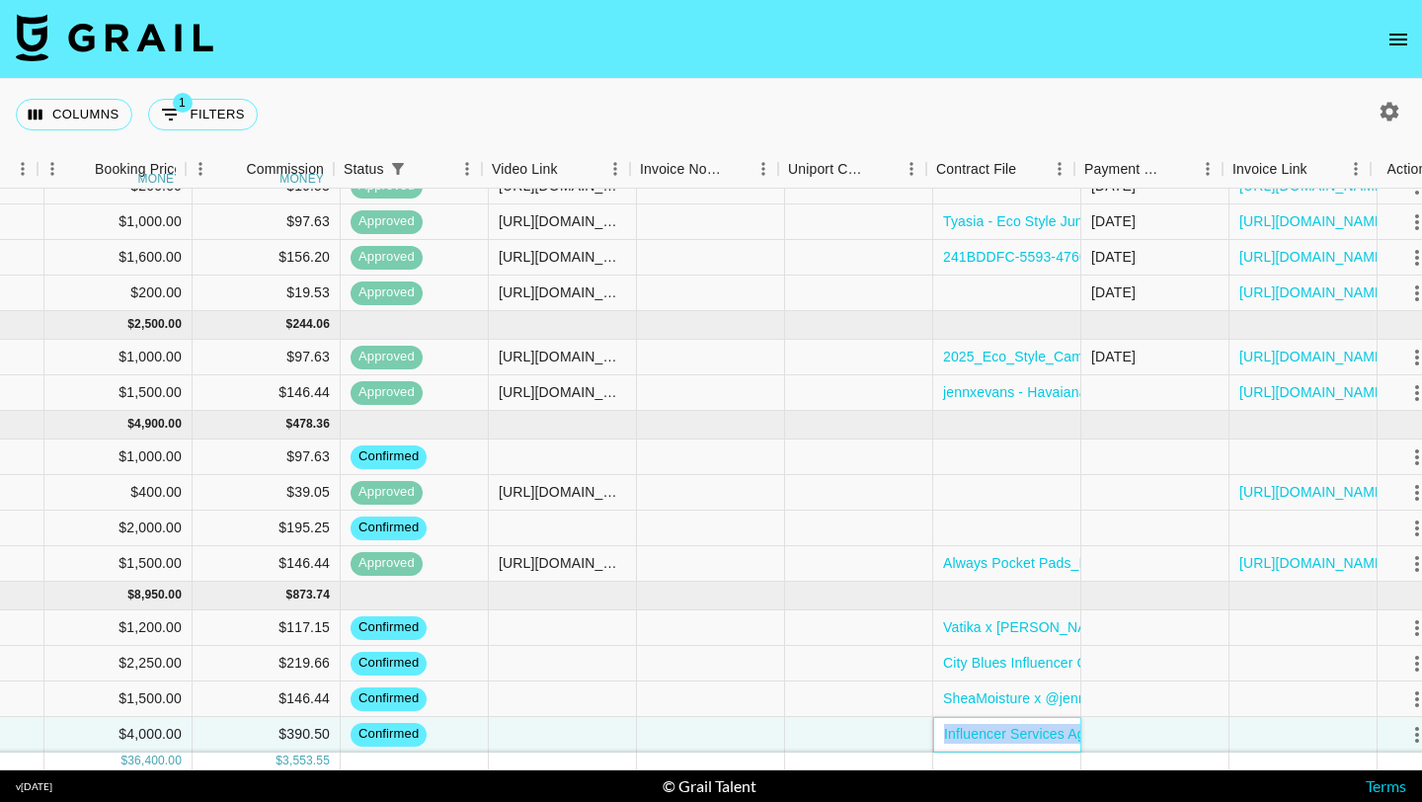
scroll to position [397, 1105]
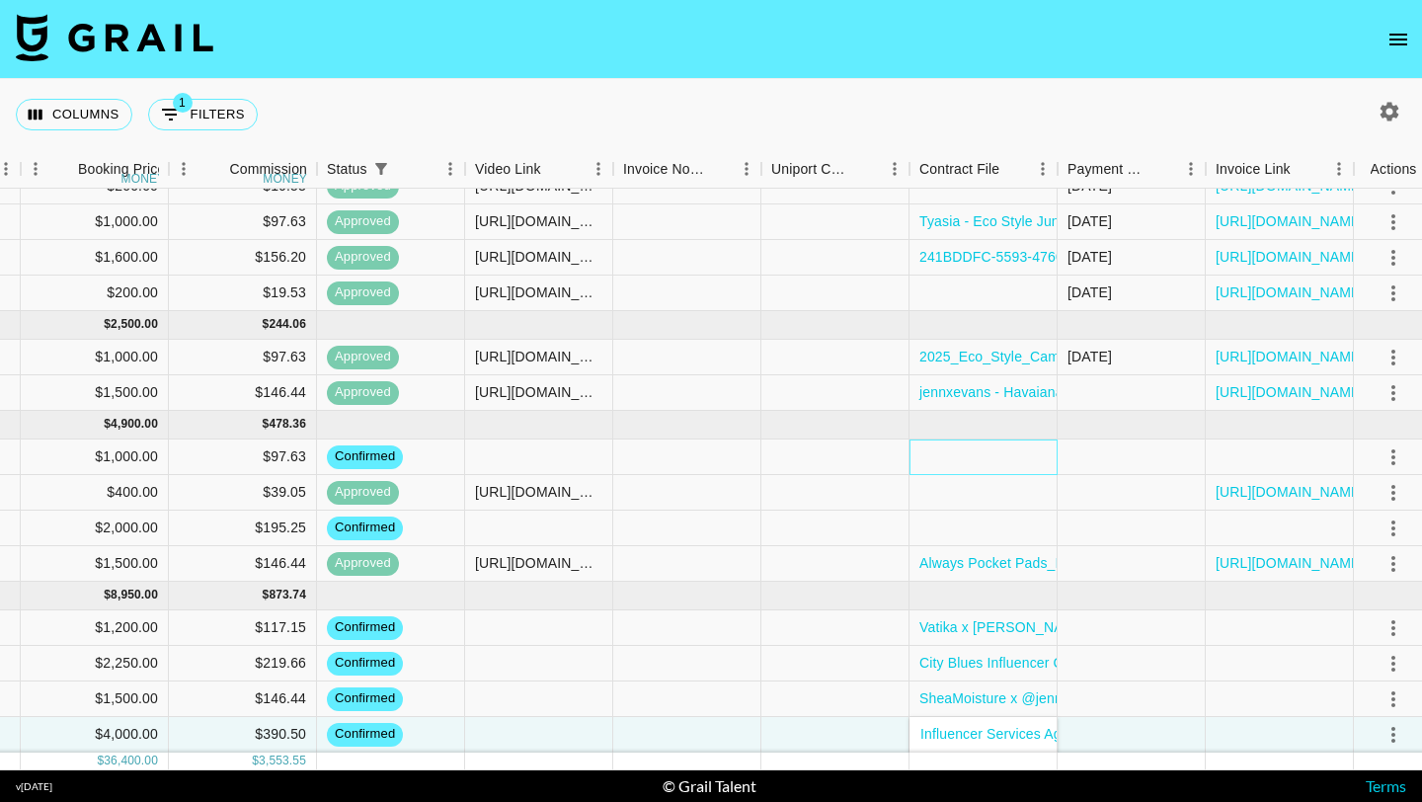
click at [1008, 453] on div at bounding box center [984, 458] width 148 height 36
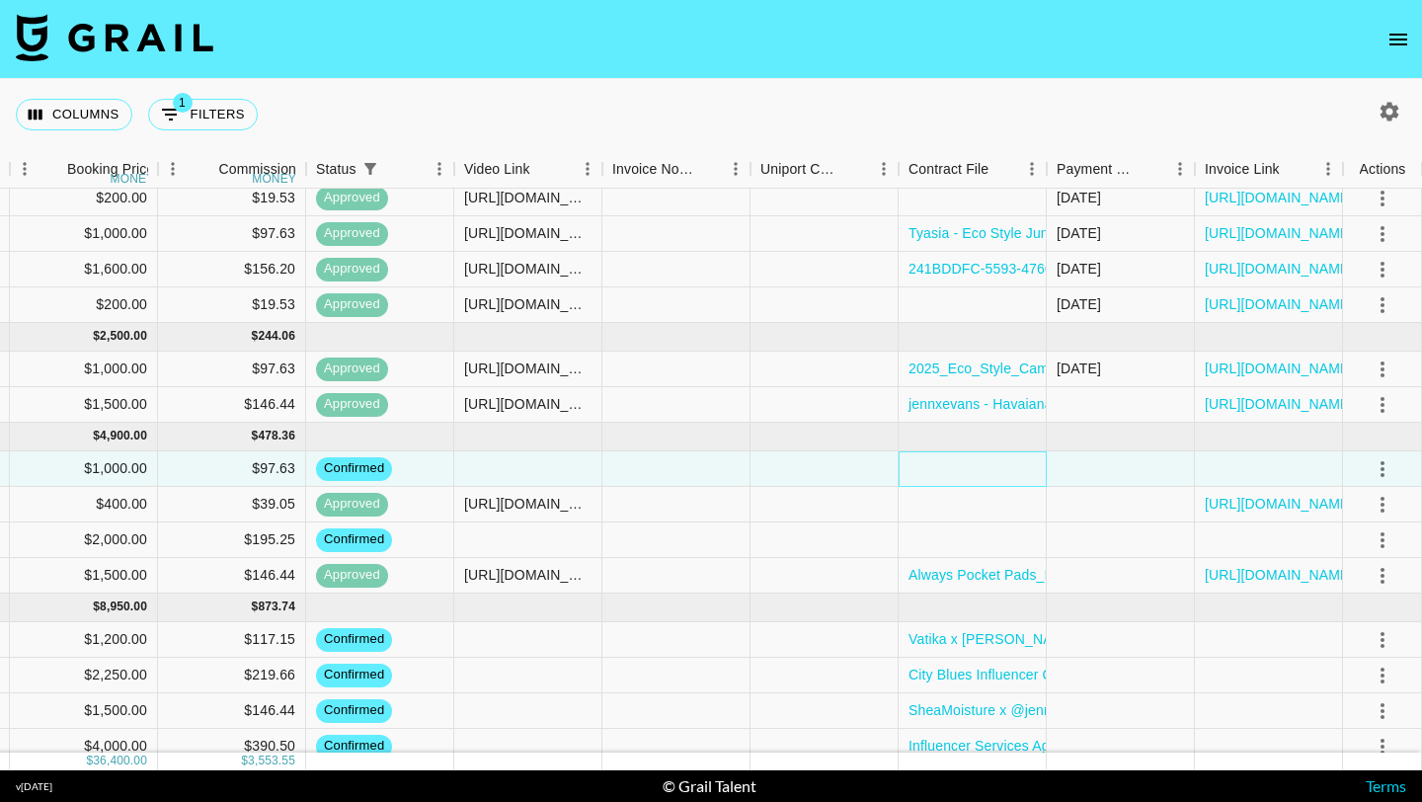
scroll to position [397, 1116]
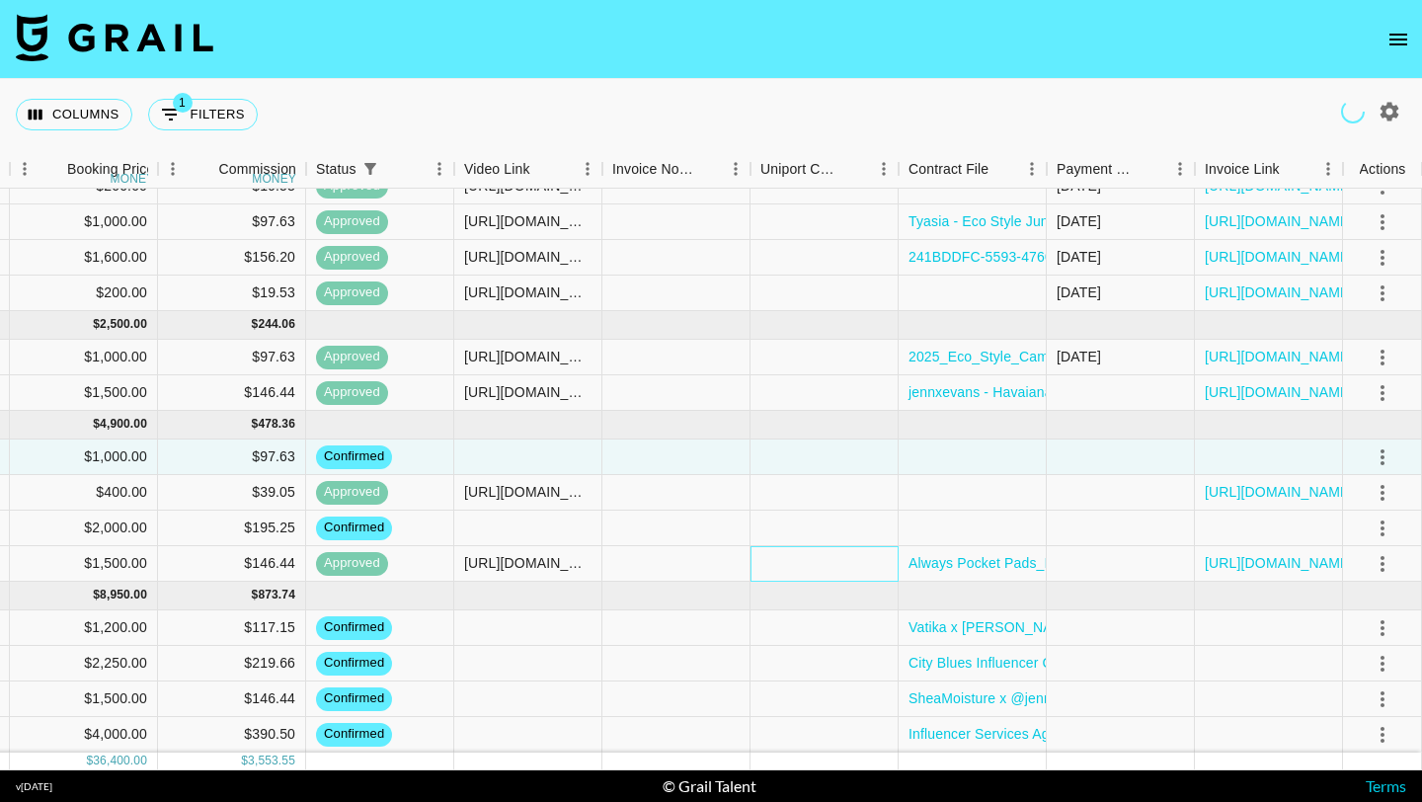
click at [786, 554] on div at bounding box center [825, 564] width 148 height 36
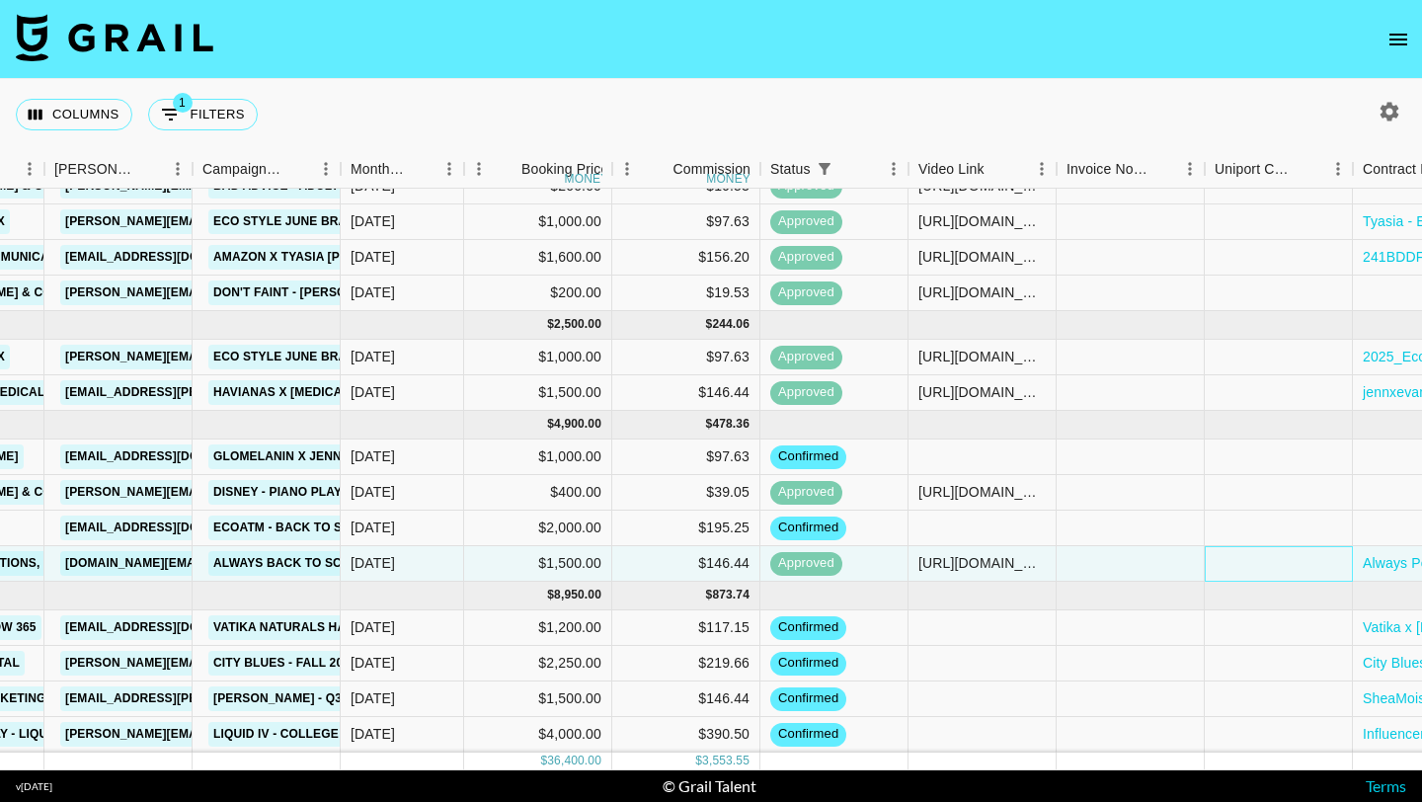
scroll to position [397, 960]
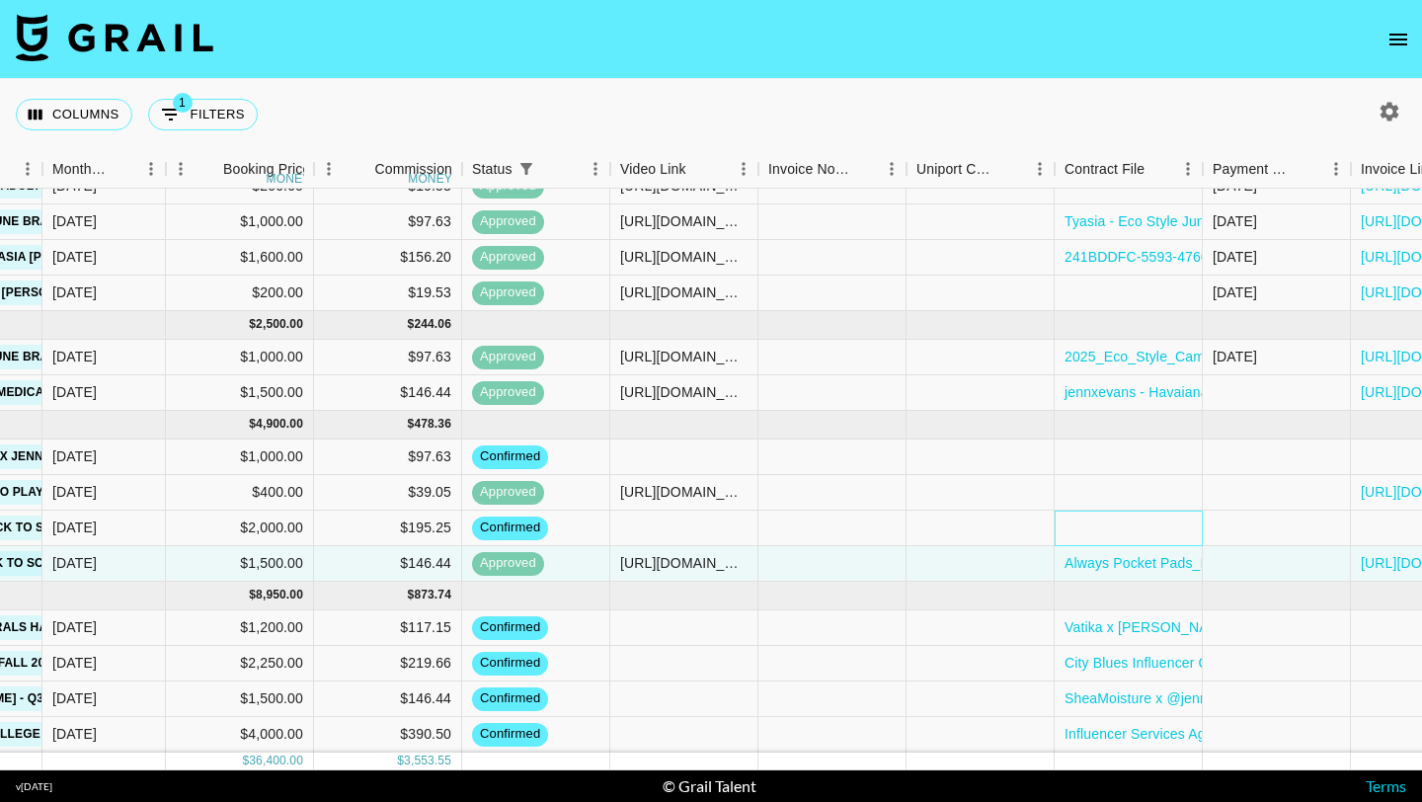
click at [1109, 536] on div at bounding box center [1129, 529] width 148 height 36
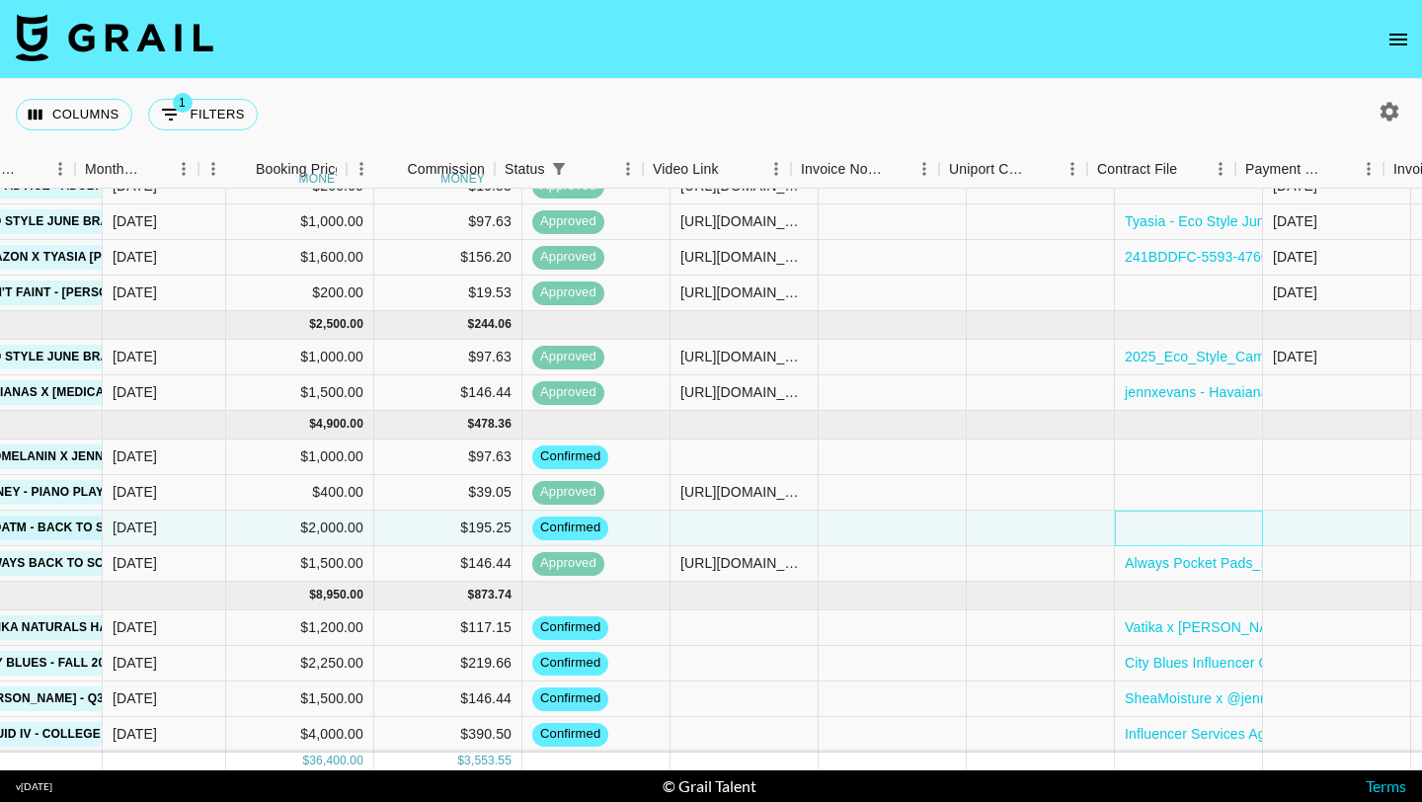
scroll to position [397, 934]
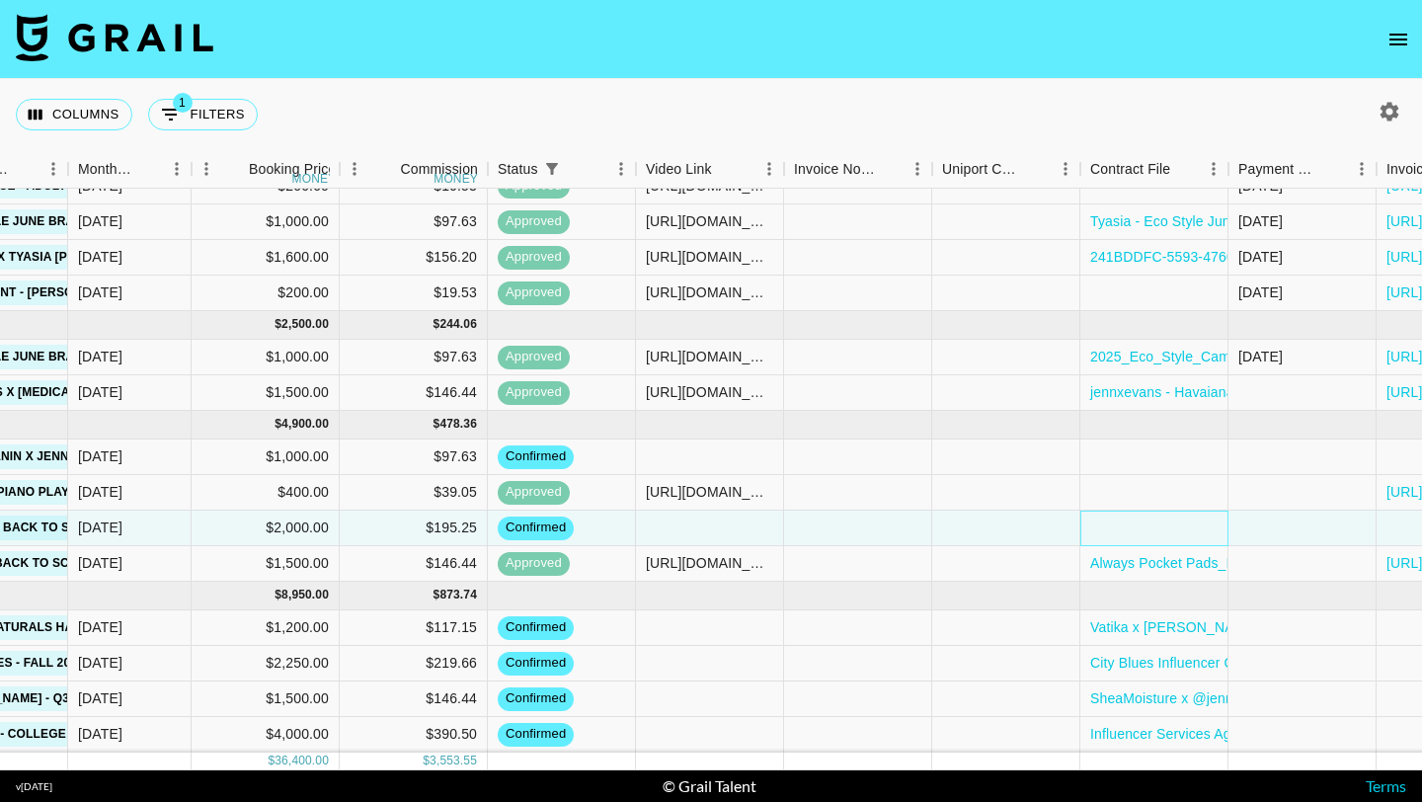
click at [1128, 531] on div at bounding box center [1155, 529] width 148 height 36
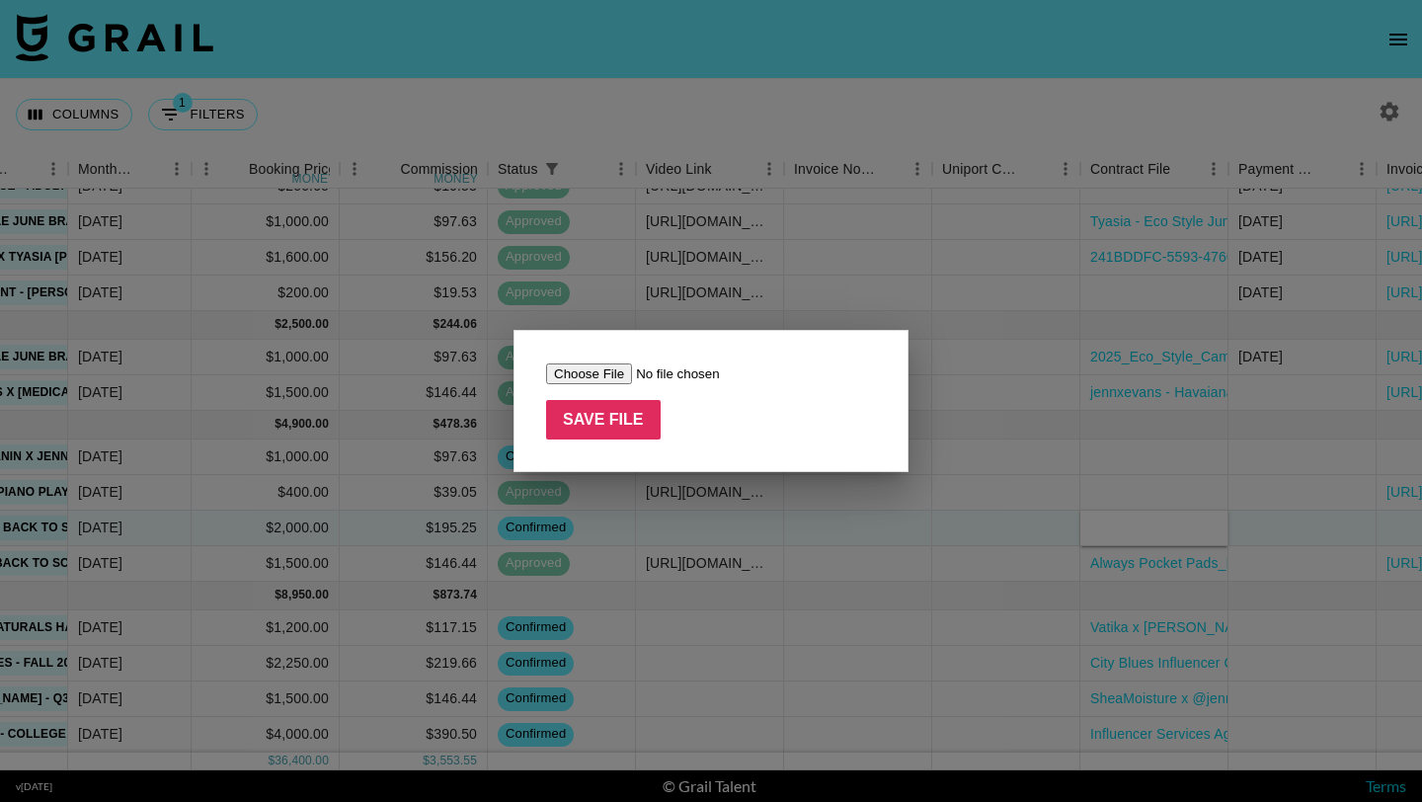
click at [615, 378] on input "file" at bounding box center [671, 374] width 250 height 21
type input "C:\fakepath\ecoATM Back to School Brief (1).pdf"
click at [622, 377] on input "file" at bounding box center [671, 374] width 250 height 21
click at [695, 274] on div at bounding box center [711, 401] width 1422 height 802
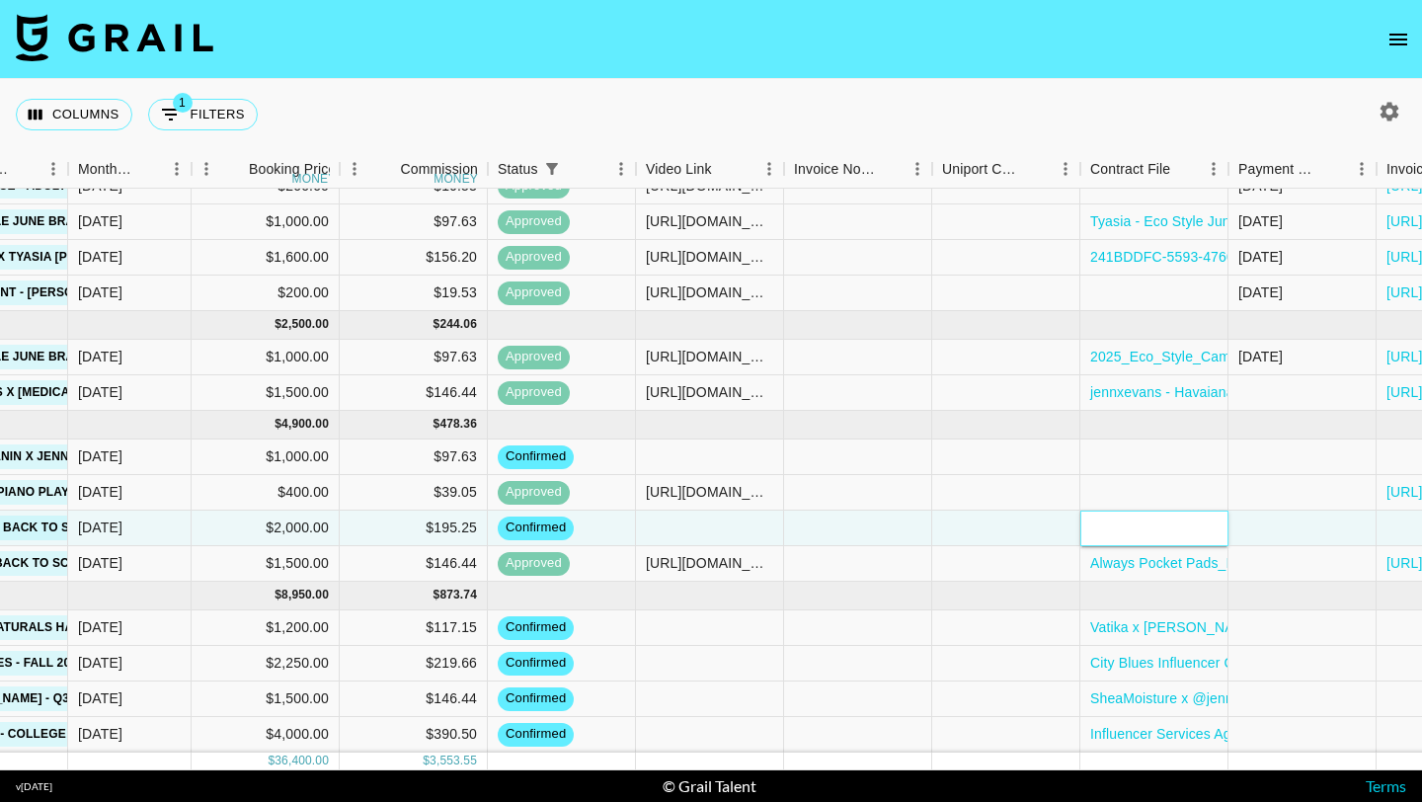
click at [1177, 524] on div at bounding box center [1155, 529] width 148 height 36
click at [1199, 524] on div at bounding box center [1155, 529] width 148 height 36
click at [1163, 525] on div at bounding box center [1155, 529] width 148 height 36
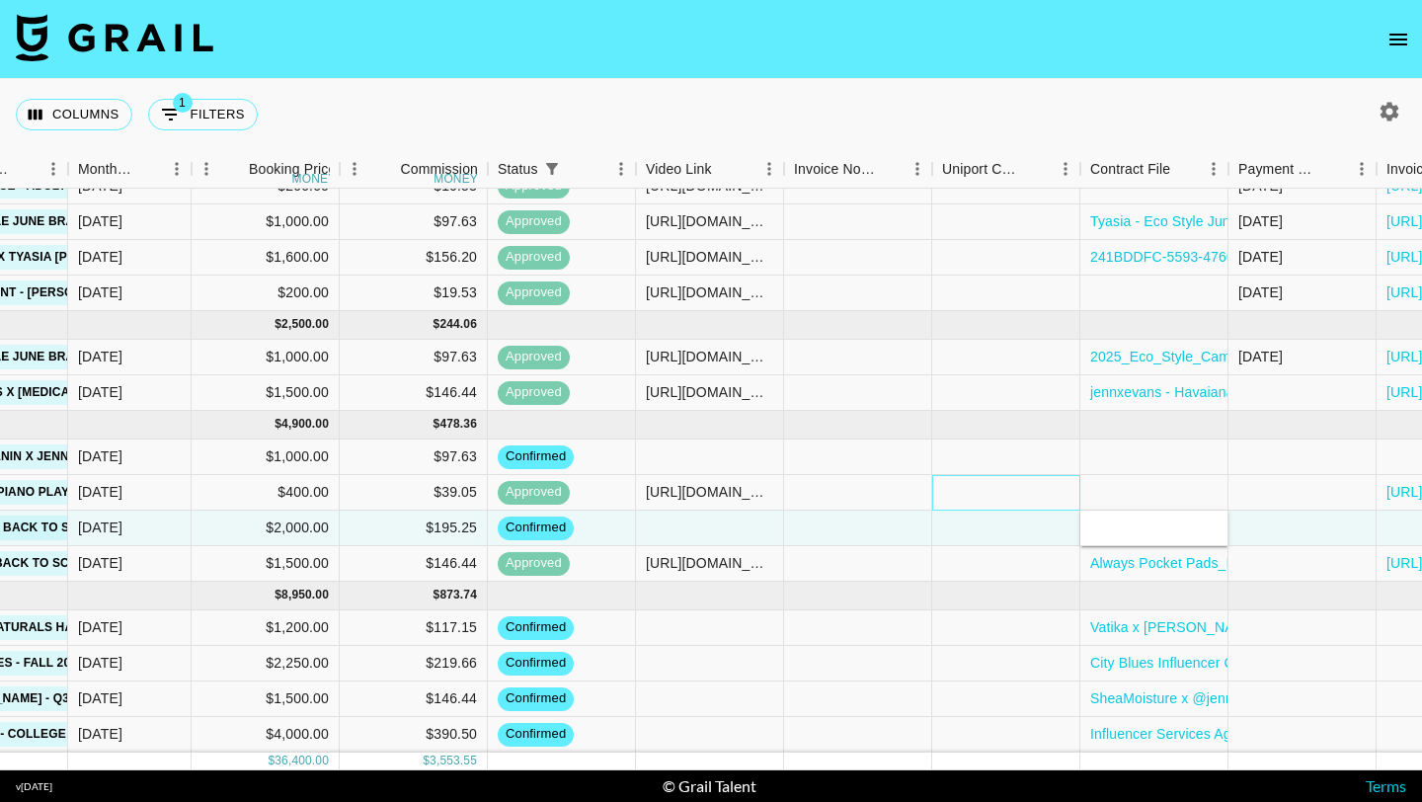
click at [969, 504] on div at bounding box center [1007, 493] width 148 height 36
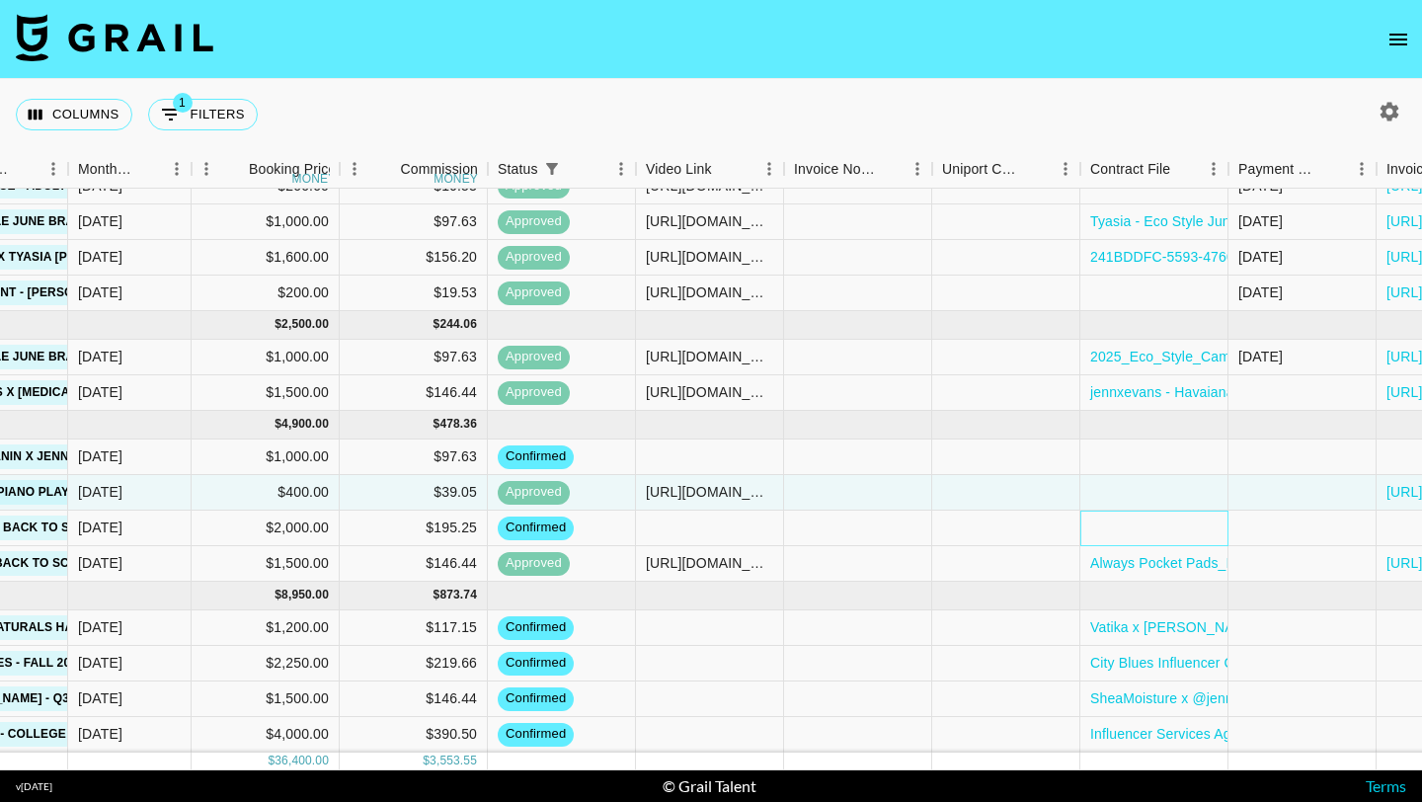
click at [1128, 537] on div at bounding box center [1155, 529] width 148 height 36
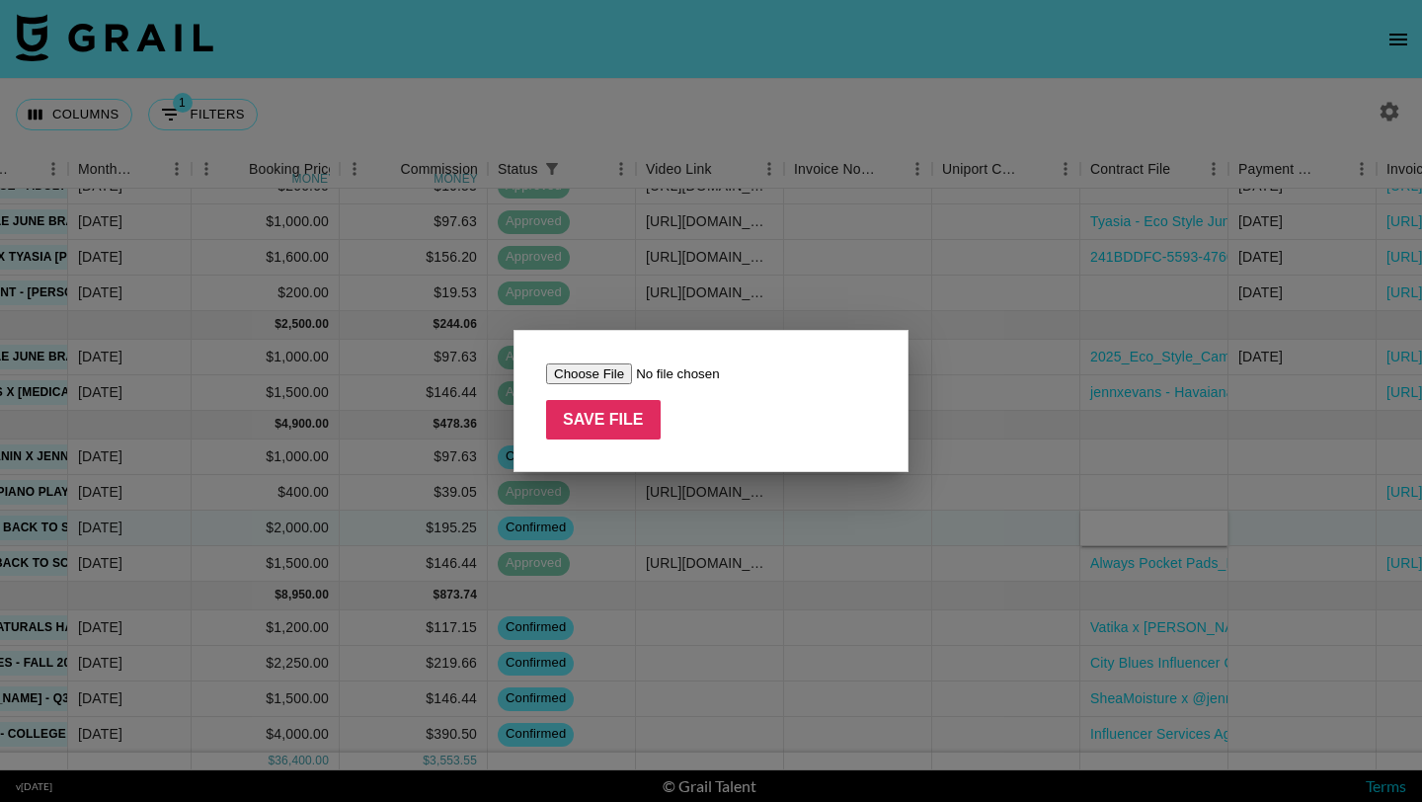
click at [634, 372] on input "file" at bounding box center [671, 374] width 250 height 21
type input "C:\fakepath\ecoATM Back to School Brief (1).pdf"
click at [630, 426] on input "Save File" at bounding box center [603, 420] width 115 height 40
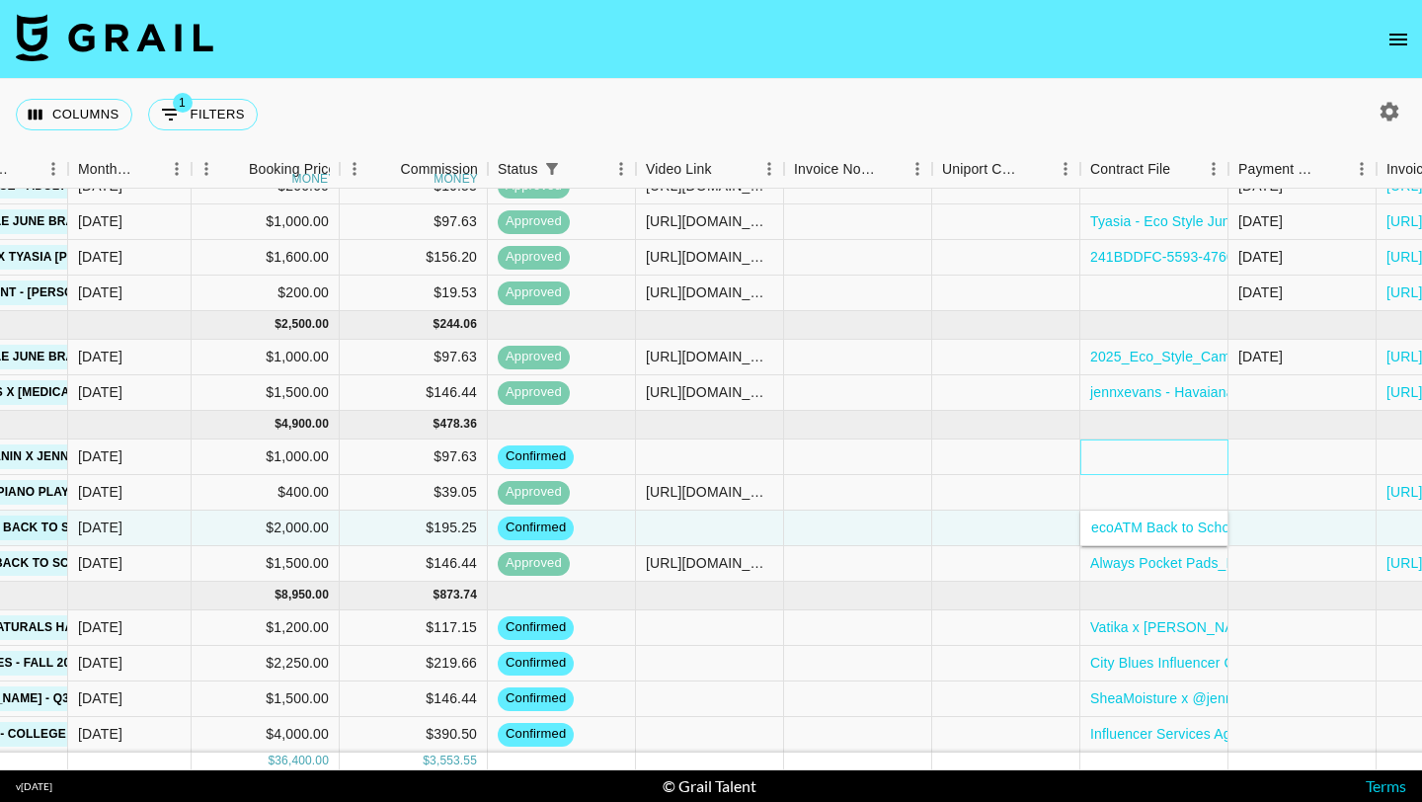
click at [1168, 469] on div at bounding box center [1155, 458] width 148 height 36
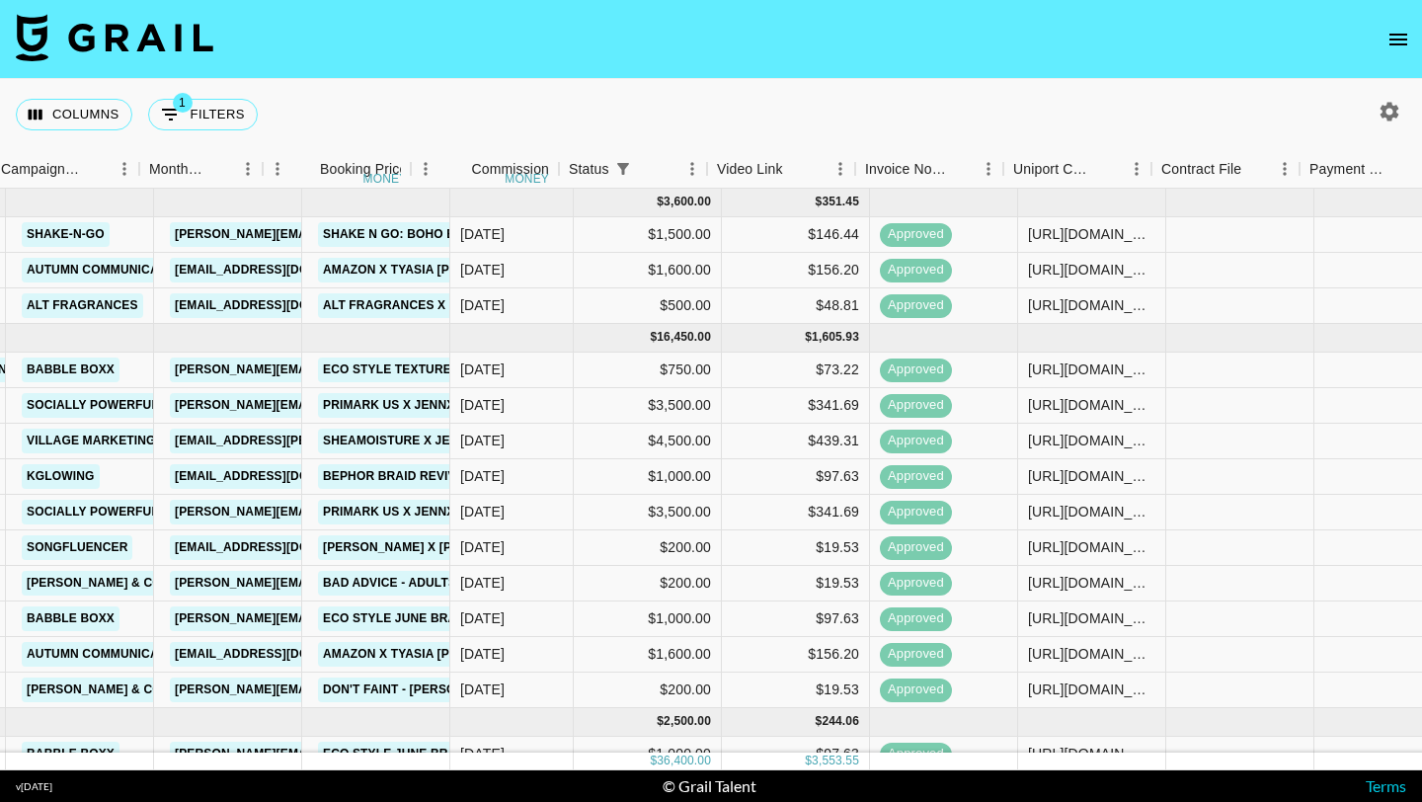
scroll to position [0, 1116]
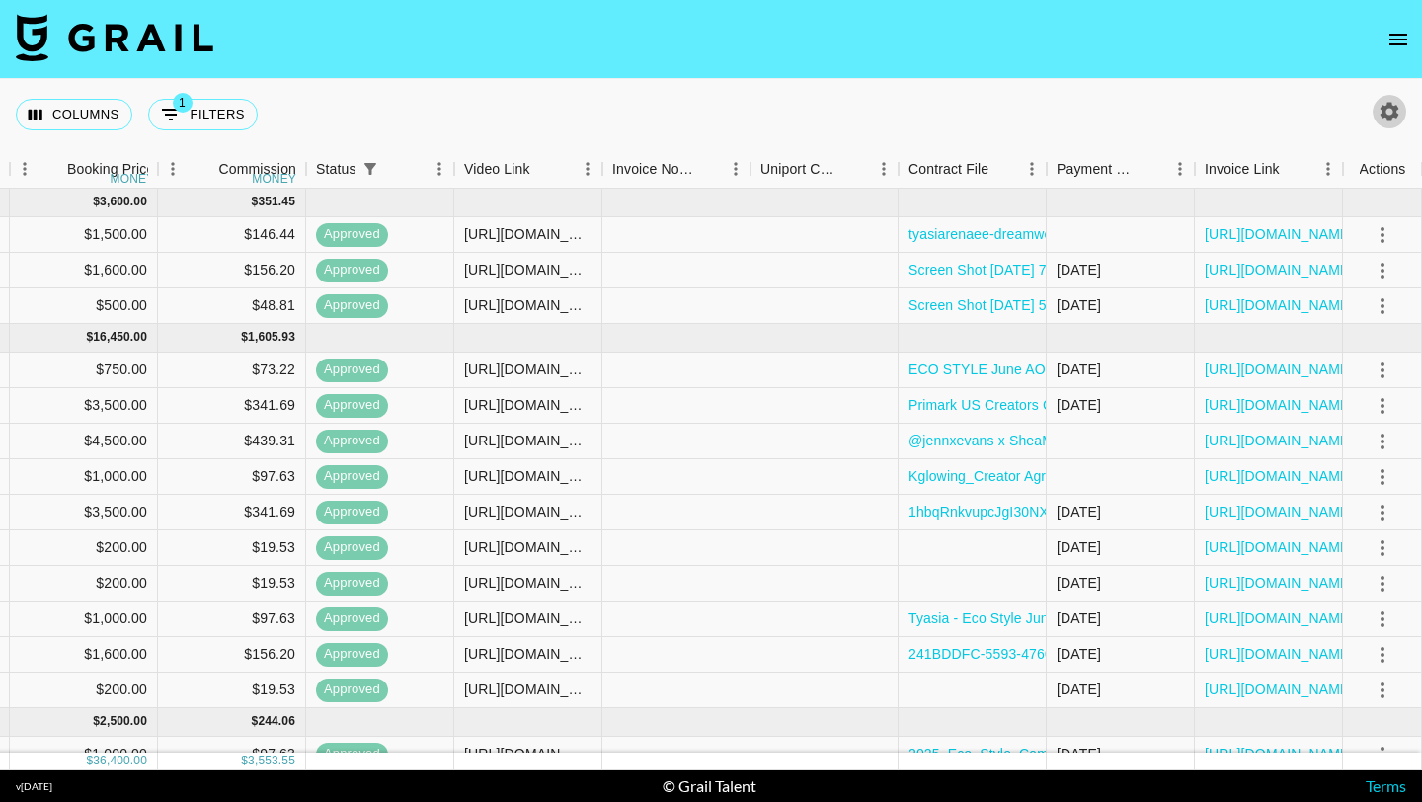
click at [1383, 103] on icon "button" at bounding box center [1390, 112] width 24 height 24
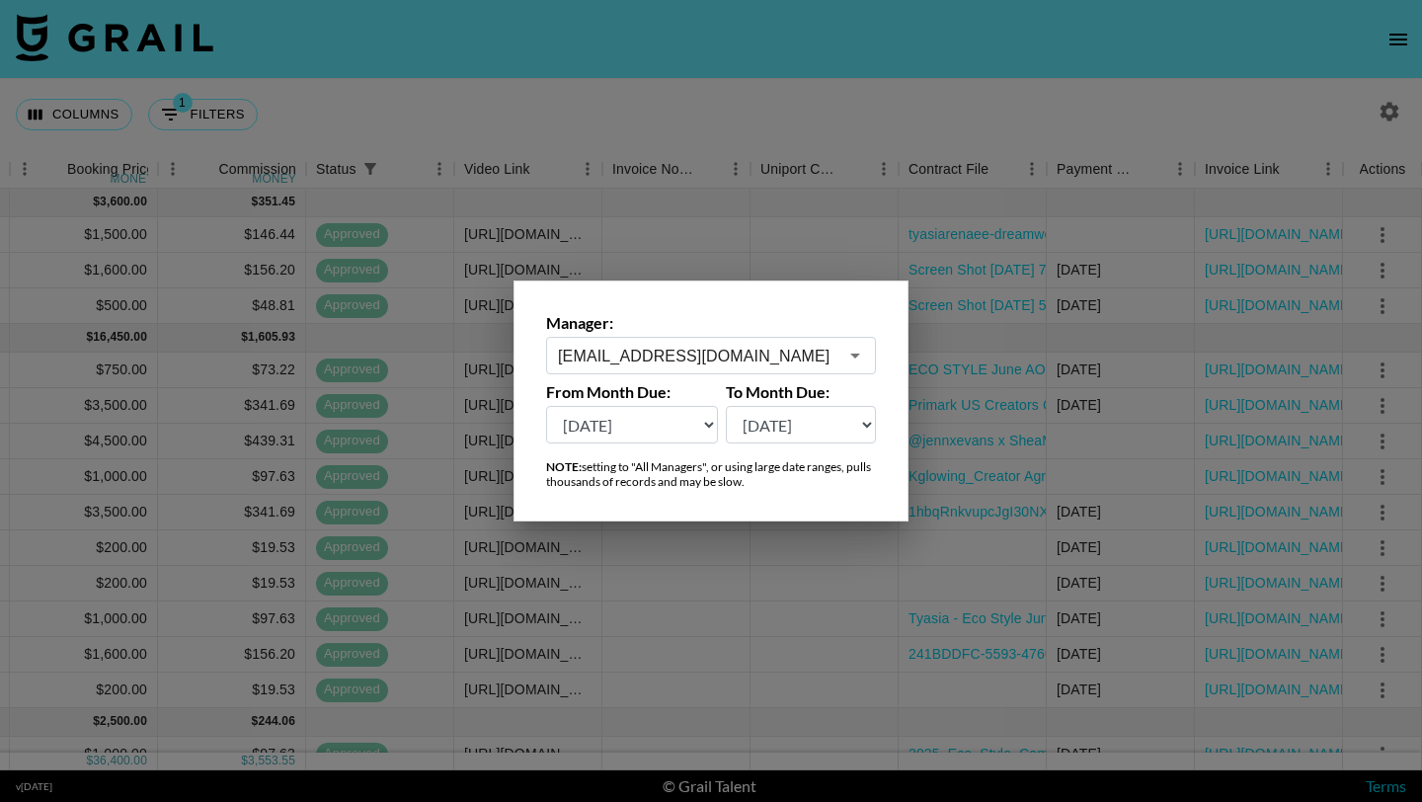
click at [628, 439] on select "Aug '26 Jul '26 Jun '26 May '26 Apr '26 Mar '26 Feb '26 Jan '26 Dec '25 Nov '25…" at bounding box center [632, 425] width 172 height 38
select select "[DATE]"
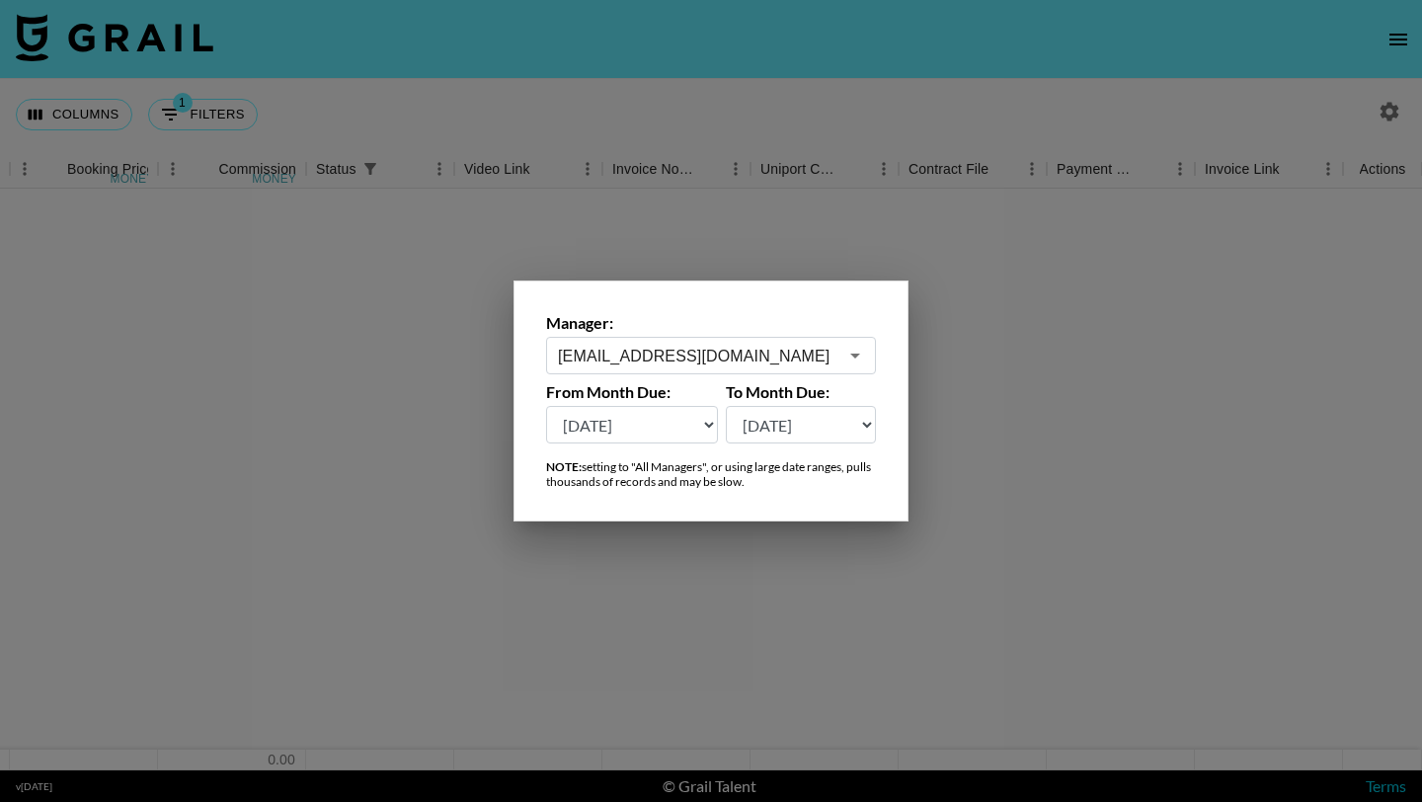
click at [867, 236] on div at bounding box center [711, 401] width 1422 height 802
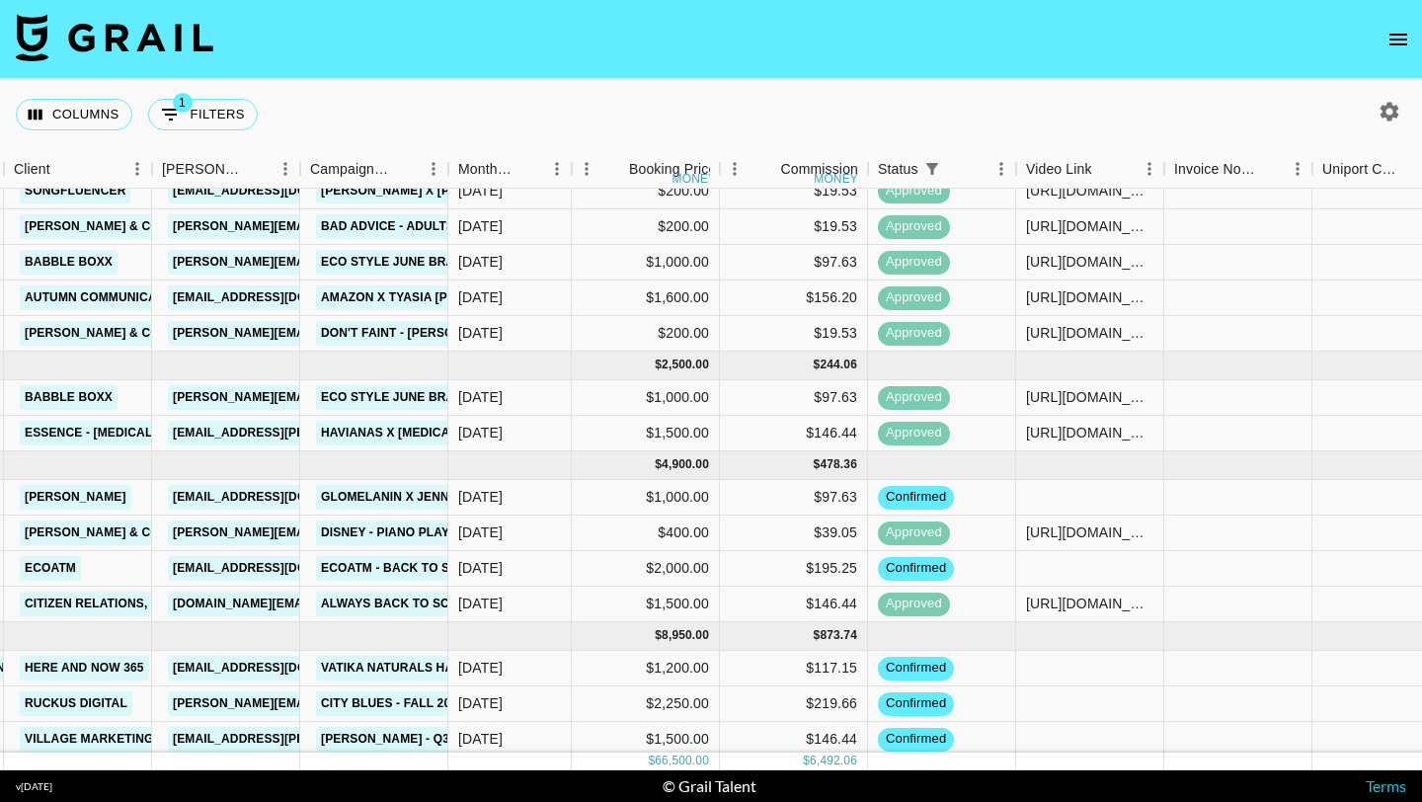
scroll to position [1223, 554]
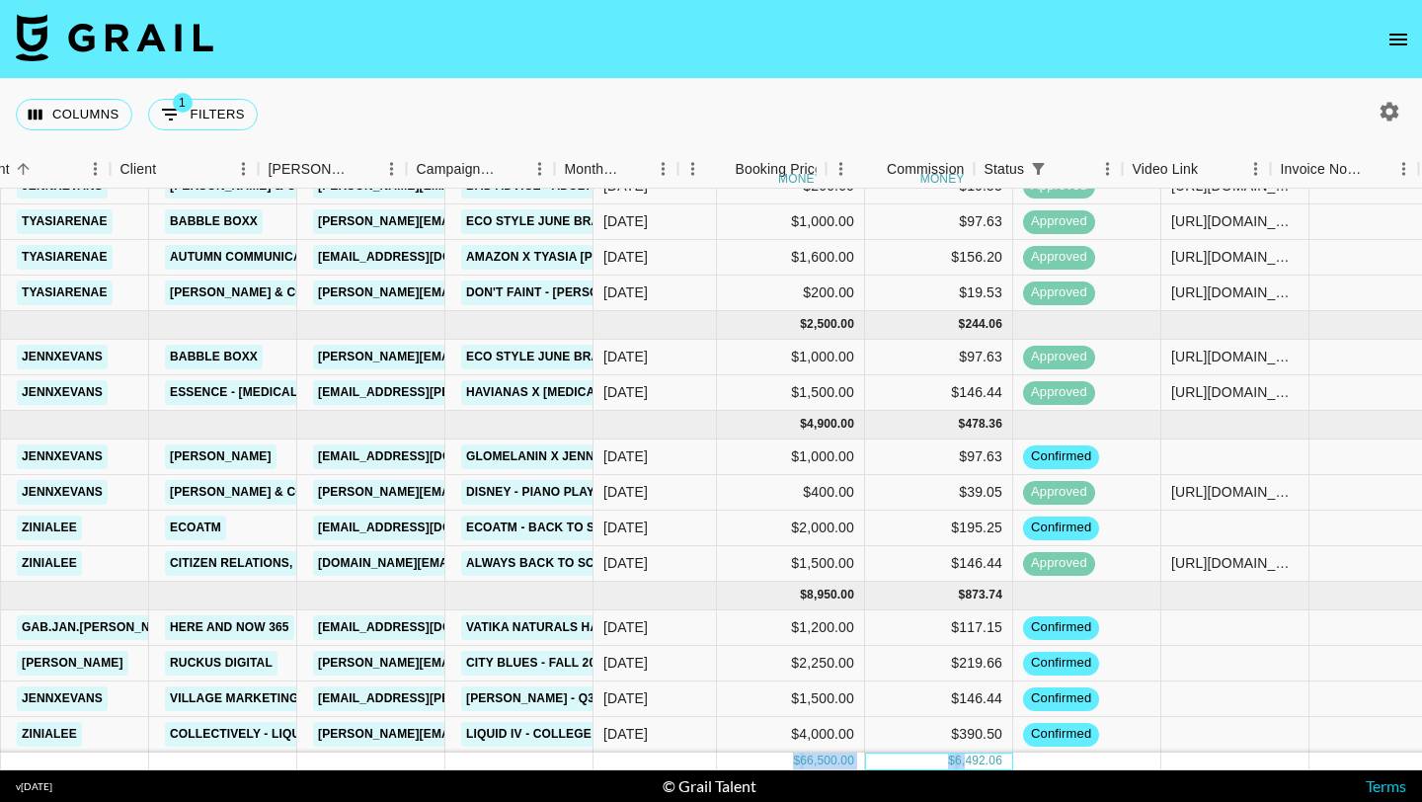
drag, startPoint x: 822, startPoint y: 765, endPoint x: 735, endPoint y: 765, distance: 86.9
click at [735, 765] on div "$ 66,500.00 $ 6,492.06" at bounding box center [860, 762] width 2539 height 18
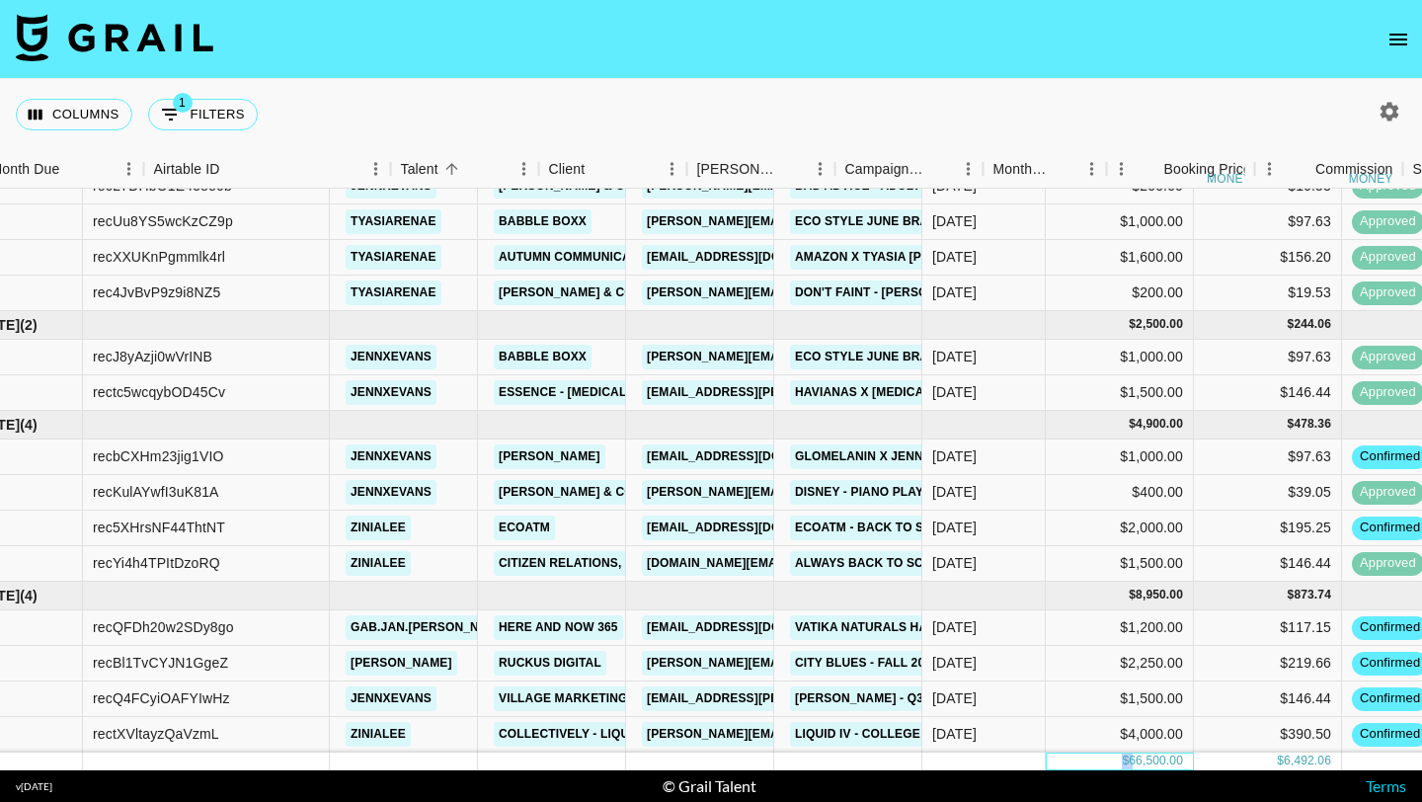
scroll to position [1223, 0]
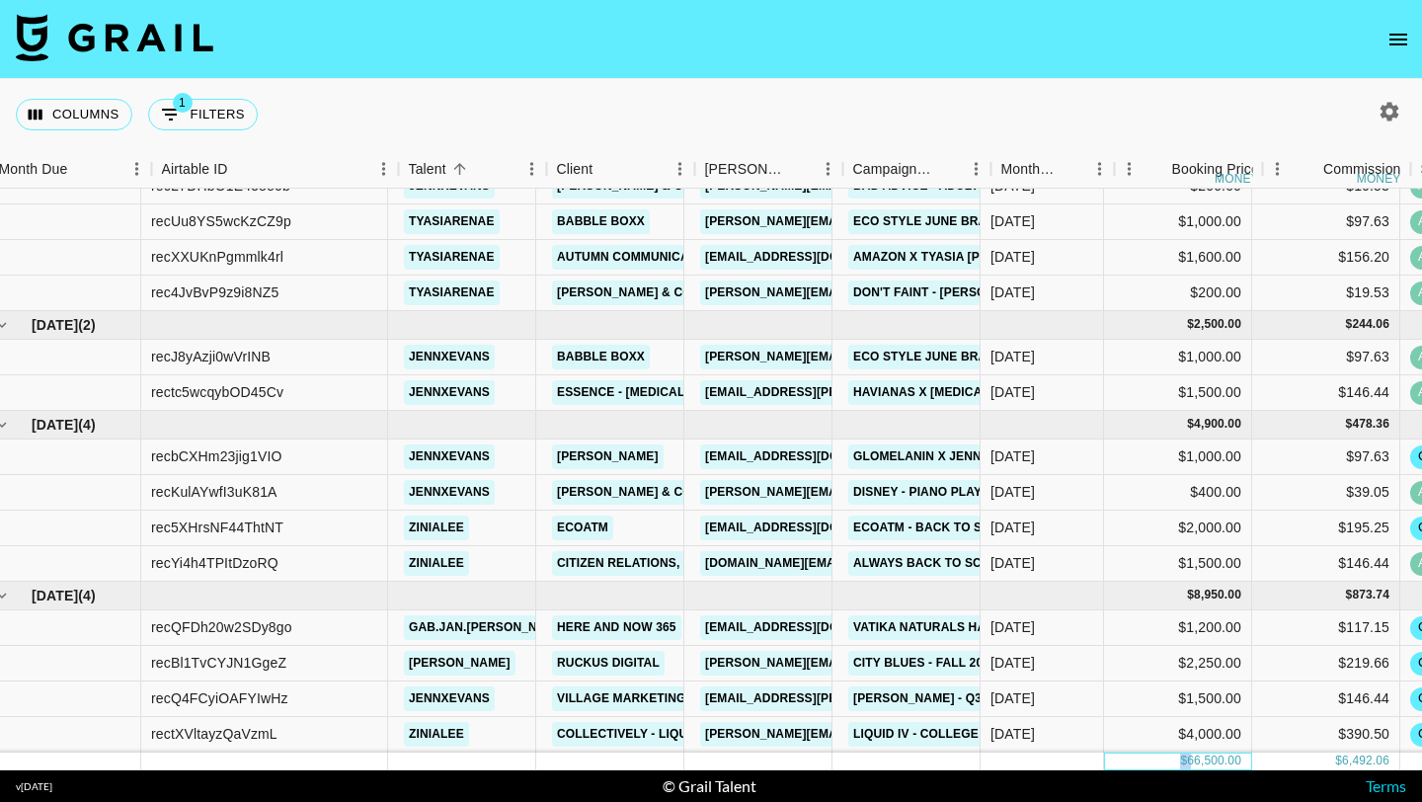
drag, startPoint x: 821, startPoint y: 762, endPoint x: 620, endPoint y: 759, distance: 200.6
click at [620, 759] on div "$ 66,500.00 $ 6,492.06" at bounding box center [1247, 762] width 2539 height 18
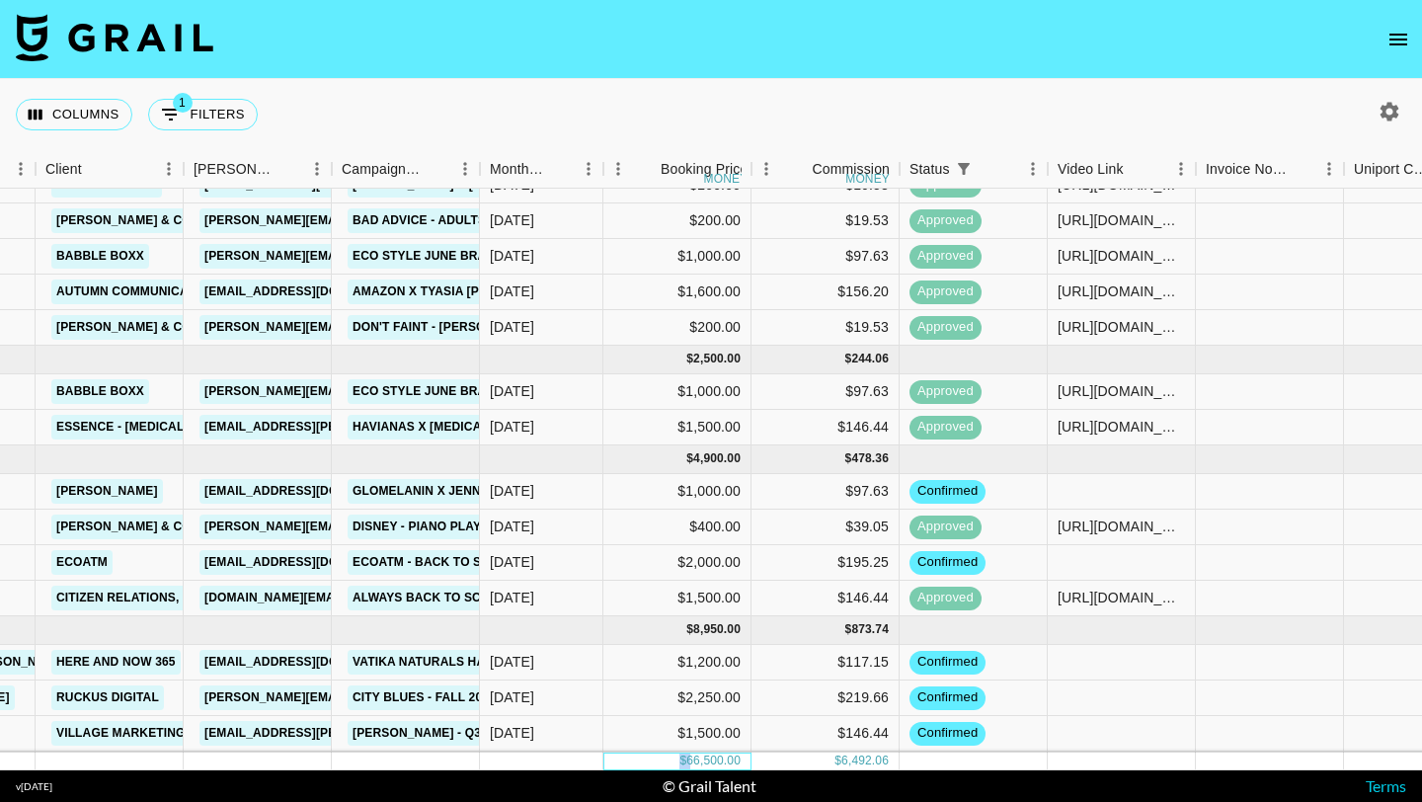
scroll to position [1223, 523]
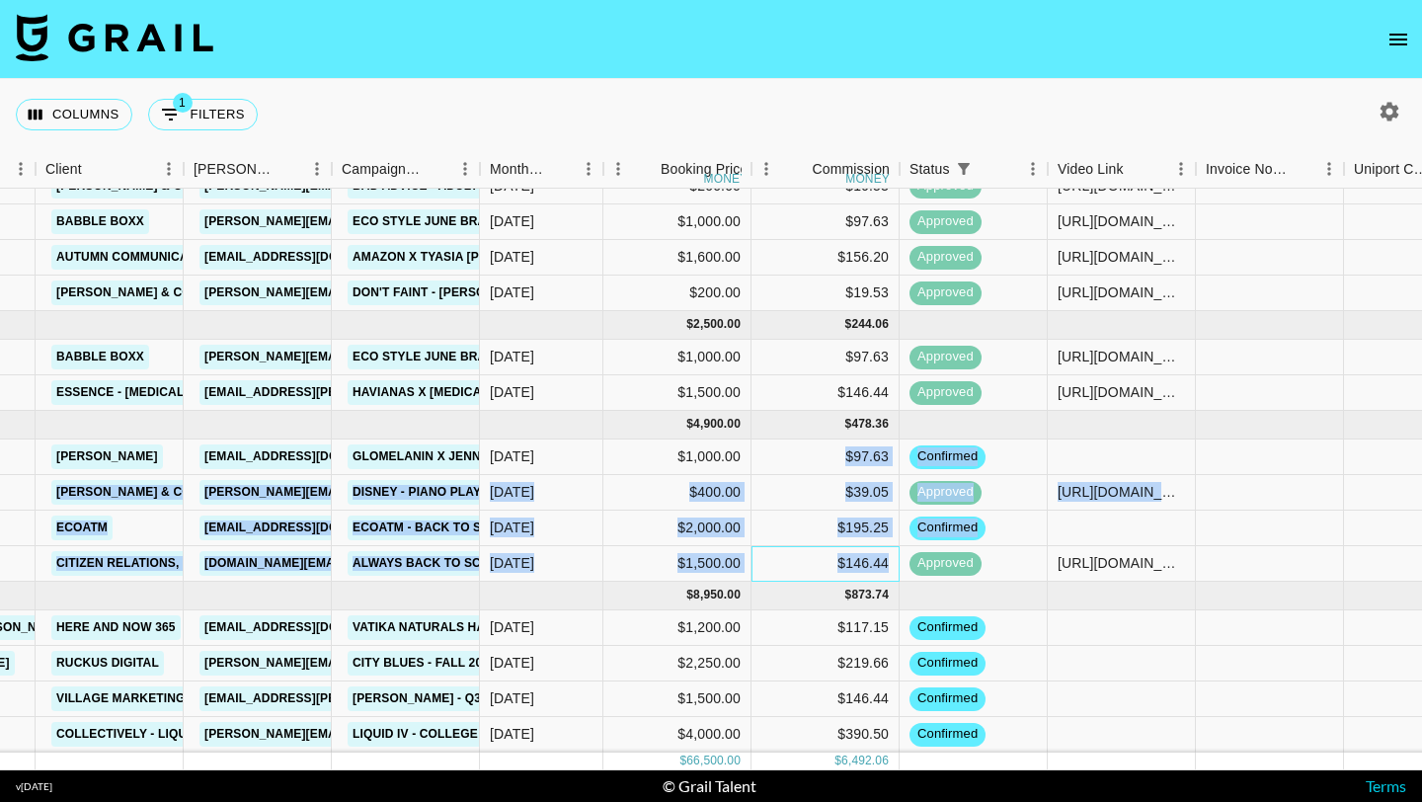
drag, startPoint x: 885, startPoint y: 562, endPoint x: 841, endPoint y: 459, distance: 111.9
click at [841, 458] on div "recD1TW9ipxKeGmNX jennxevans Socially Powerful Ltd emily.b@sociallypowerful.com…" at bounding box center [746, 425] width 2539 height 655
click at [841, 459] on div "$97.63" at bounding box center [826, 458] width 148 height 36
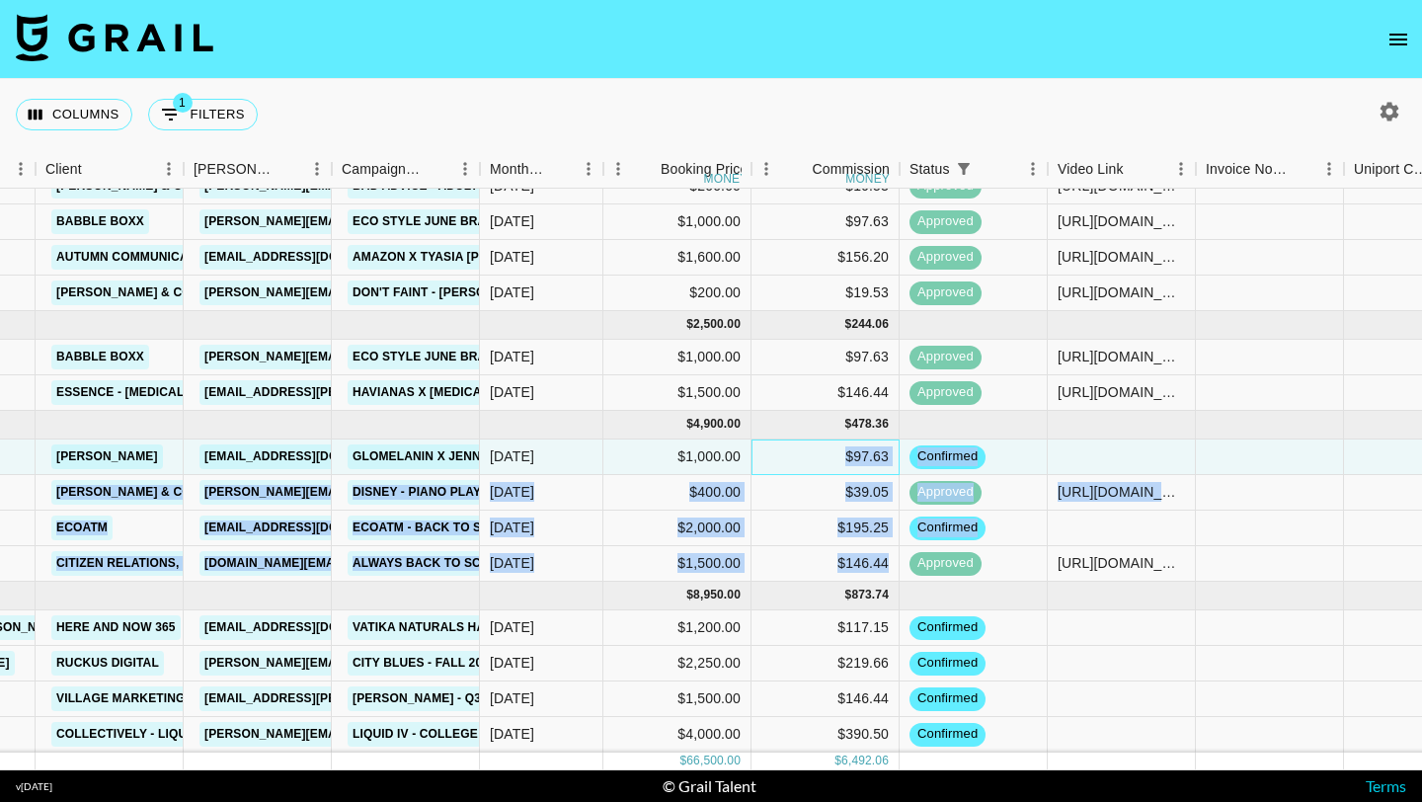
drag, startPoint x: 842, startPoint y: 457, endPoint x: 889, endPoint y: 560, distance: 113.1
click at [889, 560] on div "recD1TW9ipxKeGmNX jennxevans Socially Powerful Ltd emily.b@sociallypowerful.com…" at bounding box center [746, 425] width 2539 height 655
click at [889, 560] on div "$146.44" at bounding box center [826, 564] width 148 height 36
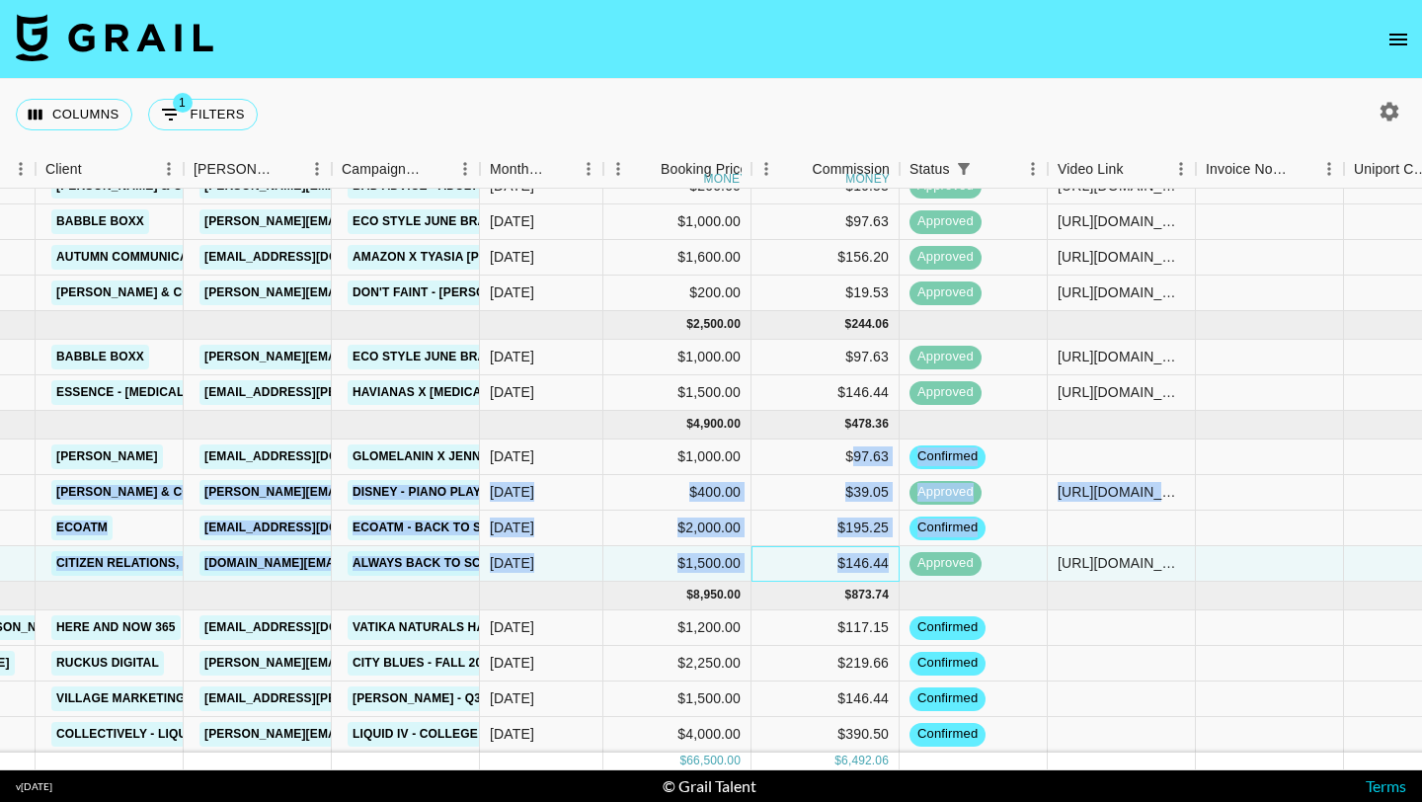
drag, startPoint x: 889, startPoint y: 561, endPoint x: 849, endPoint y: 453, distance: 115.0
click at [850, 453] on div "recD1TW9ipxKeGmNX jennxevans Socially Powerful Ltd emily.b@sociallypowerful.com…" at bounding box center [746, 425] width 2539 height 655
click at [849, 453] on div "$97.63" at bounding box center [826, 458] width 148 height 36
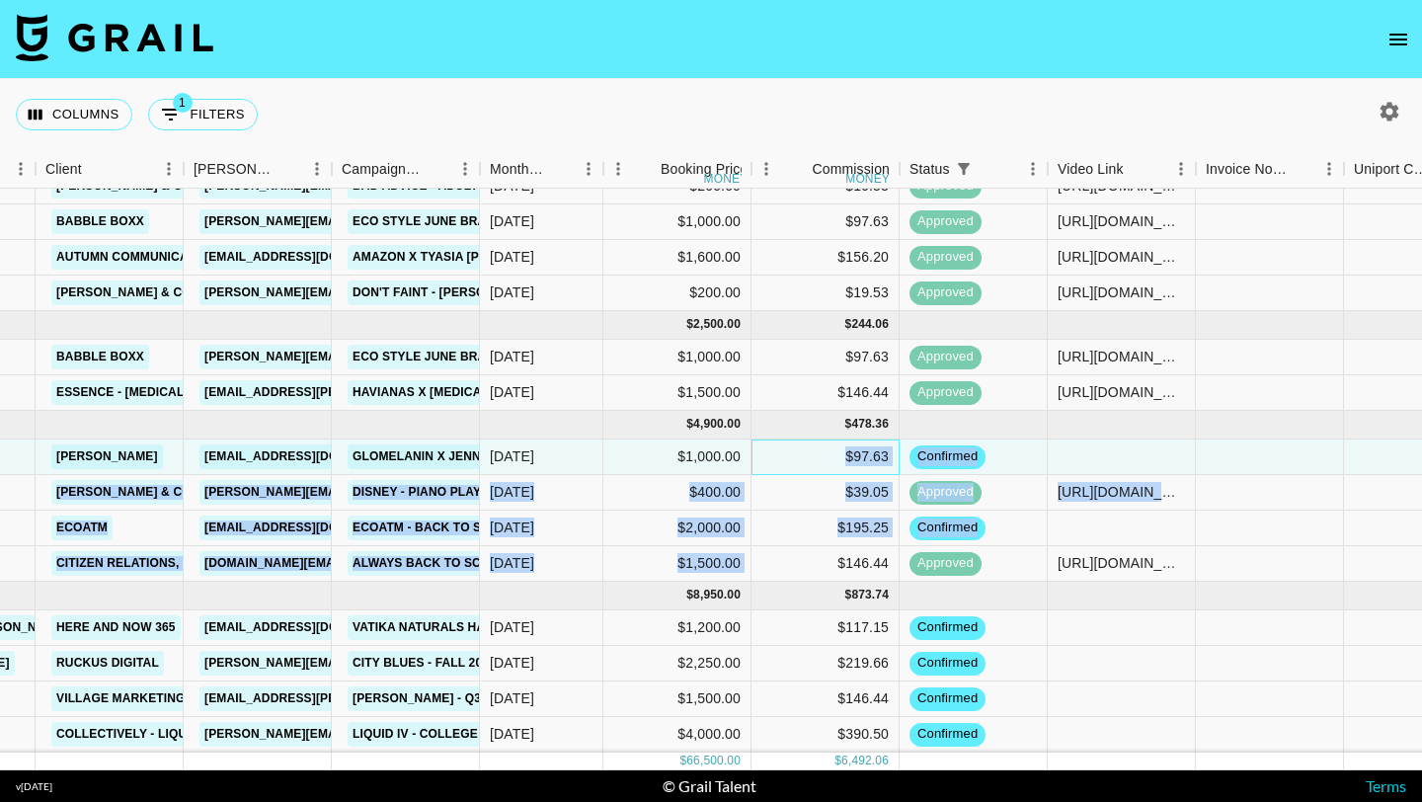
drag, startPoint x: 848, startPoint y: 453, endPoint x: 887, endPoint y: 551, distance: 105.5
click at [887, 551] on div "recD1TW9ipxKeGmNX jennxevans Socially Powerful Ltd emily.b@sociallypowerful.com…" at bounding box center [746, 425] width 2539 height 655
click at [887, 551] on div "$146.44" at bounding box center [826, 564] width 148 height 36
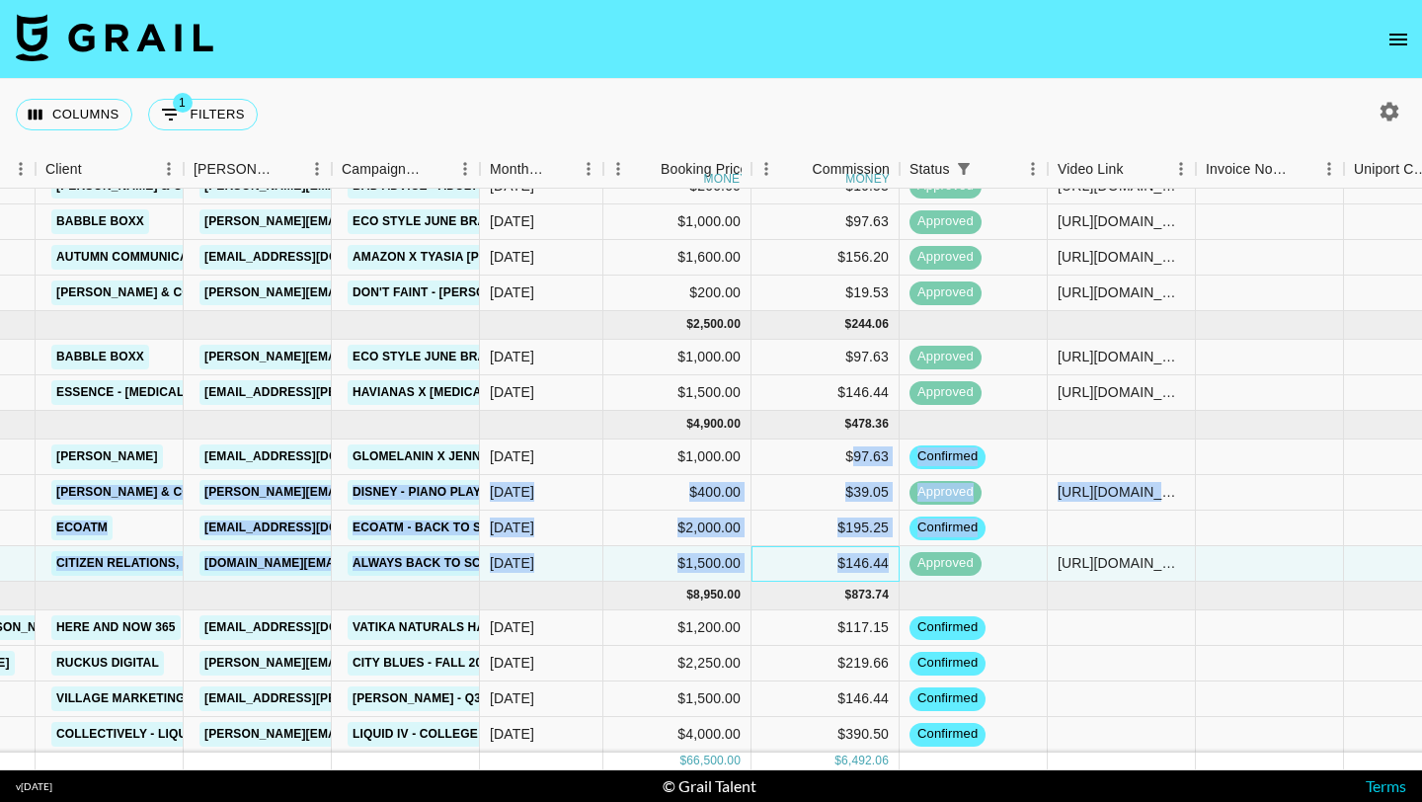
drag, startPoint x: 887, startPoint y: 557, endPoint x: 850, endPoint y: 449, distance: 114.0
click at [850, 448] on div "recD1TW9ipxKeGmNX jennxevans Socially Powerful Ltd emily.b@sociallypowerful.com…" at bounding box center [746, 425] width 2539 height 655
click at [850, 449] on div "$97.63" at bounding box center [826, 458] width 148 height 36
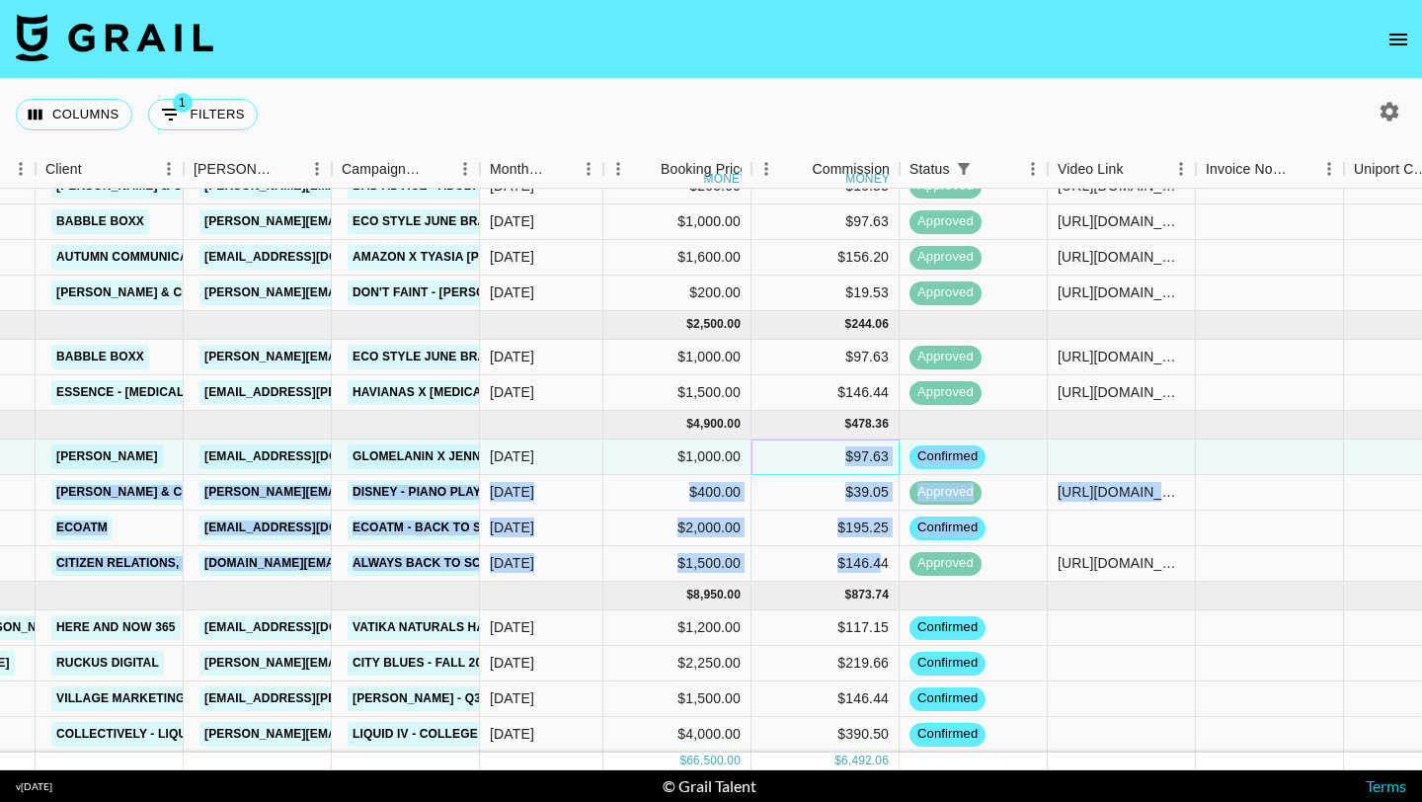
drag, startPoint x: 847, startPoint y: 451, endPoint x: 882, endPoint y: 557, distance: 111.5
click at [882, 557] on div "recD1TW9ipxKeGmNX jennxevans Socially Powerful Ltd emily.b@sociallypowerful.com…" at bounding box center [746, 425] width 2539 height 655
click at [882, 557] on div "$146.44" at bounding box center [826, 564] width 148 height 36
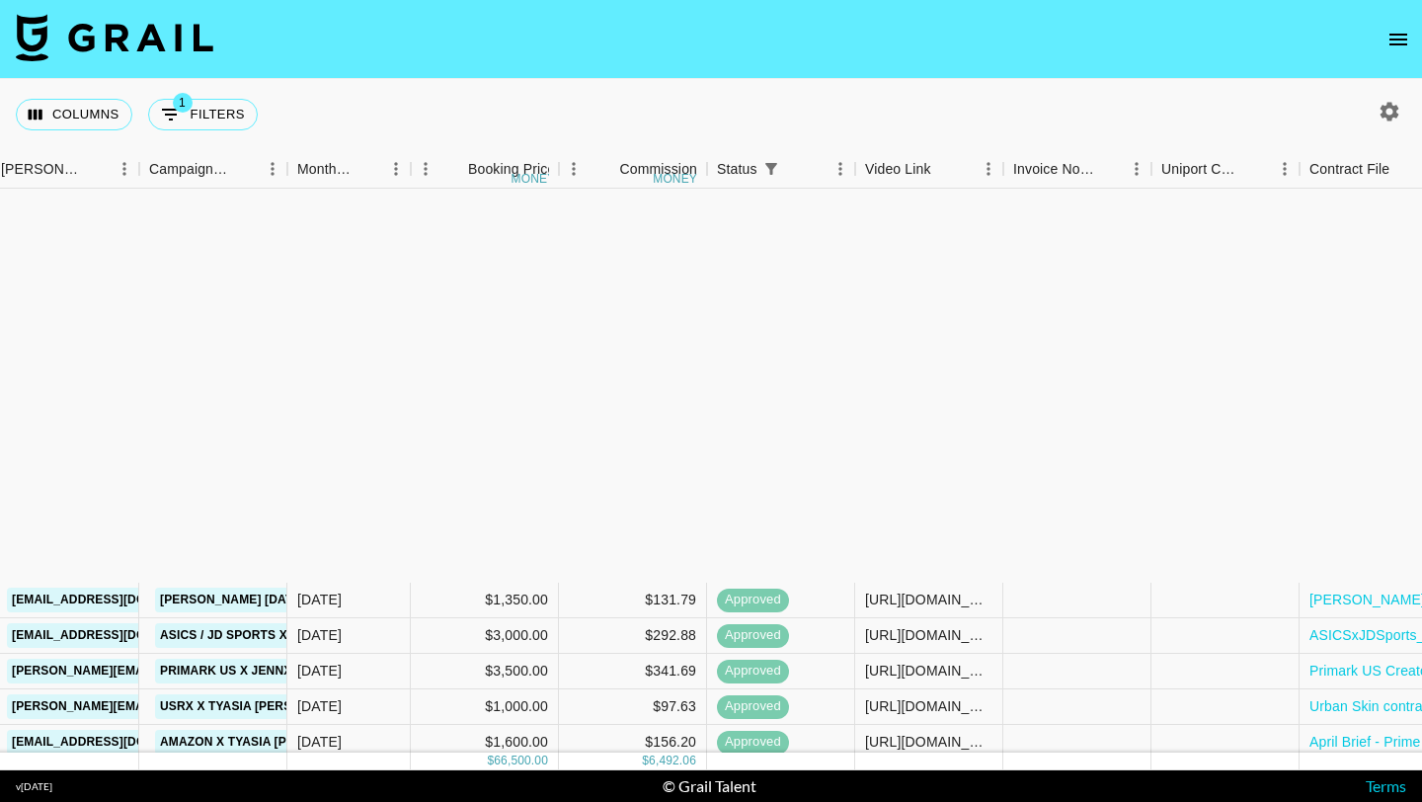
scroll to position [1223, 715]
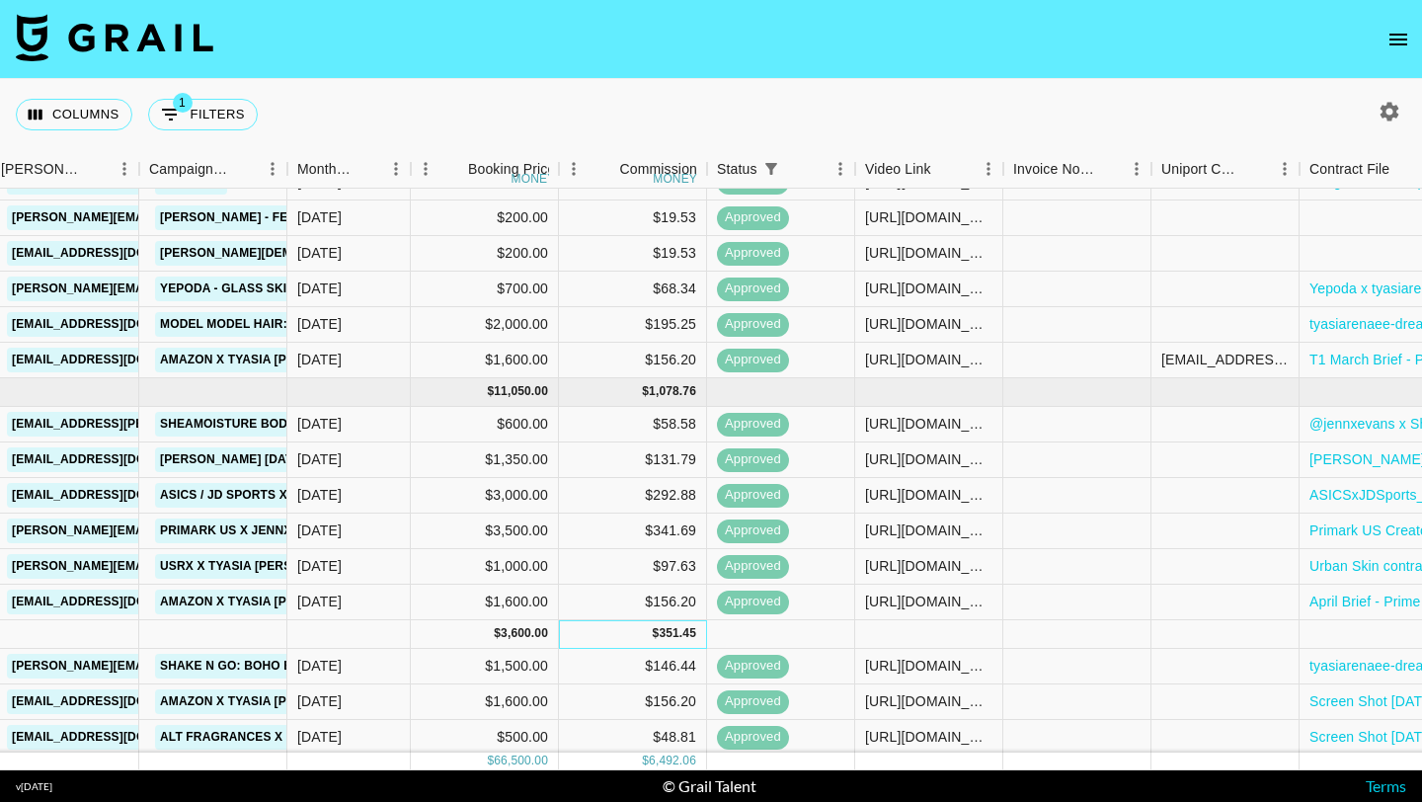
click at [652, 623] on div "$ 351.45" at bounding box center [633, 634] width 148 height 29
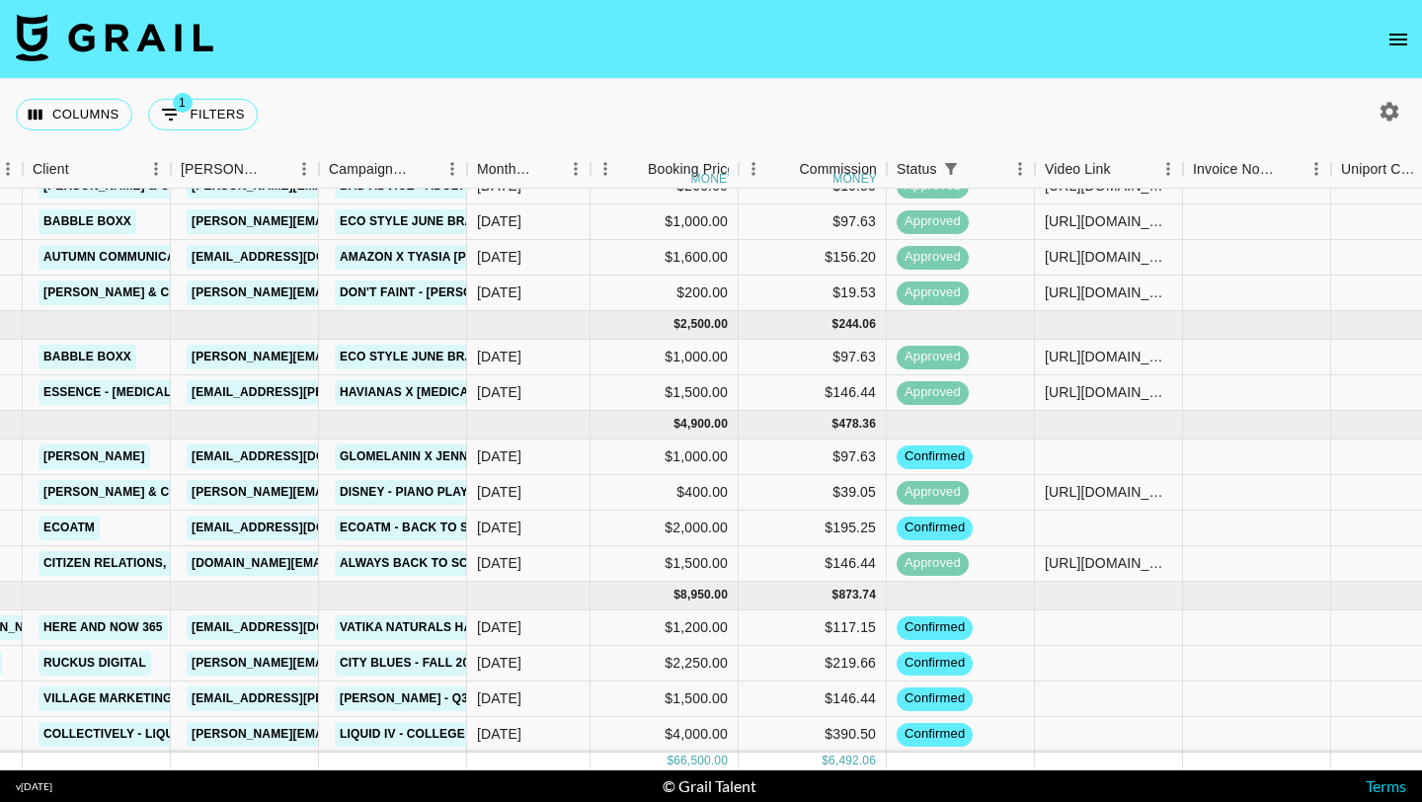
scroll to position [1193, 535]
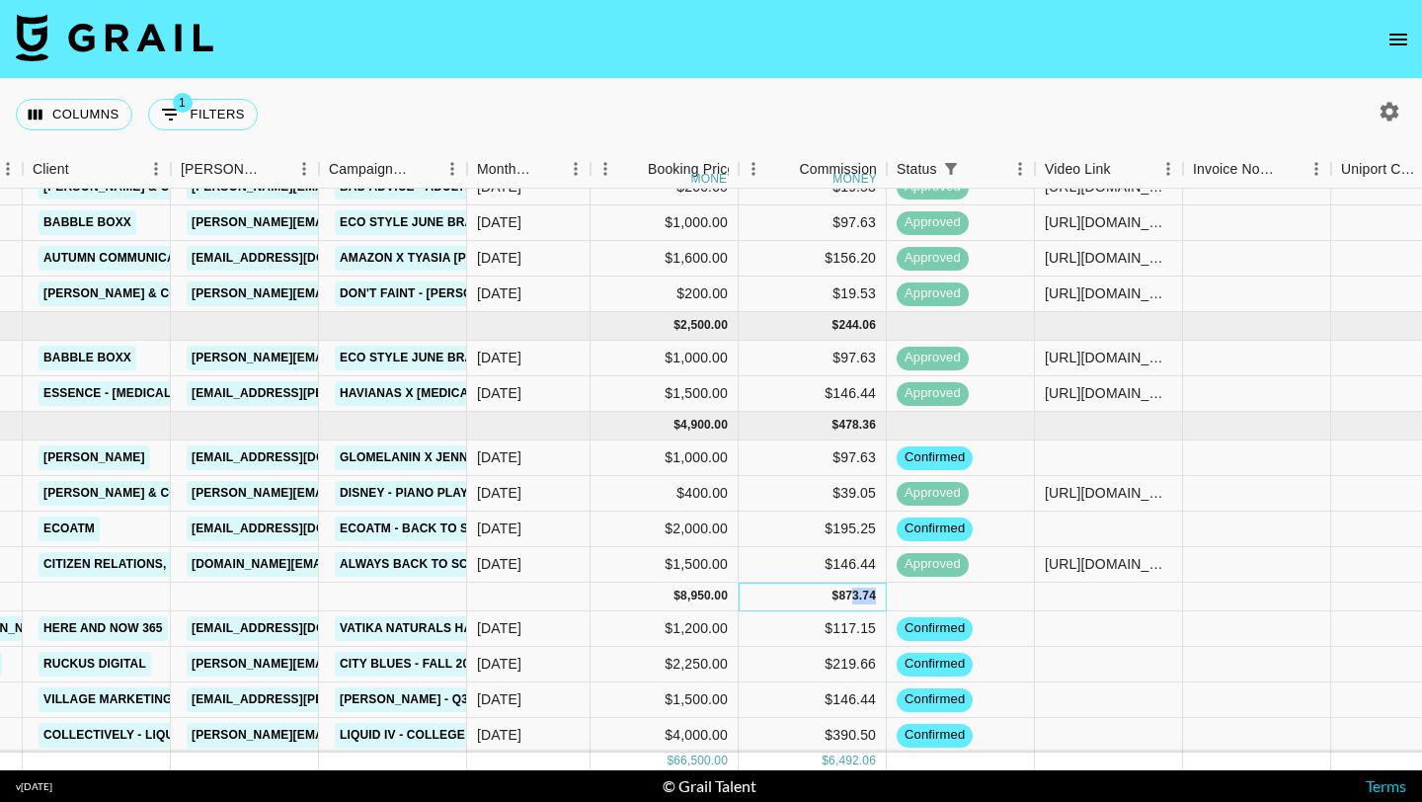
drag, startPoint x: 884, startPoint y: 599, endPoint x: 851, endPoint y: 595, distance: 33.8
click at [851, 595] on div "$ 873.74" at bounding box center [813, 597] width 148 height 29
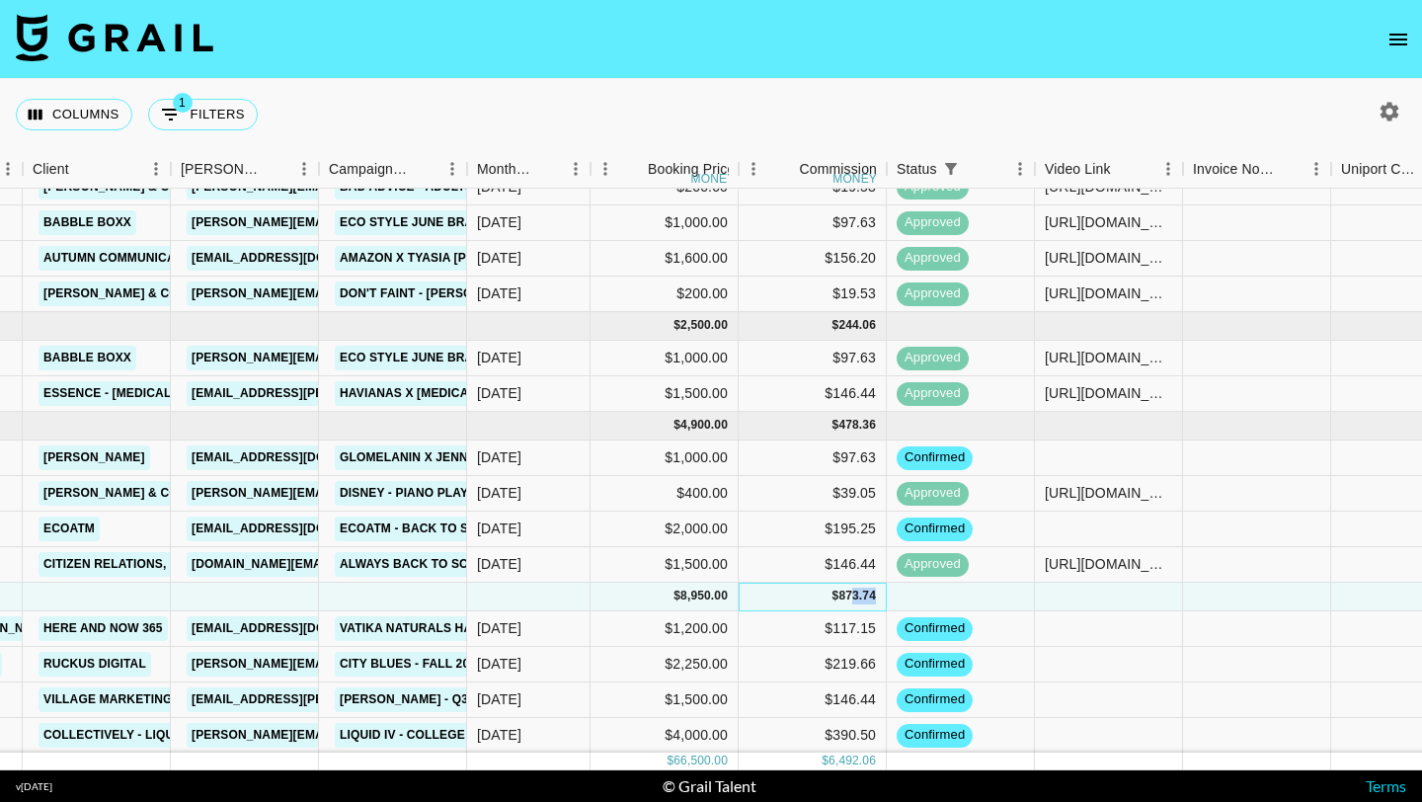
click at [851, 595] on div "873.74" at bounding box center [858, 596] width 38 height 17
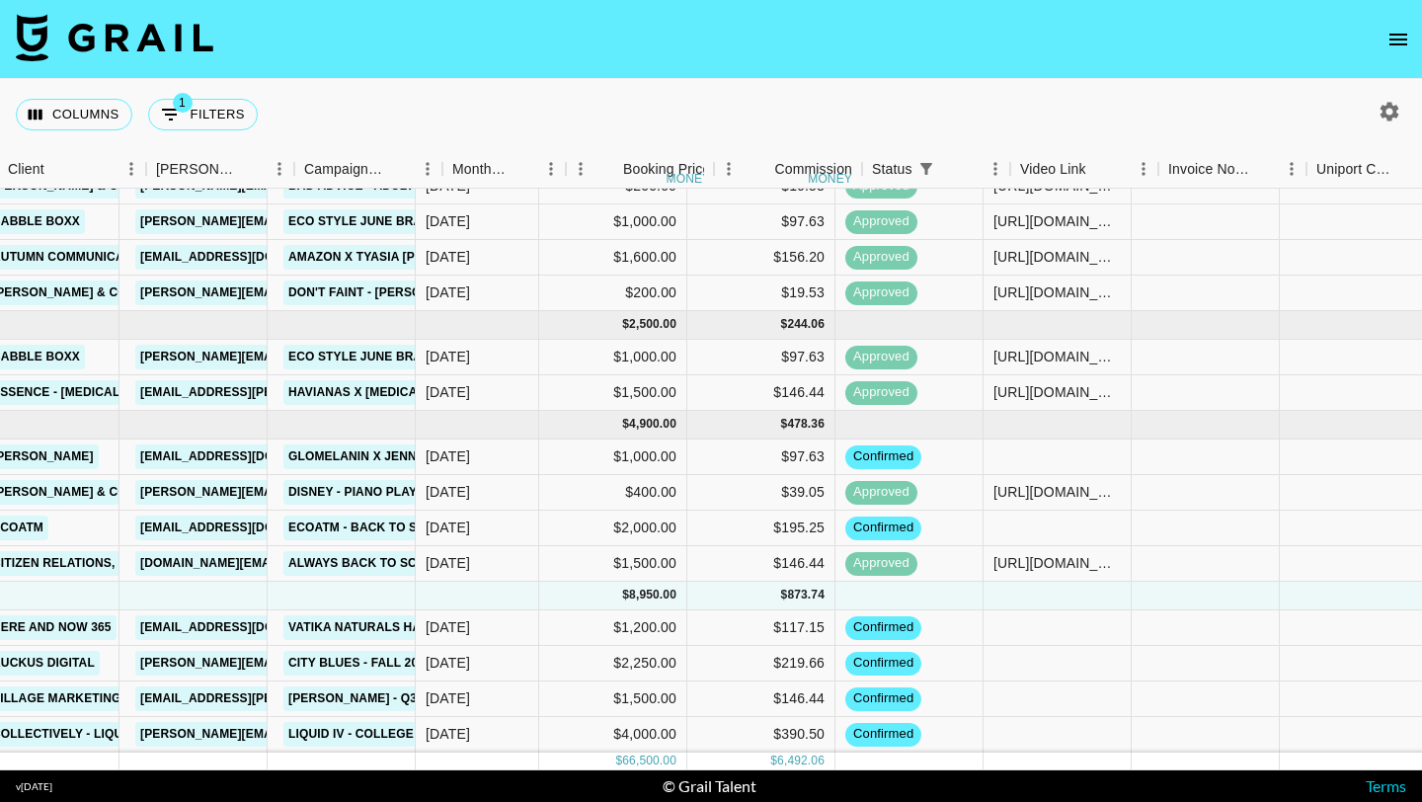
scroll to position [1223, 616]
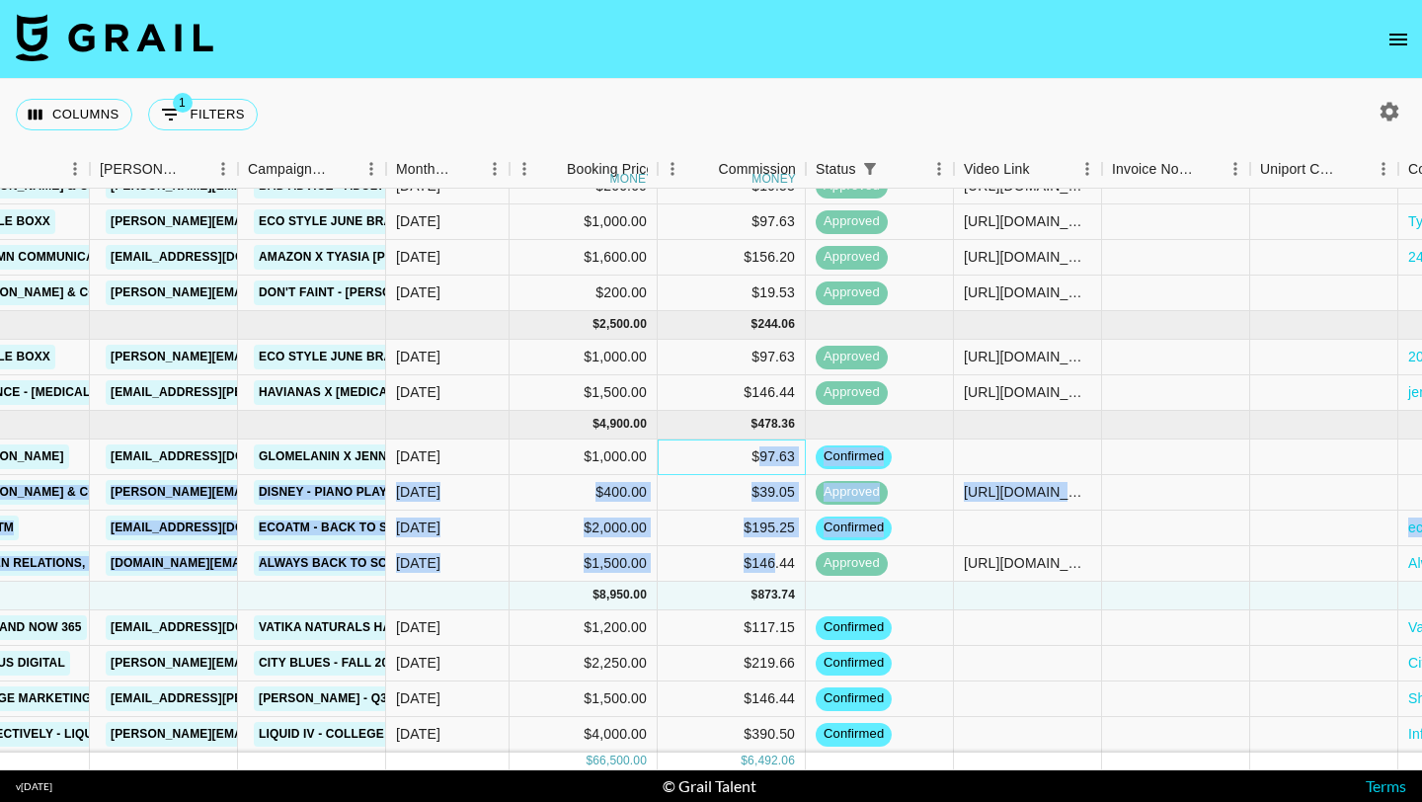
drag, startPoint x: 759, startPoint y: 451, endPoint x: 776, endPoint y: 565, distance: 115.0
click at [776, 565] on div "recD1TW9ipxKeGmNX jennxevans Socially Powerful Ltd emily.b@sociallypowerful.com…" at bounding box center [653, 425] width 2539 height 655
click at [776, 565] on div "$146.44" at bounding box center [732, 564] width 148 height 36
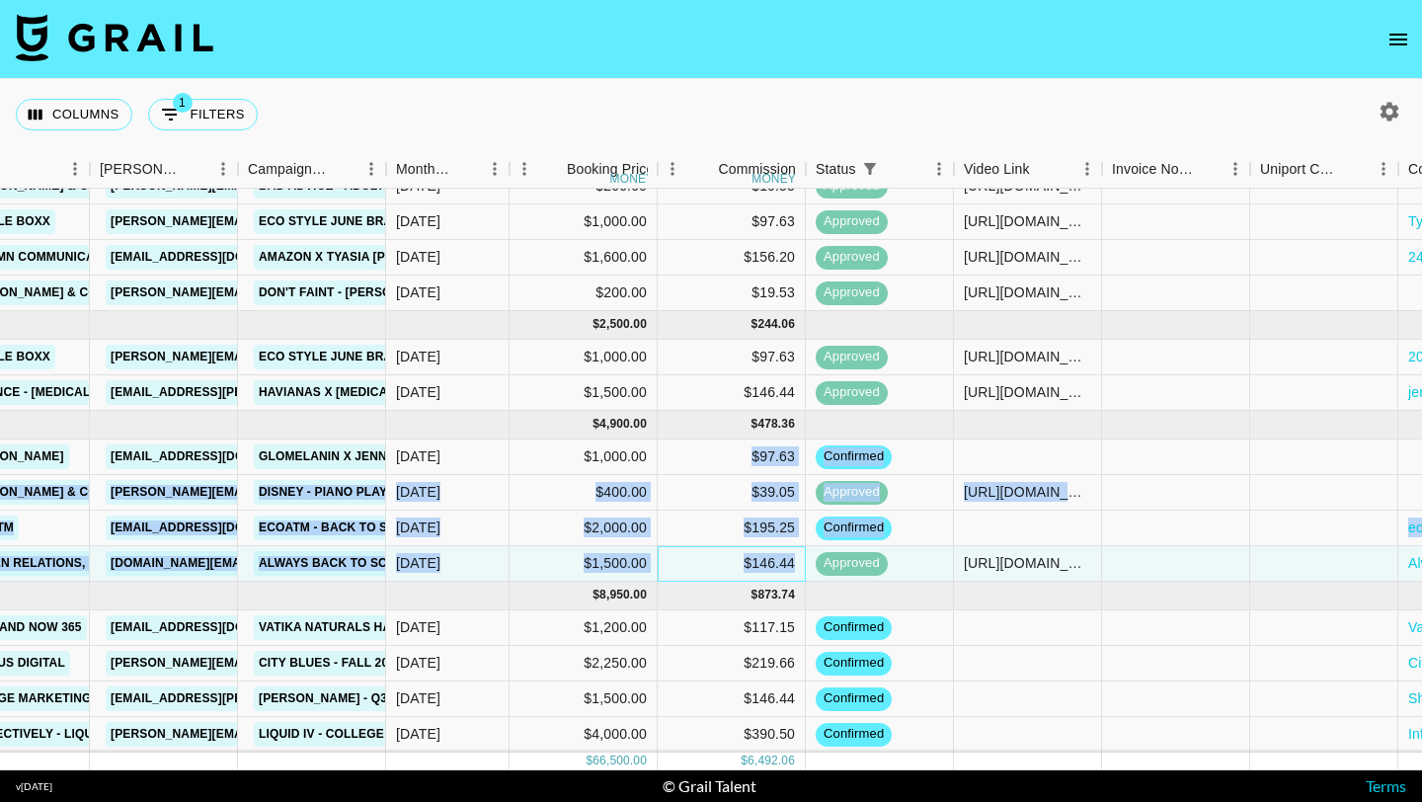
drag, startPoint x: 801, startPoint y: 565, endPoint x: 749, endPoint y: 458, distance: 118.8
click at [749, 458] on div "recD1TW9ipxKeGmNX jennxevans Socially Powerful Ltd emily.b@sociallypowerful.com…" at bounding box center [653, 425] width 2539 height 655
click at [749, 459] on div "$97.63" at bounding box center [732, 458] width 148 height 36
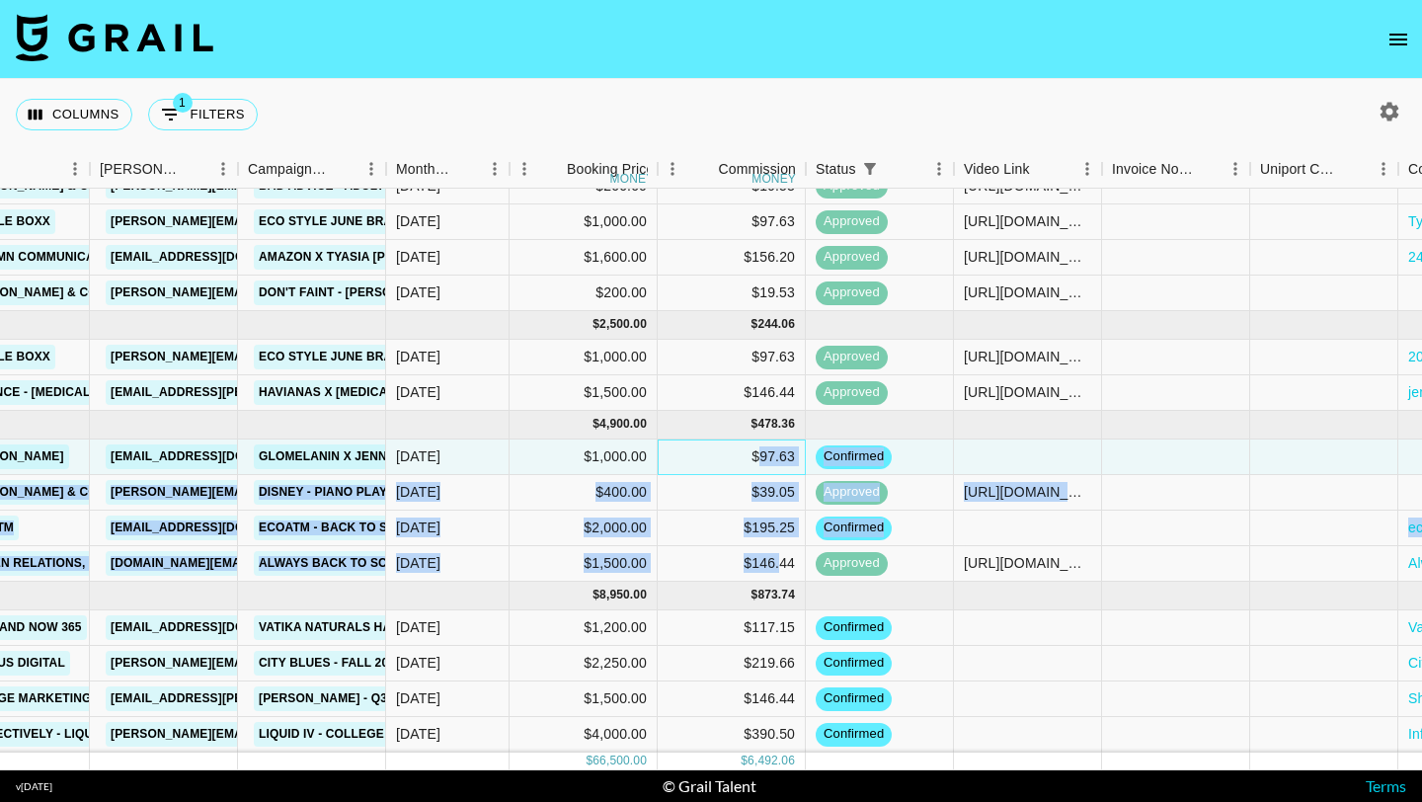
drag, startPoint x: 759, startPoint y: 458, endPoint x: 781, endPoint y: 568, distance: 112.0
click at [781, 568] on div "recD1TW9ipxKeGmNX jennxevans Socially Powerful Ltd emily.b@sociallypowerful.com…" at bounding box center [653, 425] width 2539 height 655
click at [781, 568] on div "$146.44" at bounding box center [732, 564] width 148 height 36
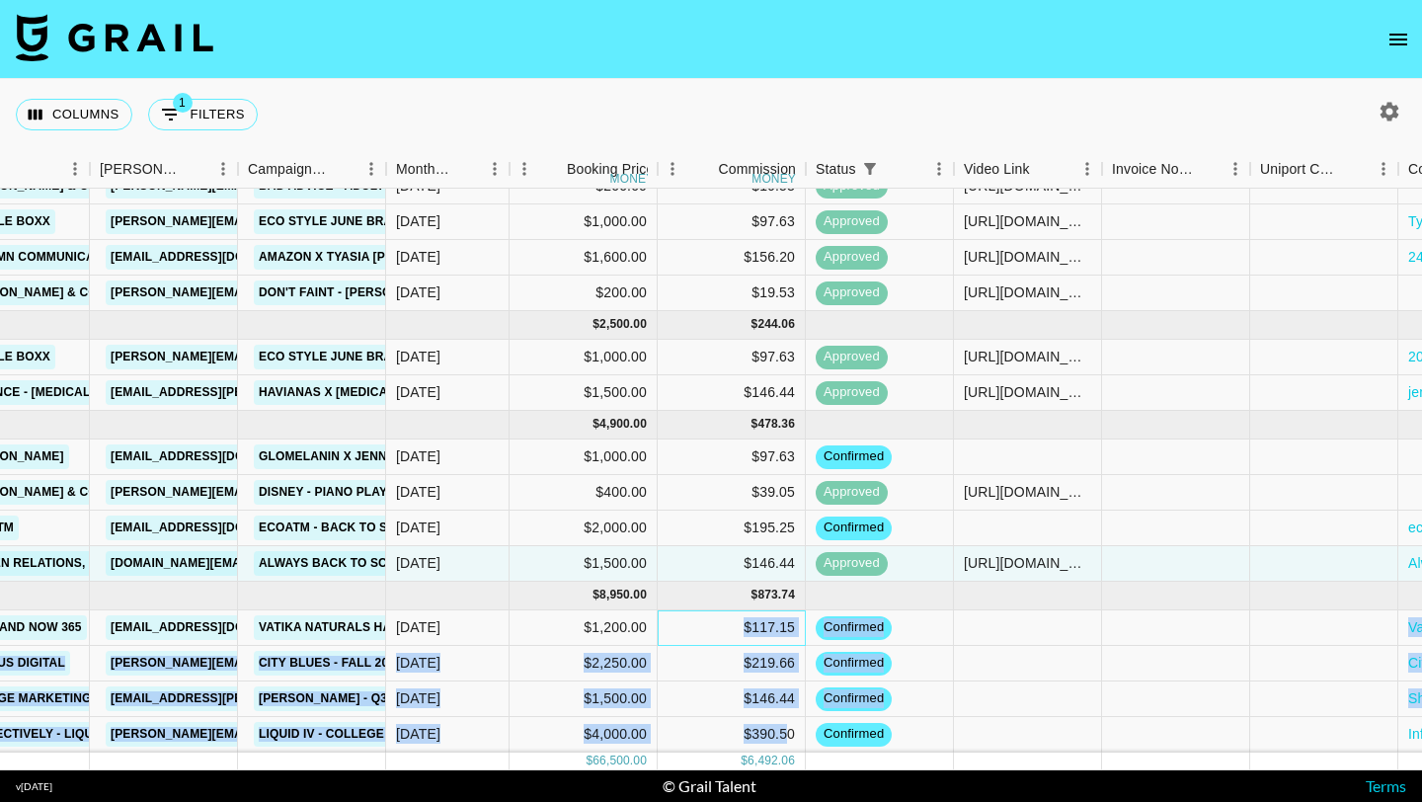
drag, startPoint x: 747, startPoint y: 624, endPoint x: 786, endPoint y: 736, distance: 118.4
click at [786, 736] on div "recD1TW9ipxKeGmNX jennxevans Socially Powerful Ltd emily.b@sociallypowerful.com…" at bounding box center [653, 425] width 2539 height 655
click at [786, 736] on div "$390.50" at bounding box center [732, 735] width 148 height 36
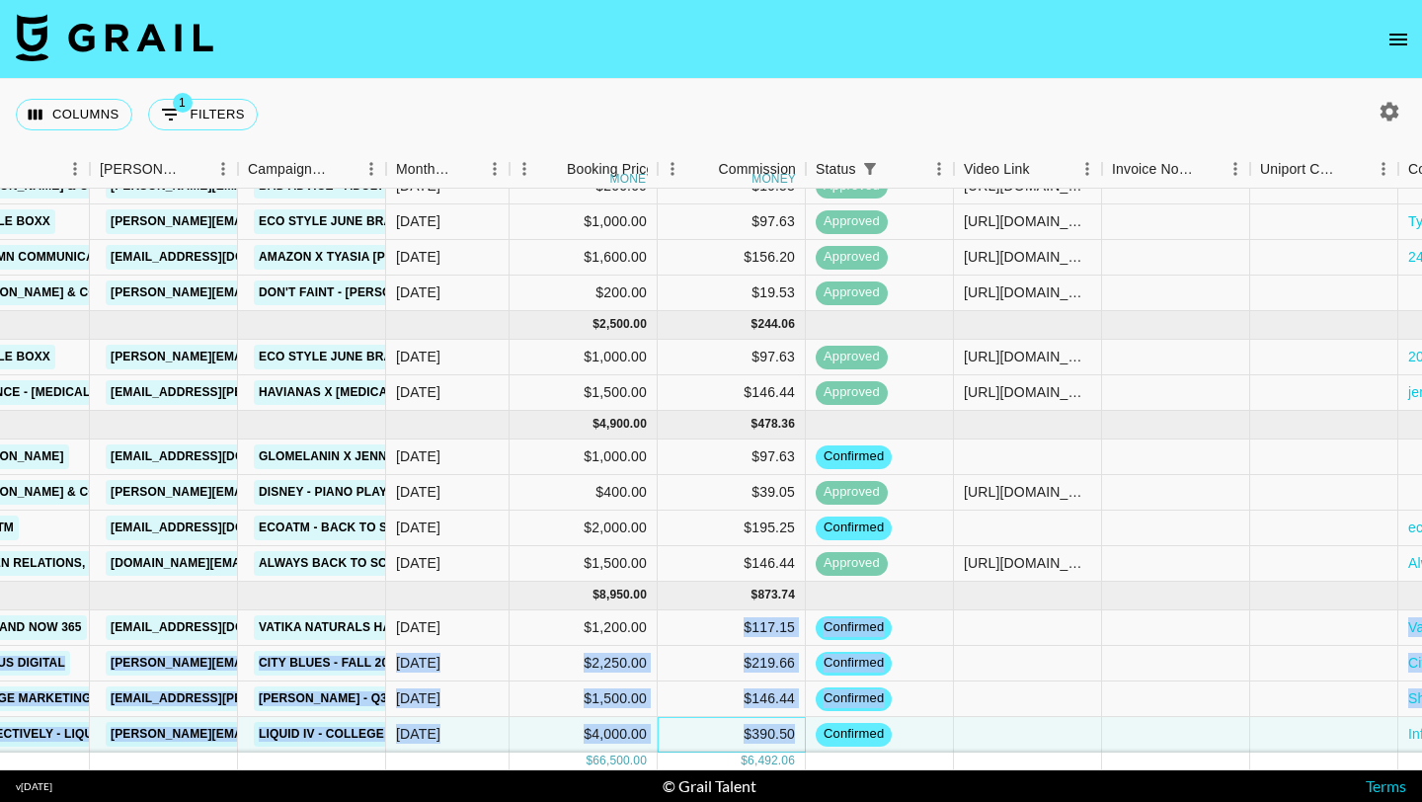
drag, startPoint x: 801, startPoint y: 736, endPoint x: 735, endPoint y: 634, distance: 121.4
click at [735, 634] on div "recD1TW9ipxKeGmNX jennxevans Socially Powerful Ltd emily.b@sociallypowerful.com…" at bounding box center [653, 425] width 2539 height 655
click at [735, 634] on div "$117.15" at bounding box center [732, 628] width 148 height 36
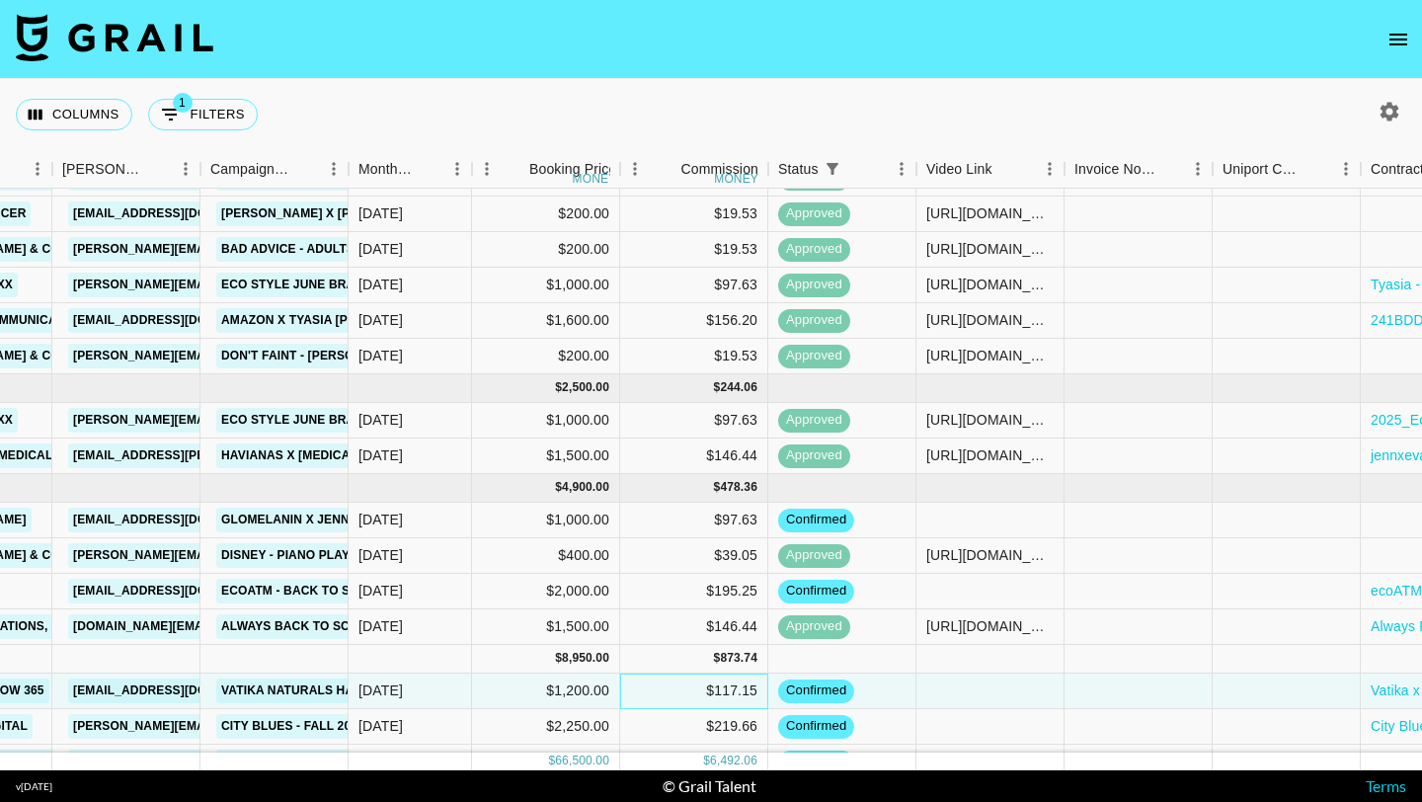
scroll to position [1153, 654]
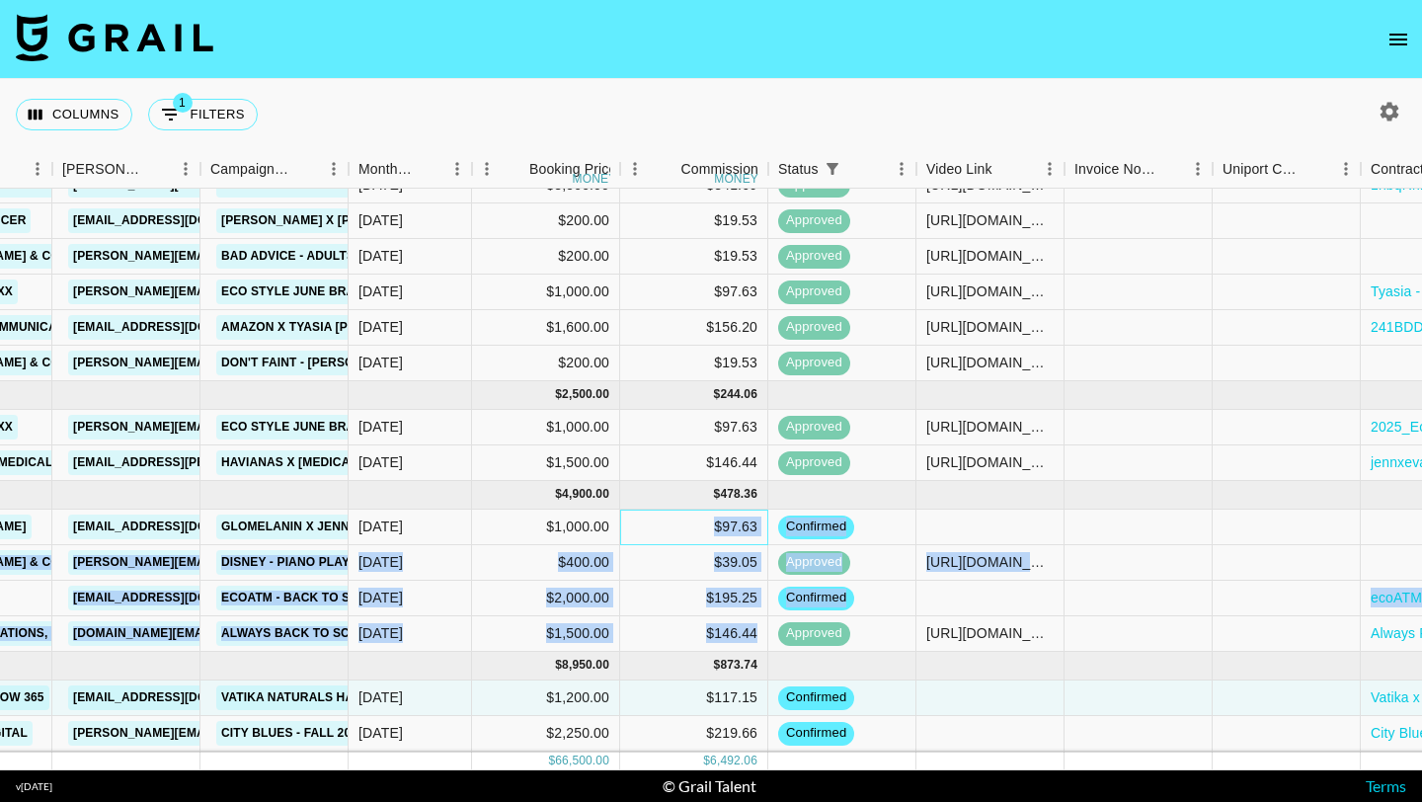
drag, startPoint x: 713, startPoint y: 524, endPoint x: 755, endPoint y: 636, distance: 120.0
click at [756, 637] on div "recD1TW9ipxKeGmNX jennxevans Socially Powerful Ltd emily.b@sociallypowerful.com…" at bounding box center [615, 495] width 2539 height 655
click at [755, 636] on div "$146.44" at bounding box center [694, 634] width 148 height 36
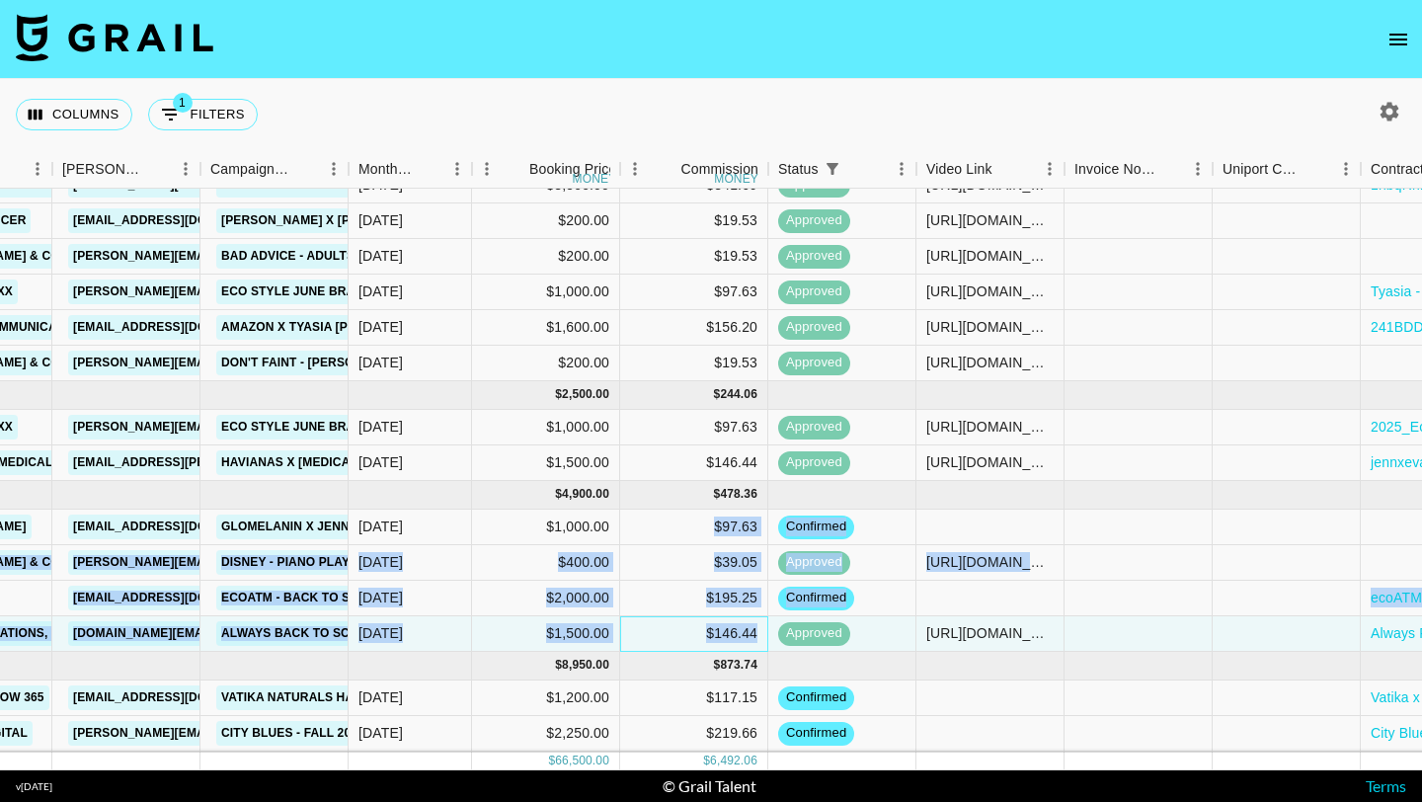
drag, startPoint x: 768, startPoint y: 636, endPoint x: 713, endPoint y: 511, distance: 136.7
click at [713, 511] on div "recD1TW9ipxKeGmNX jennxevans Socially Powerful Ltd emily.b@sociallypowerful.com…" at bounding box center [615, 495] width 2539 height 655
click at [713, 511] on div "$97.63" at bounding box center [694, 528] width 148 height 36
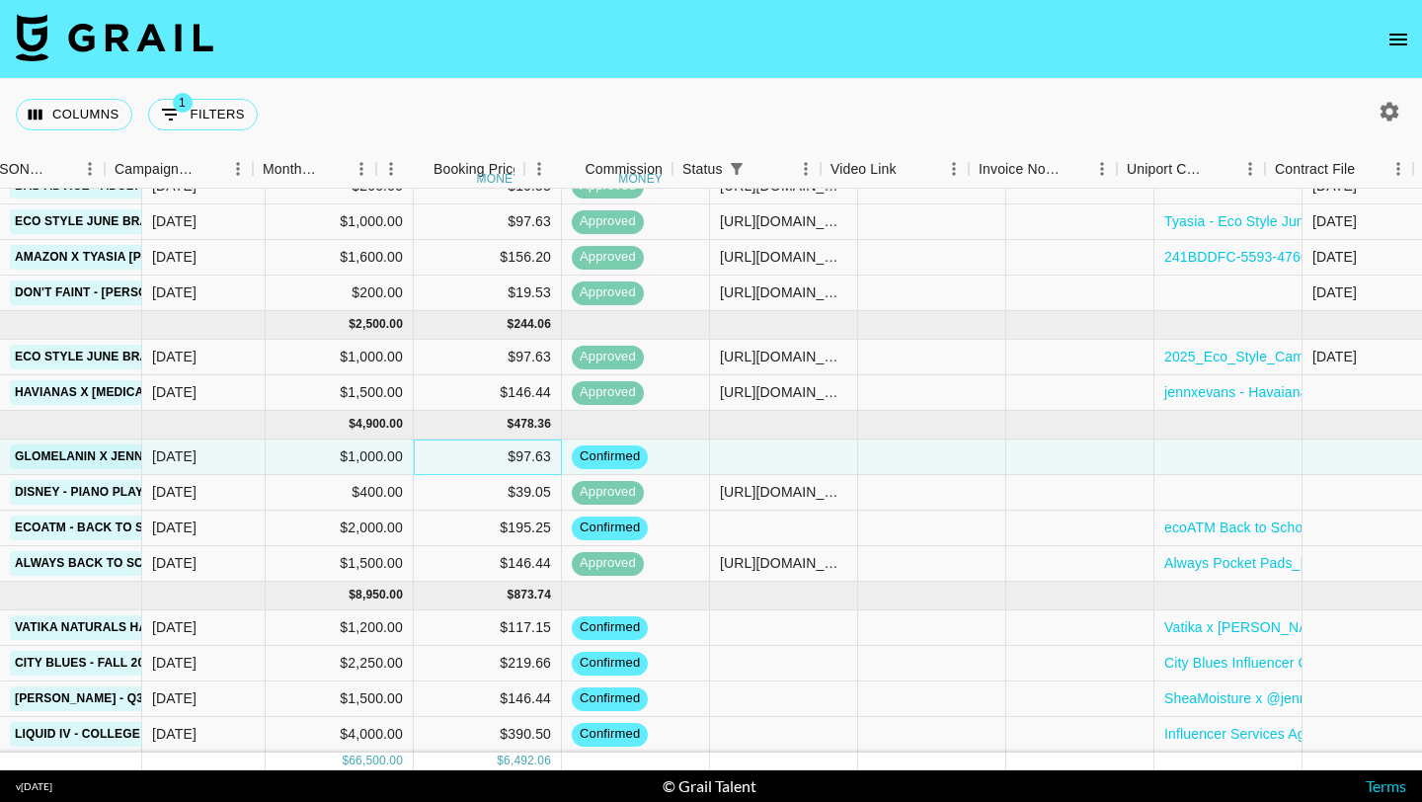
scroll to position [1223, 1020]
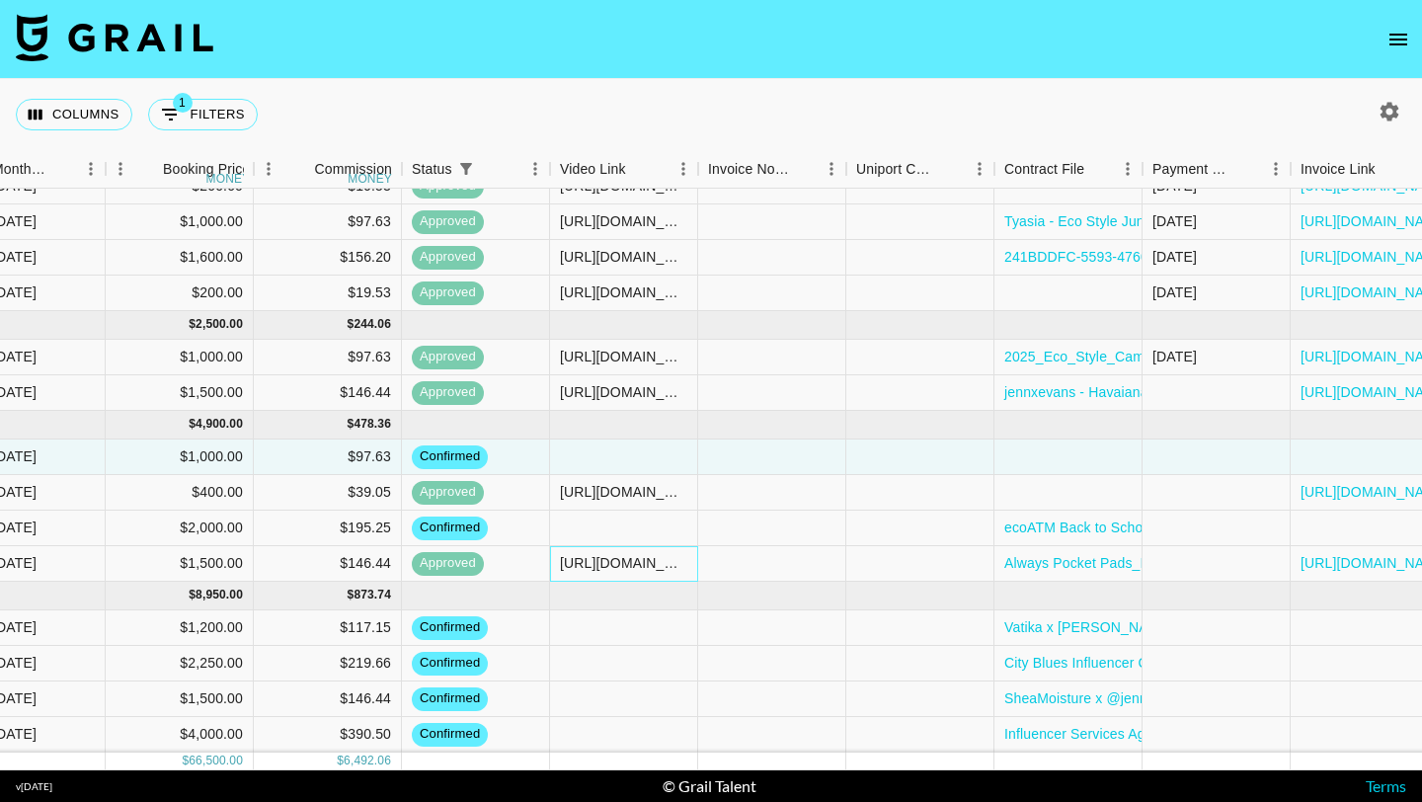
click at [607, 560] on div "[URL][DOMAIN_NAME]" at bounding box center [623, 563] width 127 height 20
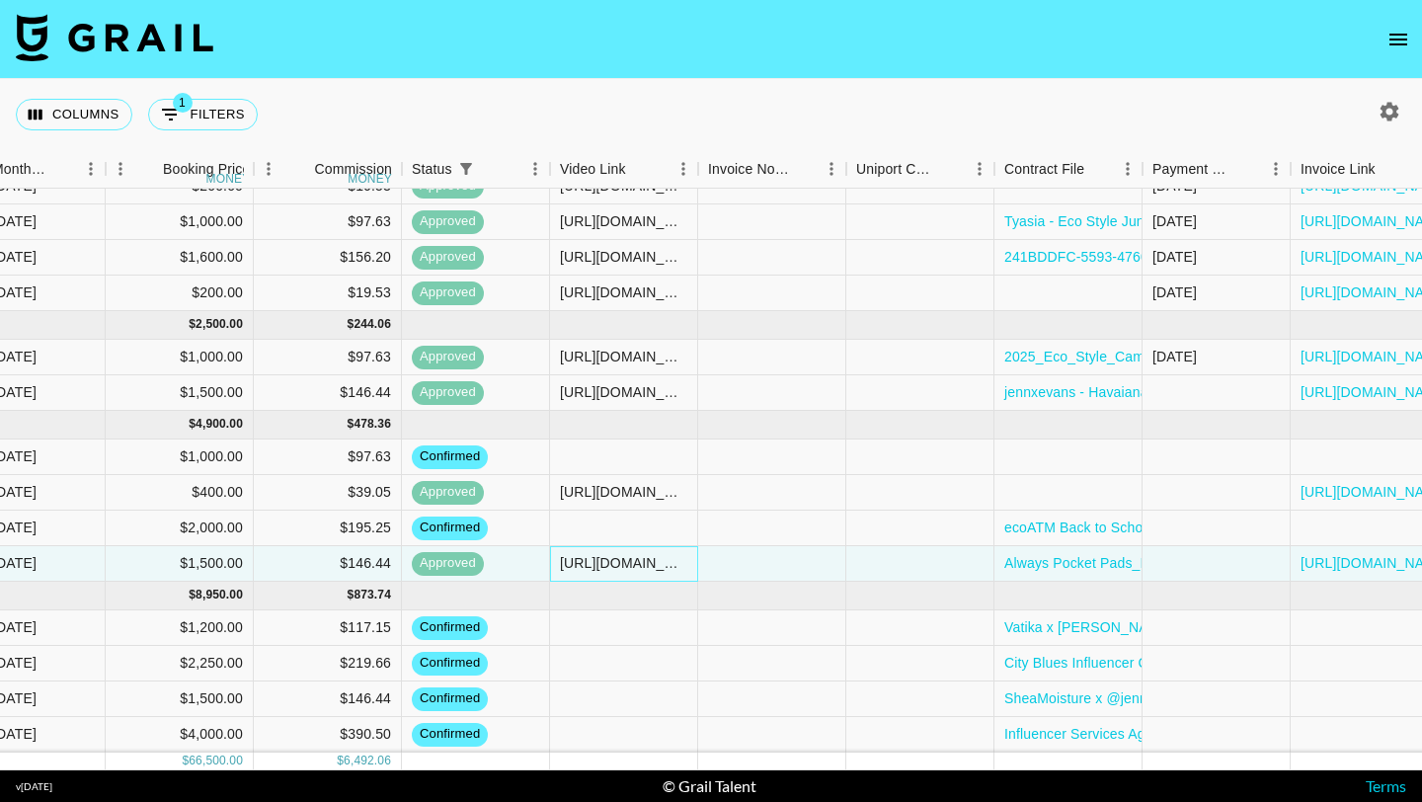
click at [589, 567] on div "[URL][DOMAIN_NAME]" at bounding box center [623, 563] width 127 height 20
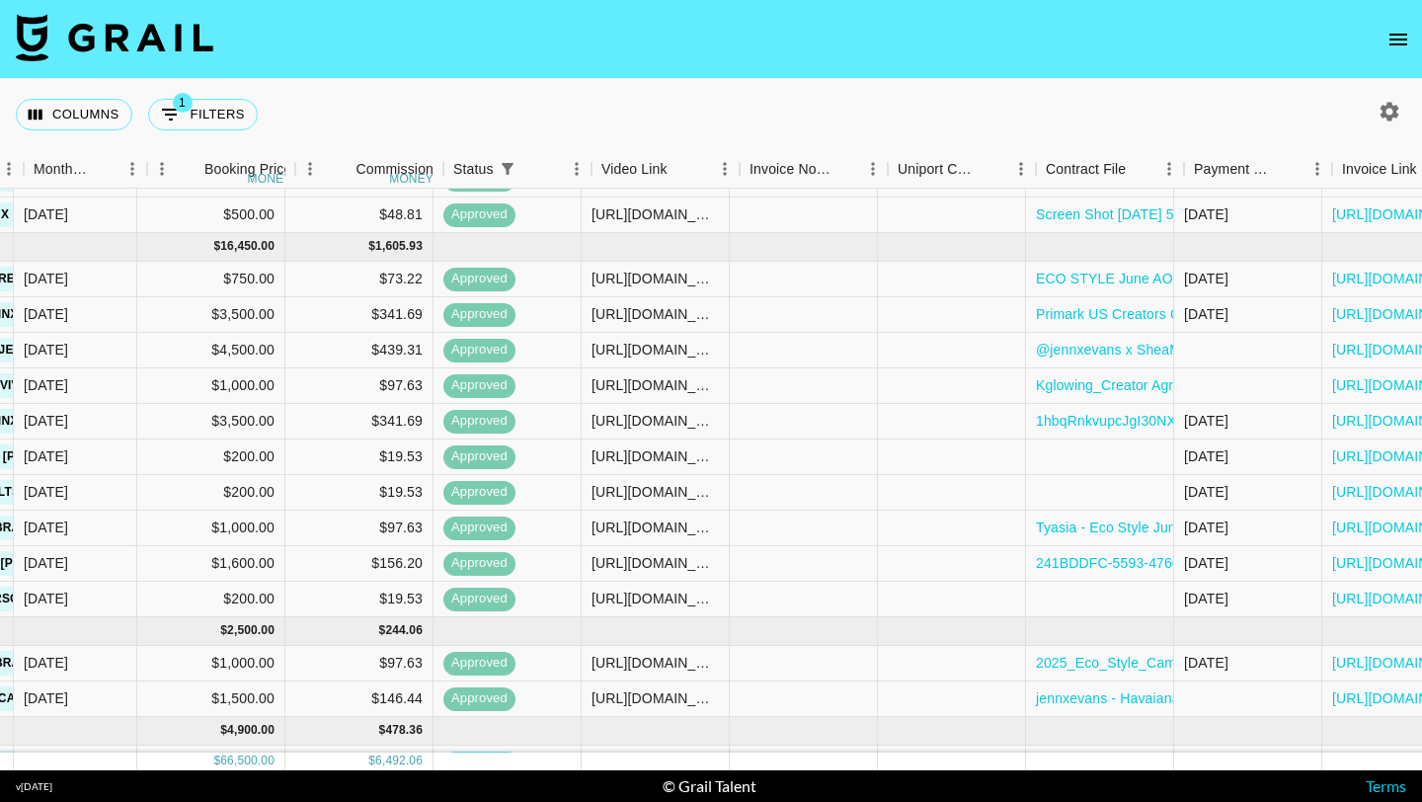
scroll to position [917, 993]
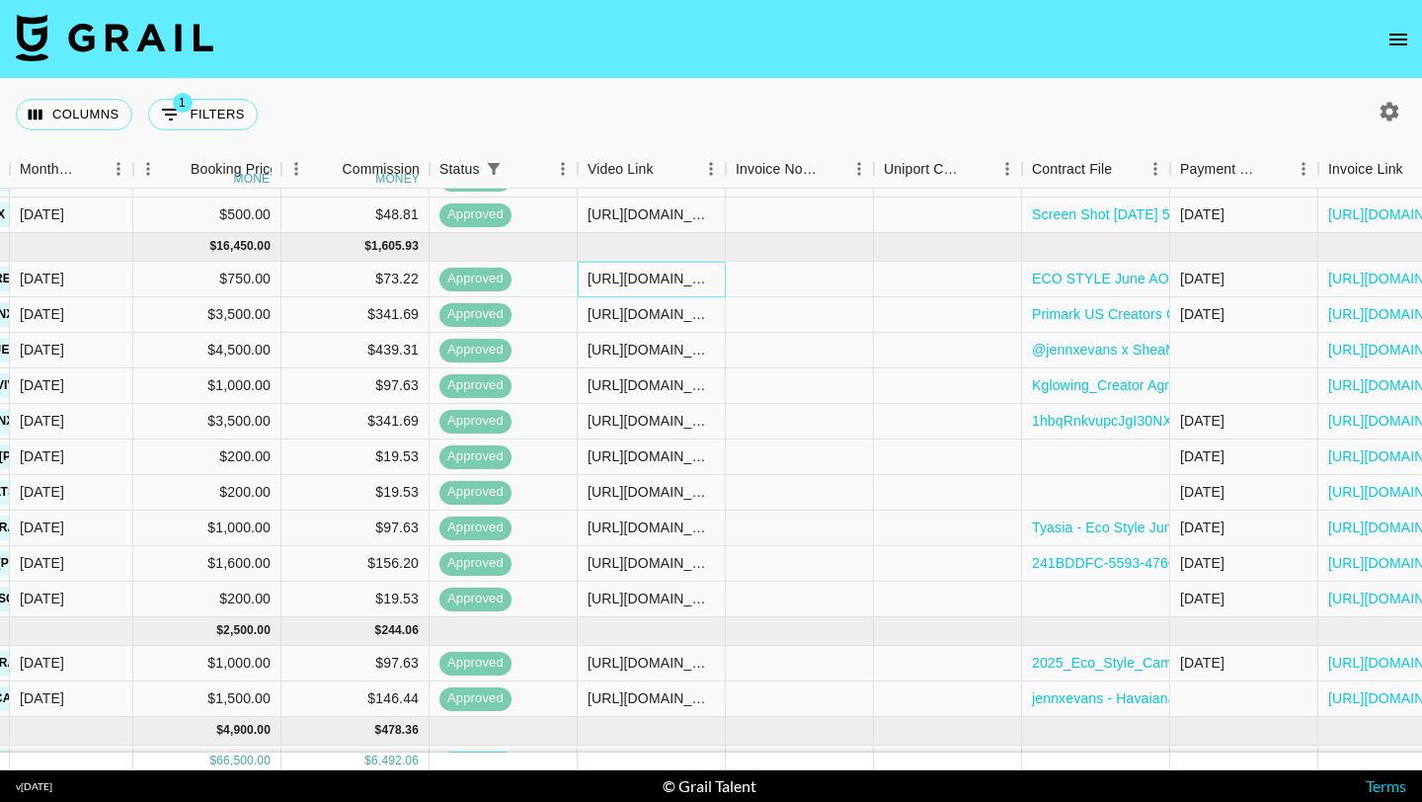
click at [643, 284] on div "[URL][DOMAIN_NAME]" at bounding box center [651, 279] width 127 height 20
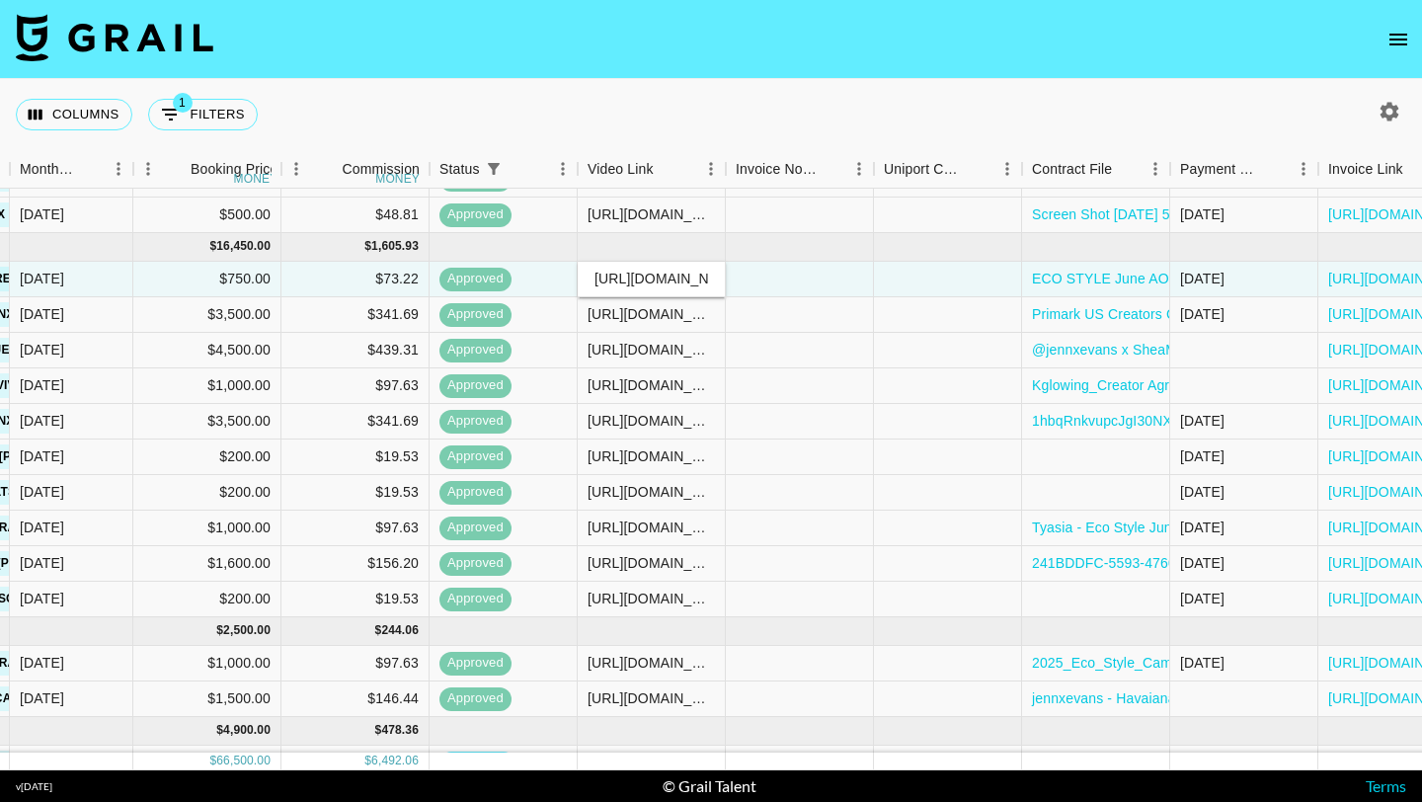
click at [643, 284] on input "[URL][DOMAIN_NAME]" at bounding box center [651, 279] width 145 height 16
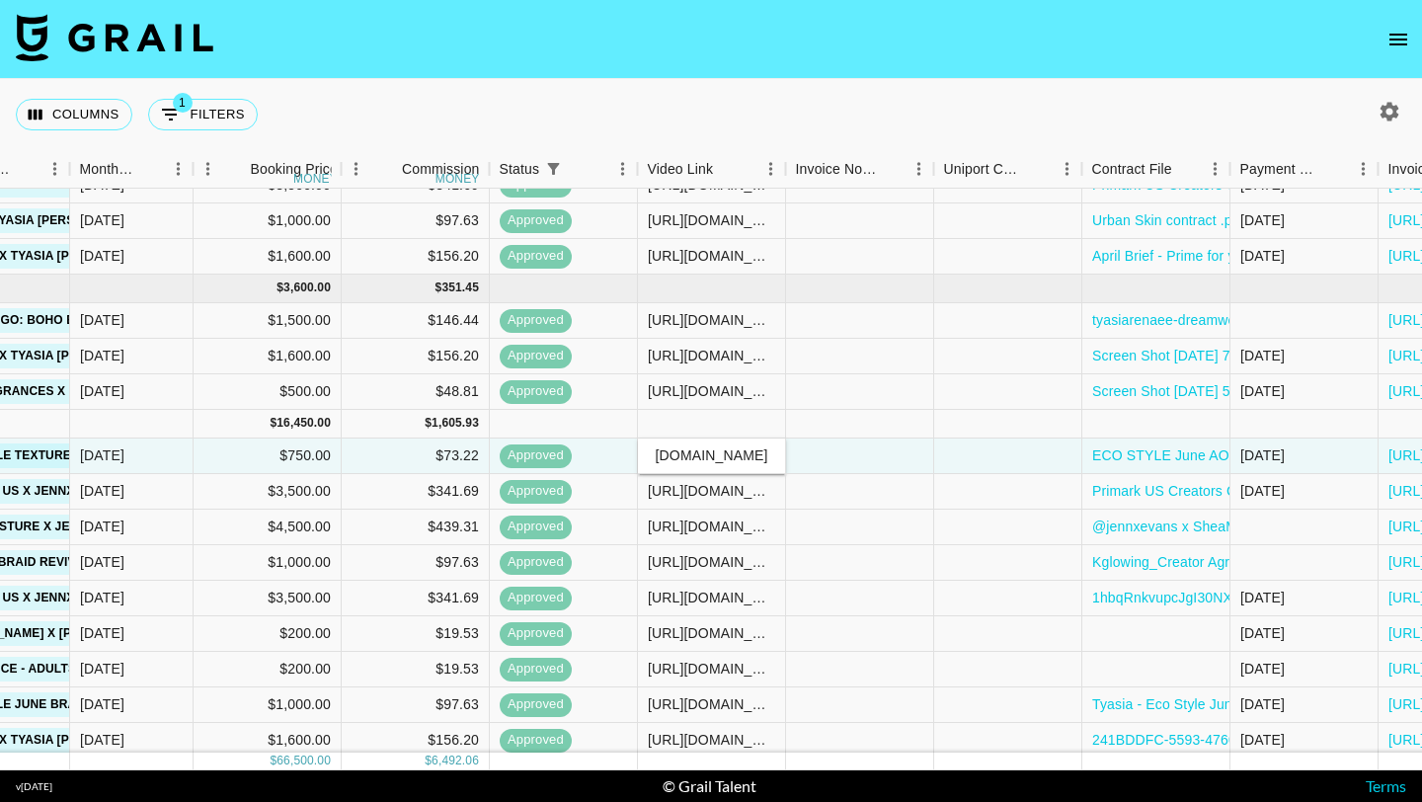
scroll to position [718, 933]
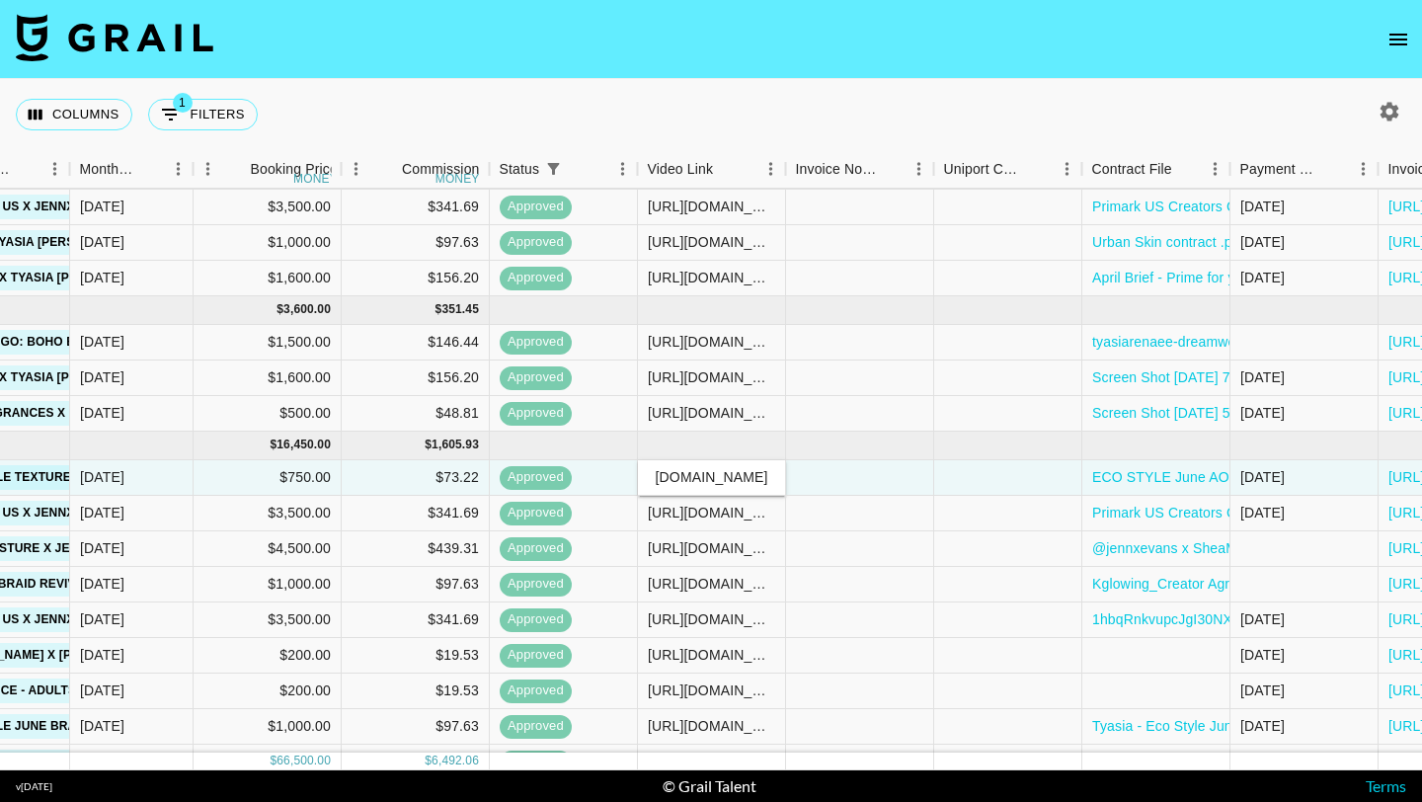
click at [1404, 44] on icon "open drawer" at bounding box center [1399, 40] width 18 height 12
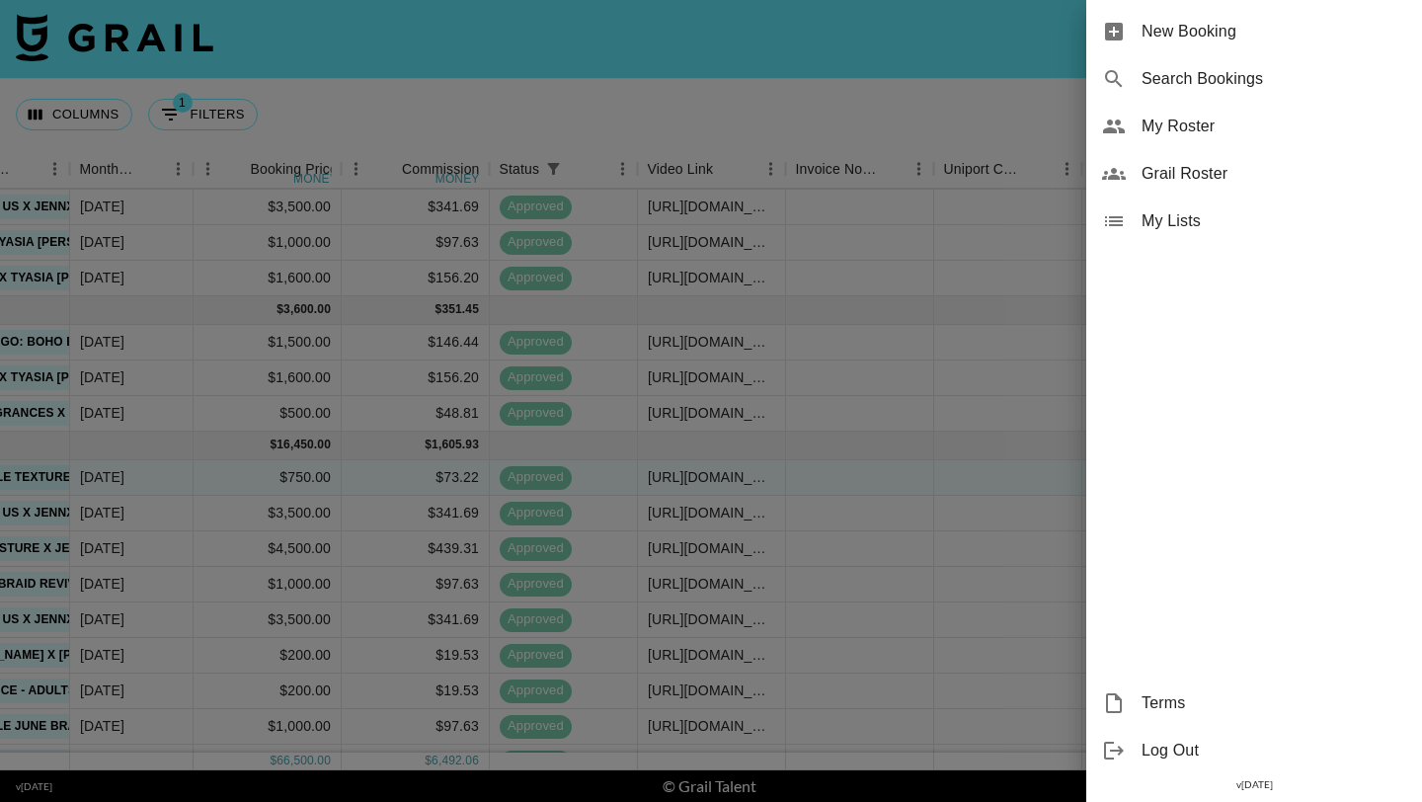
click at [1220, 172] on span "Grail Roster" at bounding box center [1274, 174] width 265 height 24
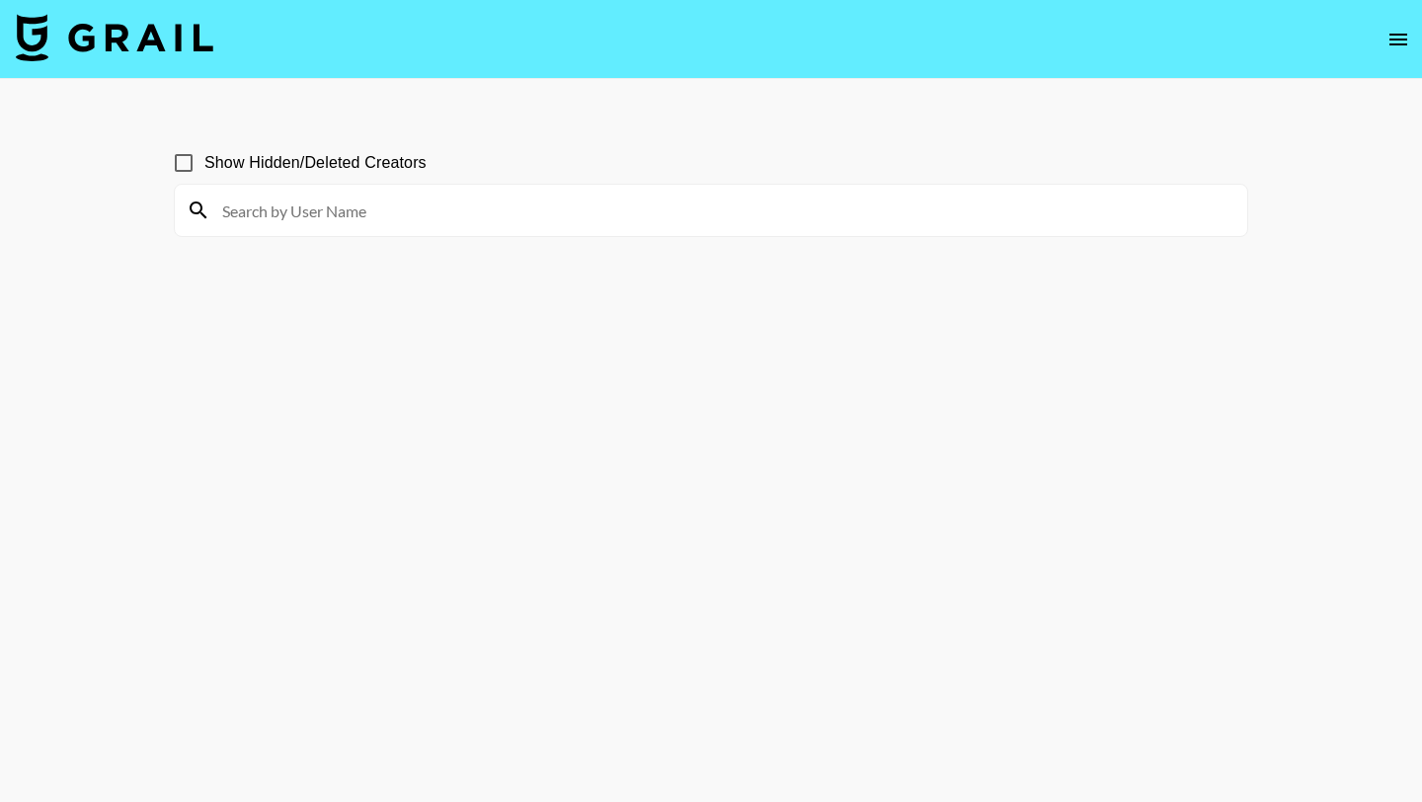
click at [474, 214] on input at bounding box center [722, 211] width 1025 height 32
click at [425, 196] on input at bounding box center [722, 211] width 1025 height 32
click at [170, 159] on input "Show Hidden/Deleted Creators" at bounding box center [183, 162] width 41 height 41
click at [202, 159] on input "Show Hidden/Deleted Creators" at bounding box center [183, 162] width 41 height 41
click at [180, 161] on input "Show Hidden/Deleted Creators" at bounding box center [183, 162] width 41 height 41
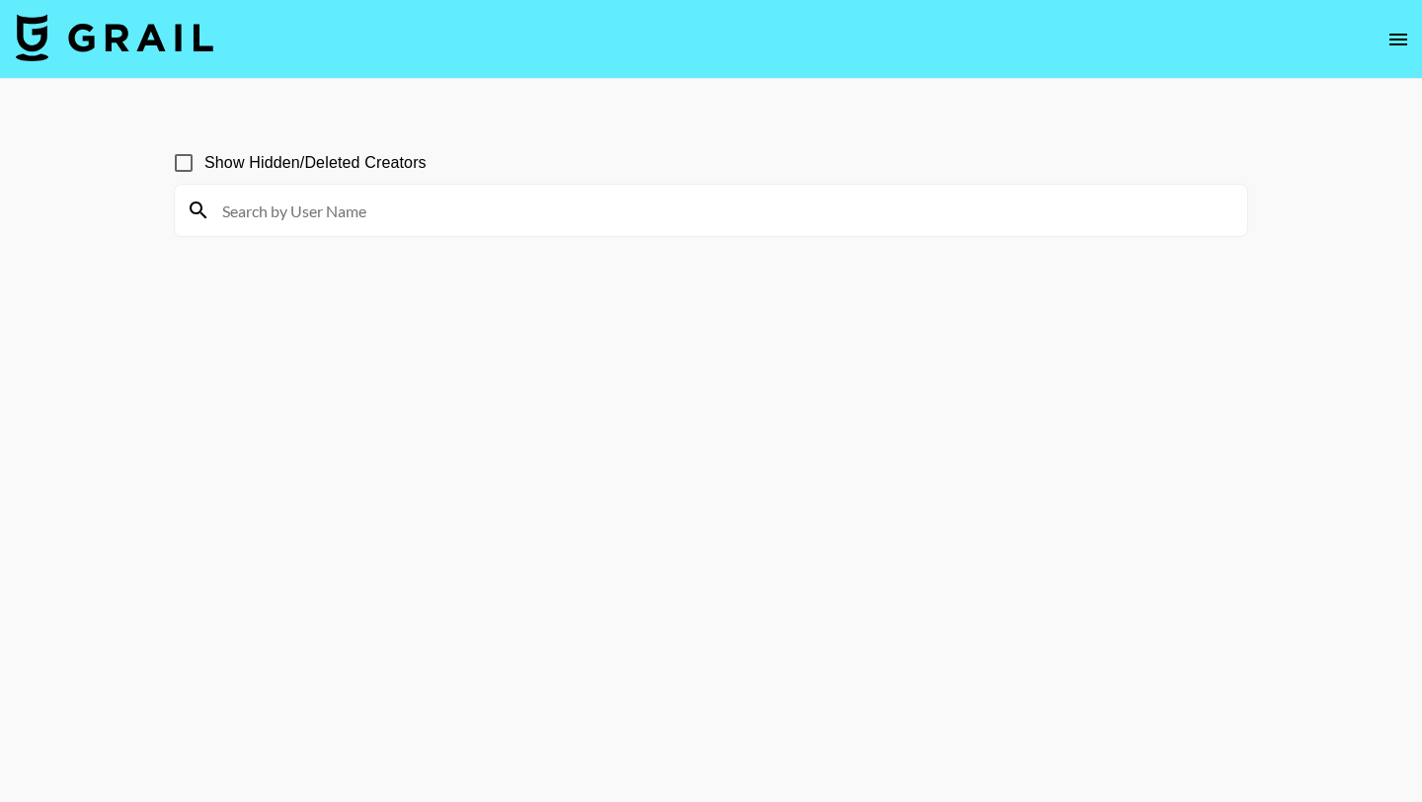
click at [272, 201] on input at bounding box center [722, 211] width 1025 height 32
click at [272, 212] on input at bounding box center [722, 211] width 1025 height 32
click at [188, 162] on input "Show Hidden/Deleted Creators" at bounding box center [183, 162] width 41 height 41
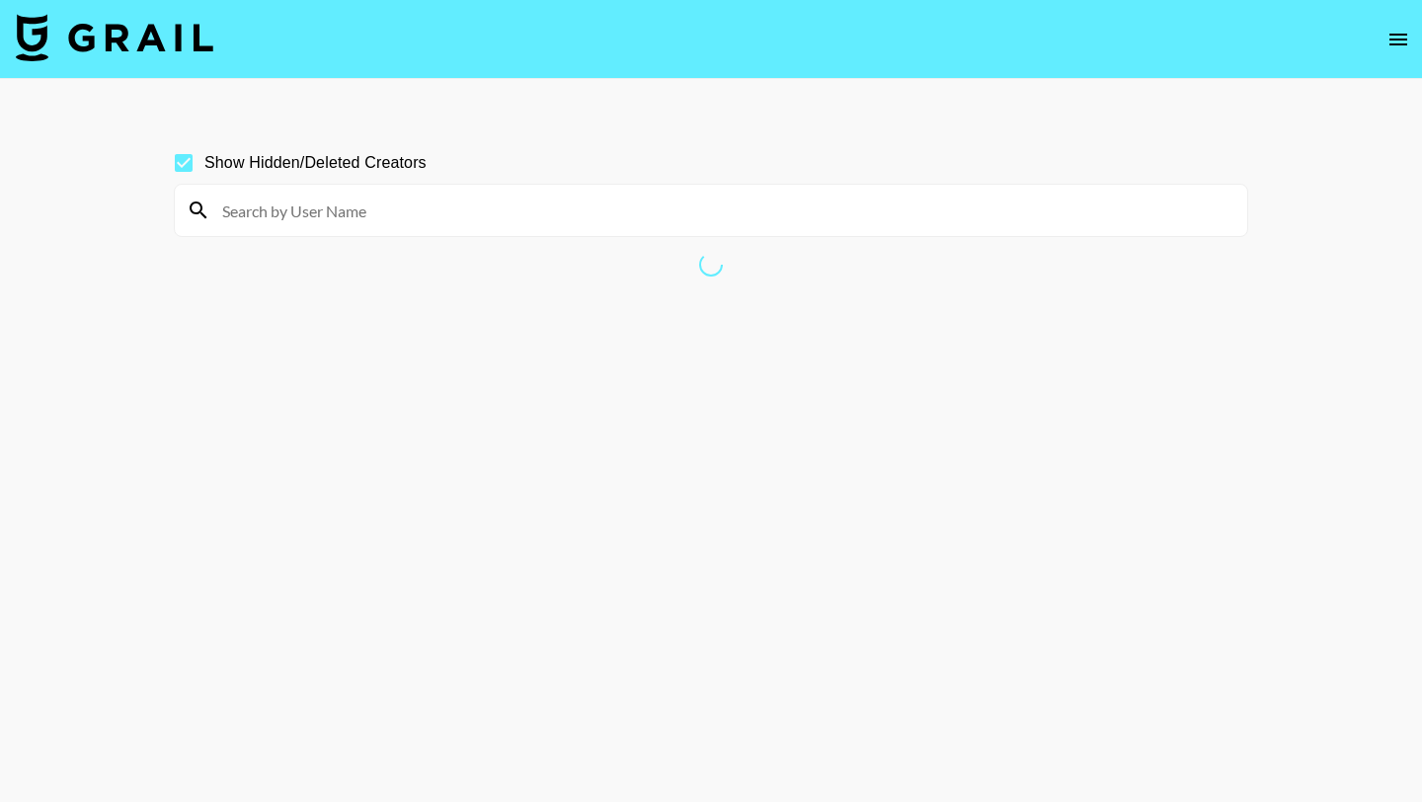
checkbox input "false"
click at [298, 214] on input at bounding box center [722, 211] width 1025 height 32
type input "gr"
